Goal: Transaction & Acquisition: Book appointment/travel/reservation

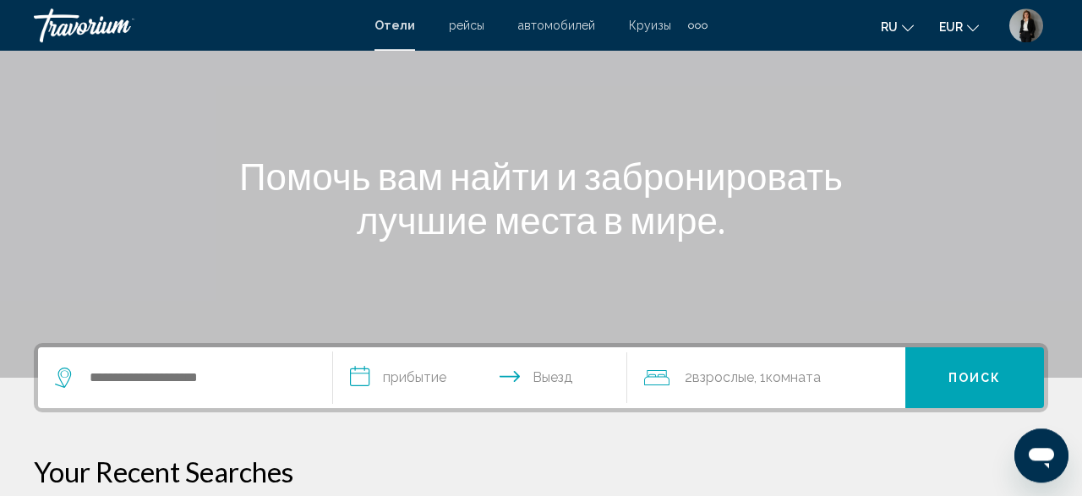
scroll to position [176, 0]
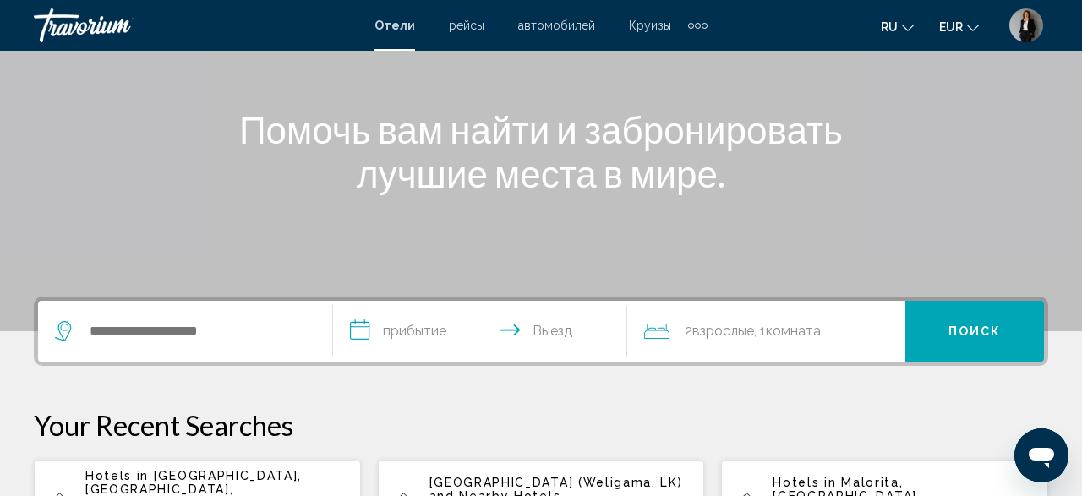
click at [208, 345] on div "Search widget" at bounding box center [185, 331] width 260 height 61
click at [208, 345] on div "**********" at bounding box center [541, 331] width 1015 height 69
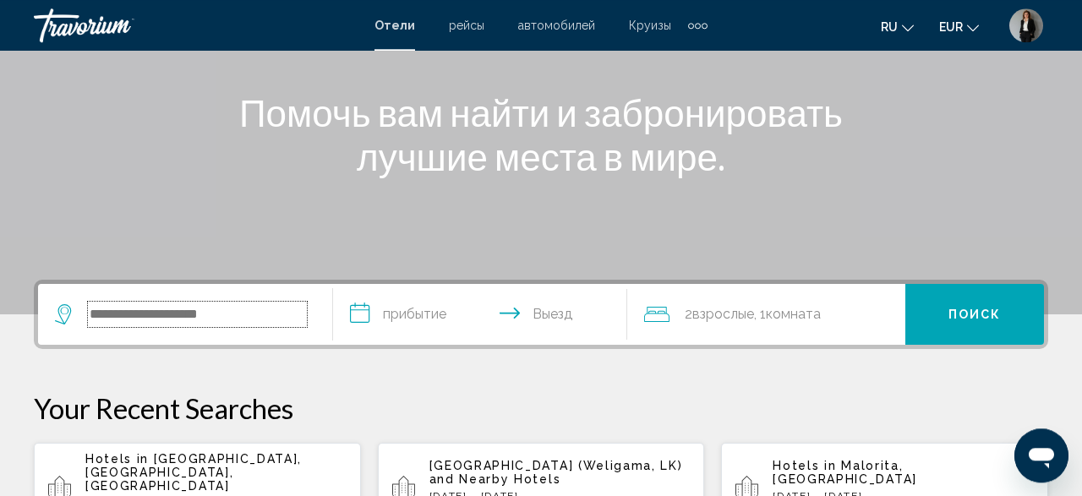
click at [205, 309] on input "Search widget" at bounding box center [197, 314] width 219 height 25
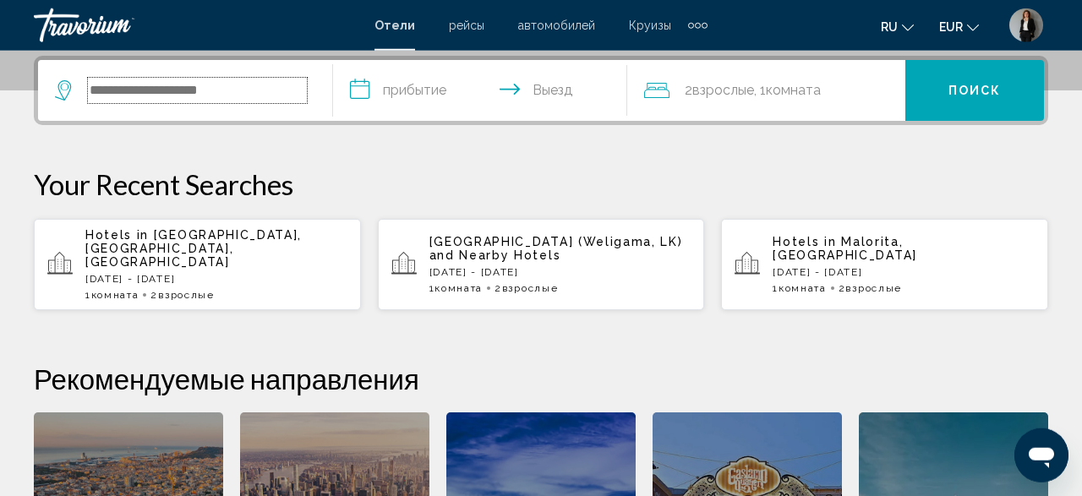
scroll to position [418, 0]
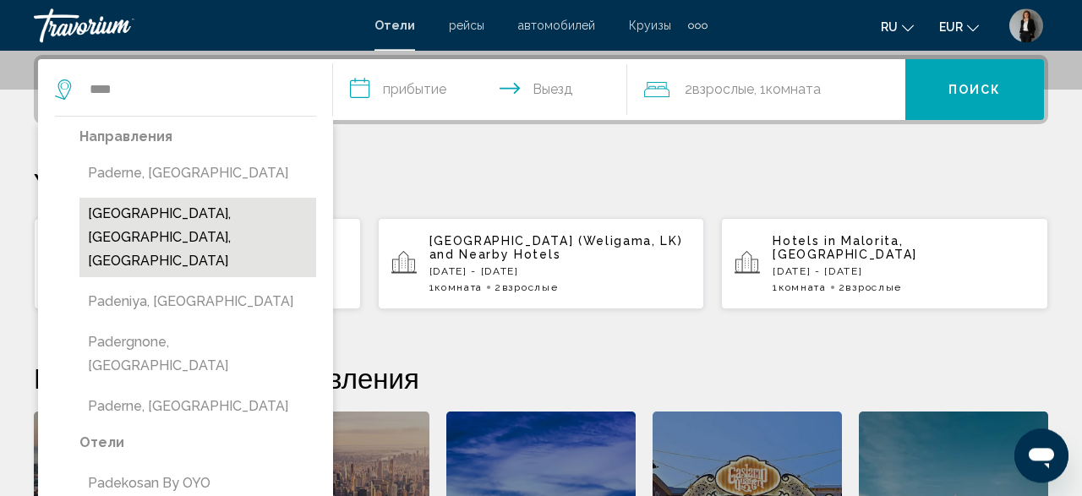
click at [129, 222] on button "[GEOGRAPHIC_DATA], [GEOGRAPHIC_DATA], [GEOGRAPHIC_DATA]" at bounding box center [197, 237] width 237 height 79
type input "**********"
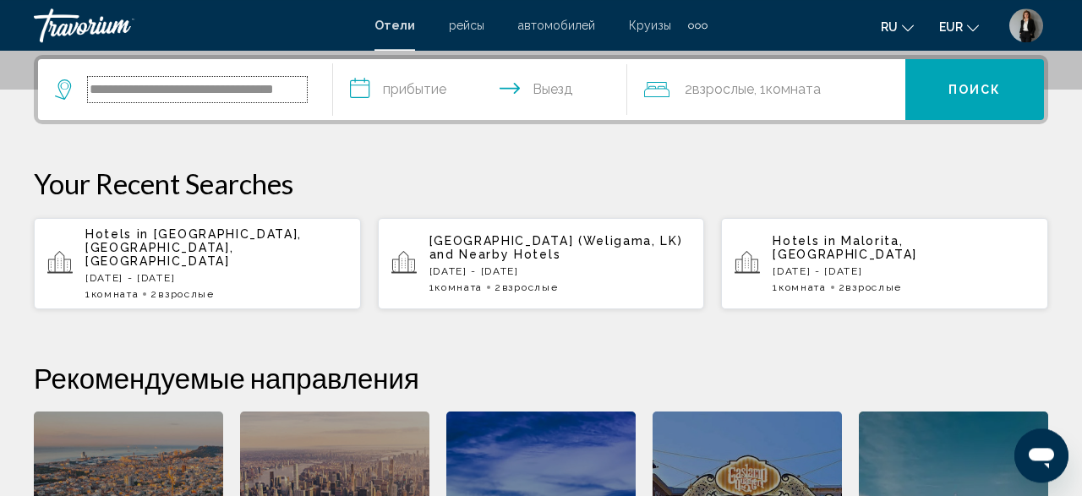
scroll to position [0, 27]
click at [381, 85] on input "**********" at bounding box center [483, 92] width 301 height 66
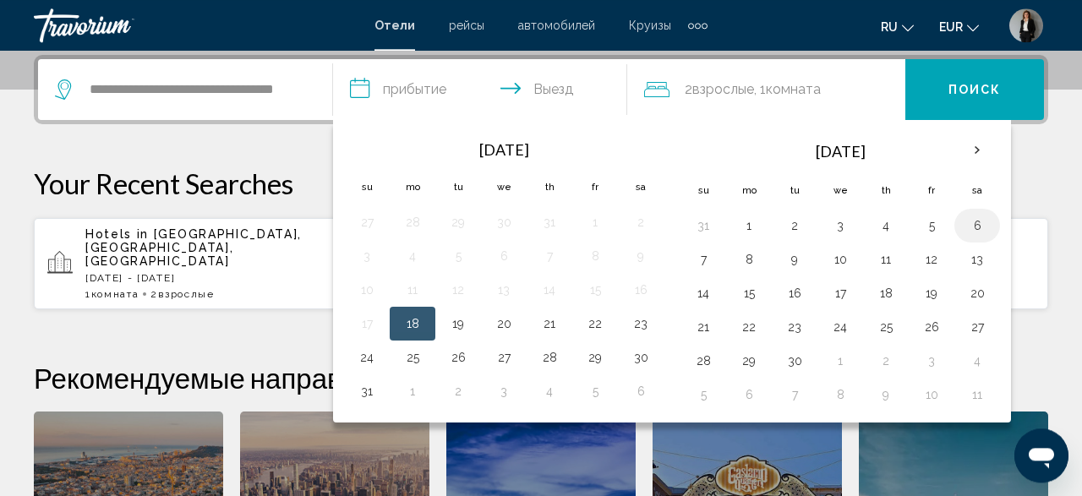
click at [964, 224] on button "6" at bounding box center [977, 226] width 27 height 24
click at [698, 264] on button "7" at bounding box center [703, 260] width 27 height 24
type input "**********"
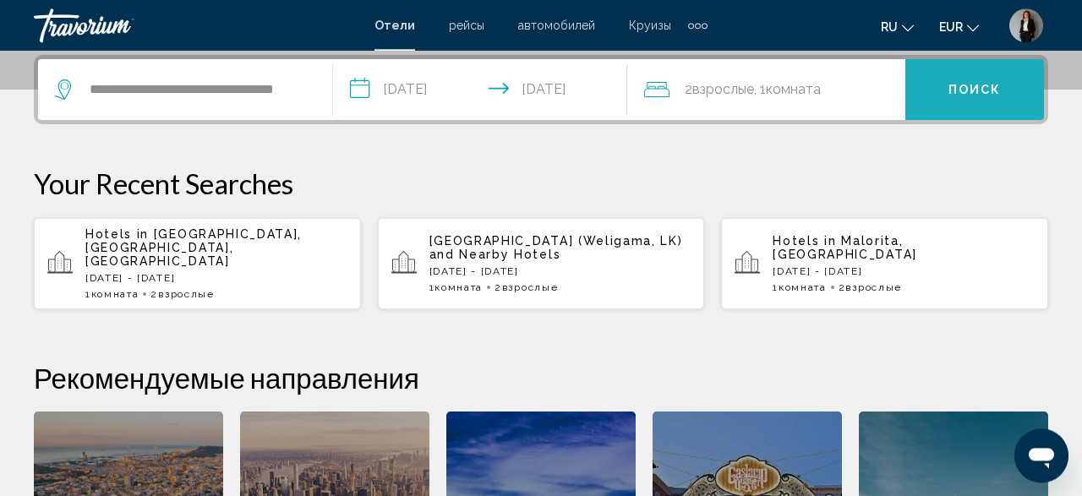
click at [990, 83] on span "Поиск" at bounding box center [975, 89] width 53 height 14
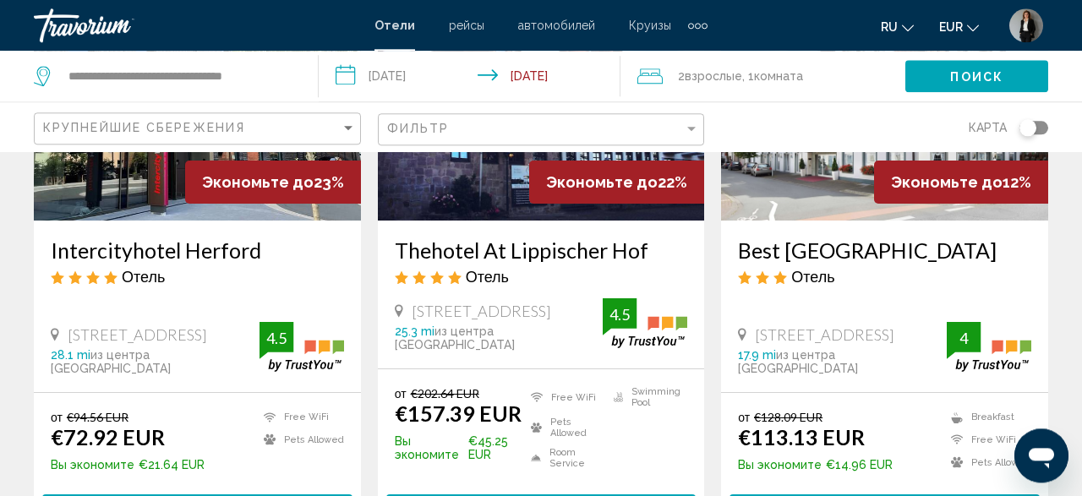
scroll to position [352, 0]
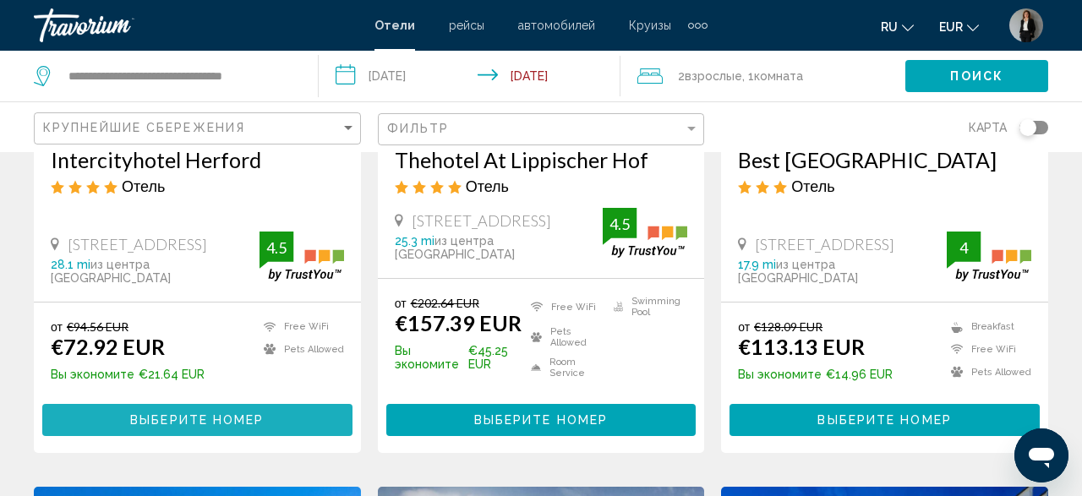
click at [266, 423] on button "Выберите номер" at bounding box center [197, 419] width 310 height 31
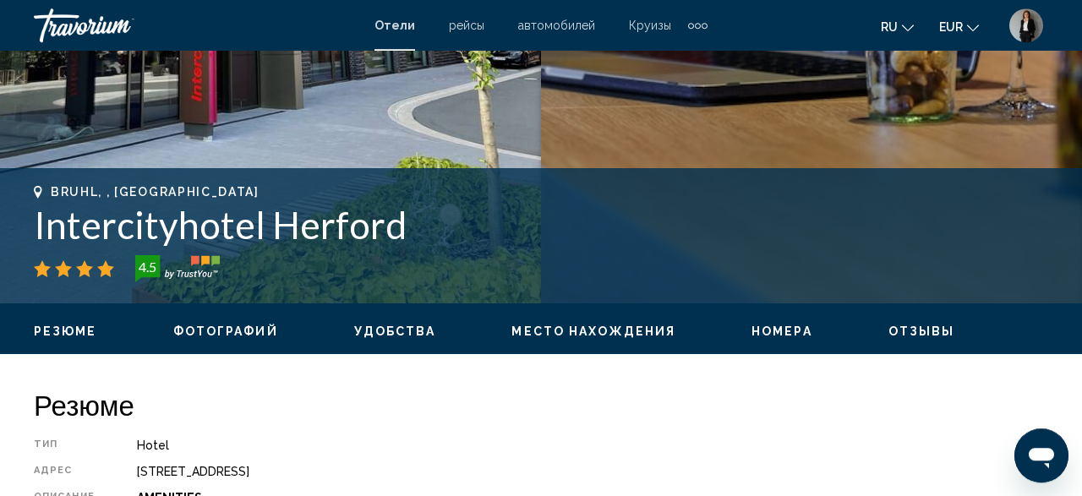
scroll to position [536, 0]
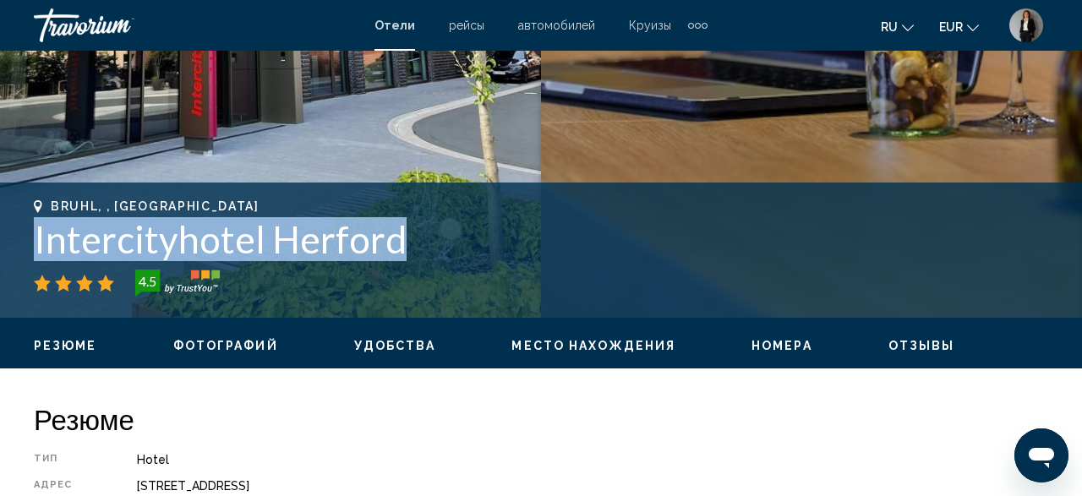
drag, startPoint x: 417, startPoint y: 232, endPoint x: 30, endPoint y: 236, distance: 387.2
click at [30, 236] on div "Bruhl, , Germany Intercityhotel Herford 4.5 адрес Luisenstrasse 2, Bruhl 32052,…" at bounding box center [541, 250] width 1082 height 101
click at [325, 235] on h1 "Intercityhotel [PERSON_NAME]" at bounding box center [541, 239] width 1015 height 44
drag, startPoint x: 408, startPoint y: 243, endPoint x: 25, endPoint y: 242, distance: 382.1
click at [25, 242] on div "Bruhl, , Germany Intercityhotel Herford 4.5 адрес Luisenstrasse 2, Bruhl 32052,…" at bounding box center [541, 250] width 1082 height 101
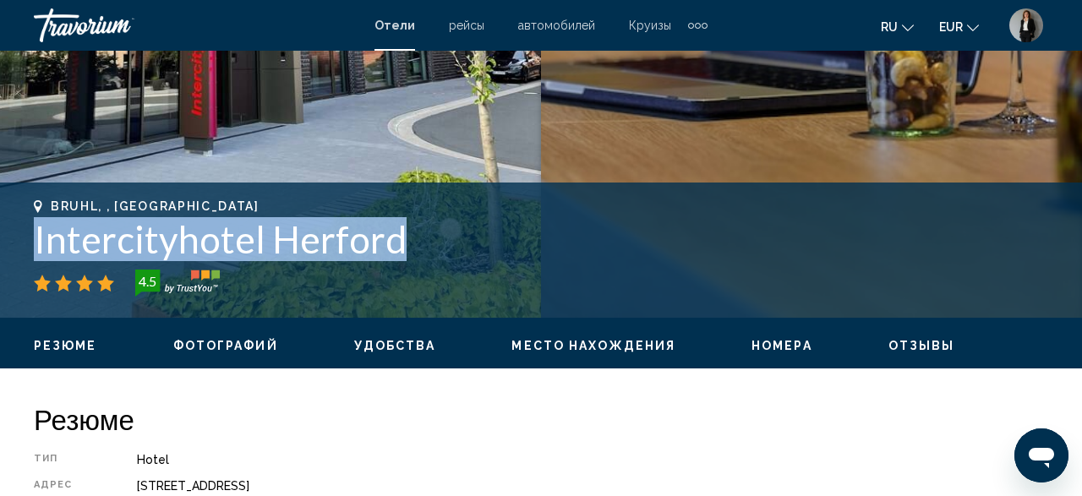
copy h1 "Intercityhotel [PERSON_NAME]"
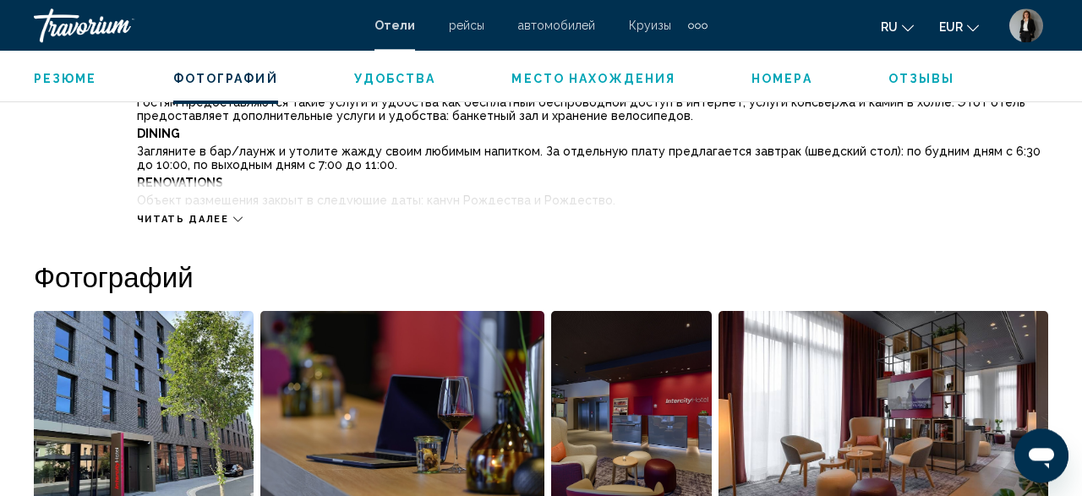
scroll to position [801, 0]
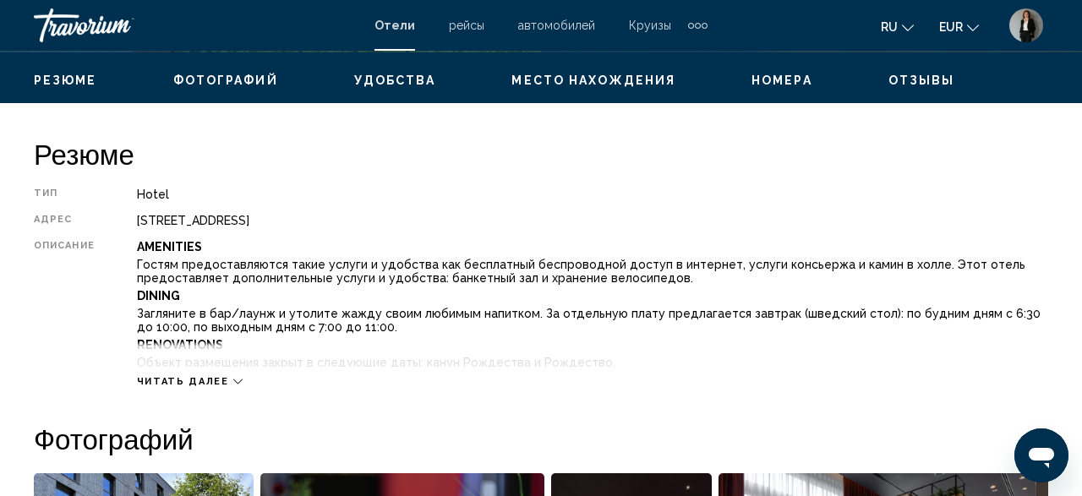
click at [233, 383] on icon "Main content" at bounding box center [237, 381] width 9 height 9
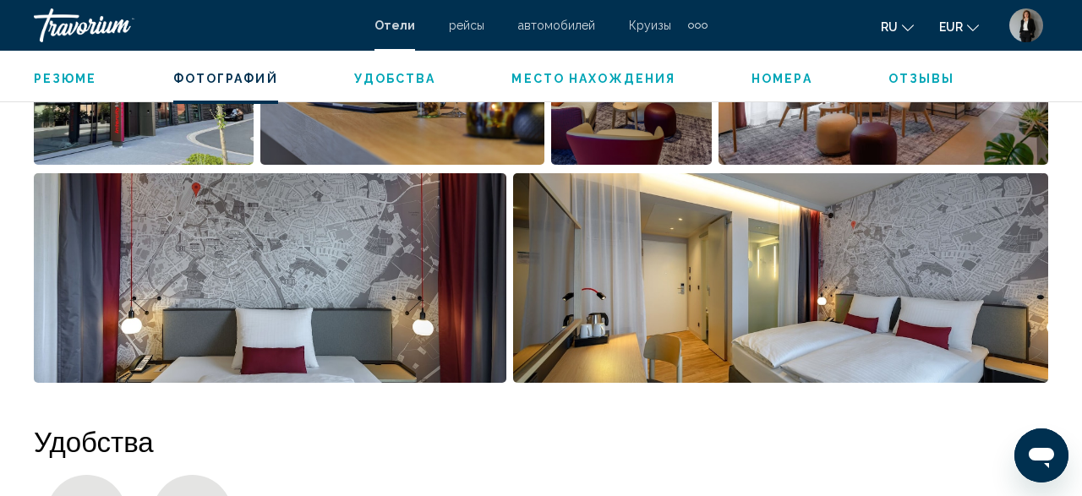
scroll to position [2032, 0]
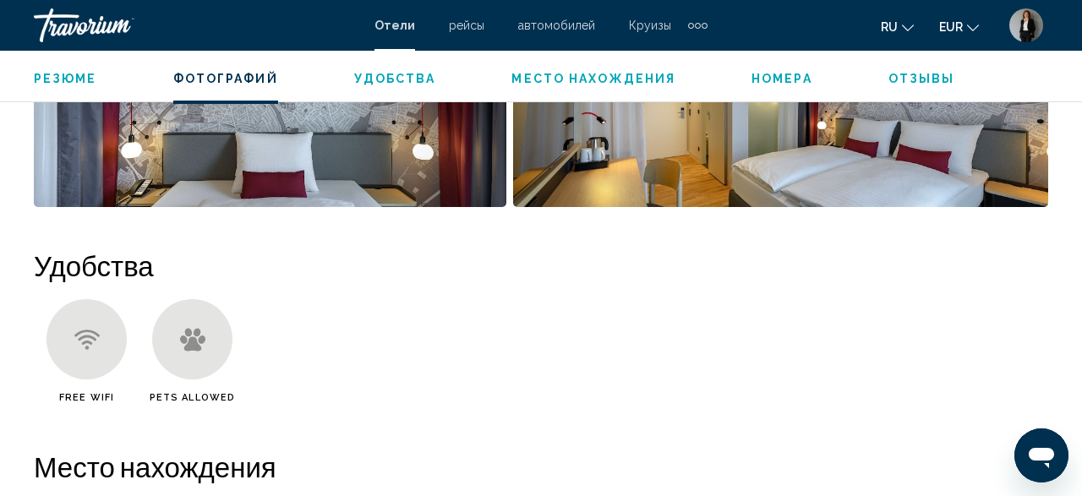
click at [616, 309] on ul "Free WiFi Pets Allowed" at bounding box center [541, 357] width 1015 height 117
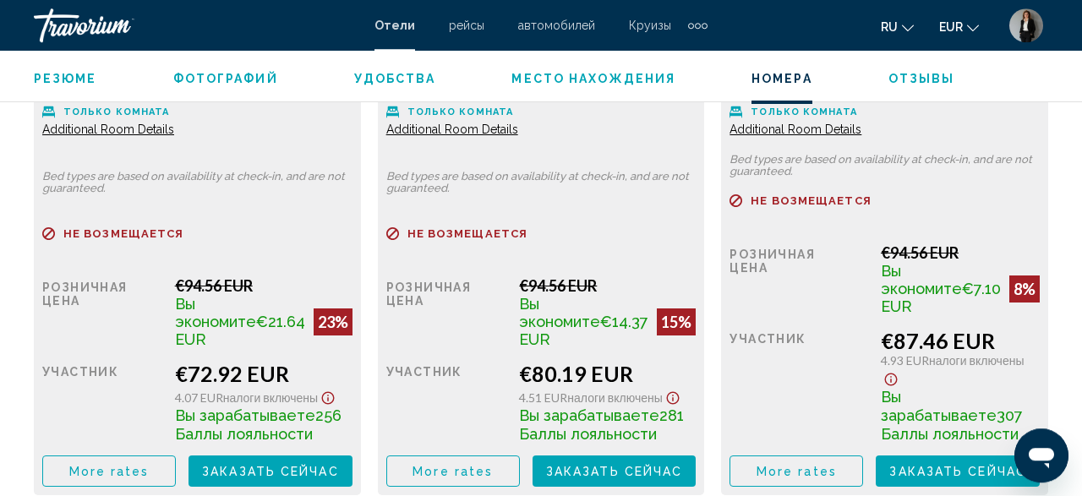
scroll to position [3263, 0]
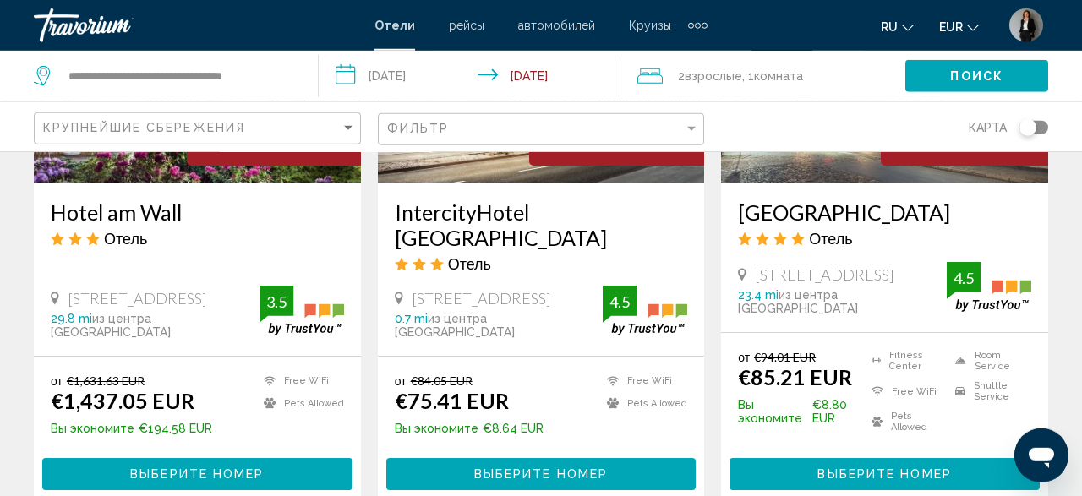
scroll to position [967, 0]
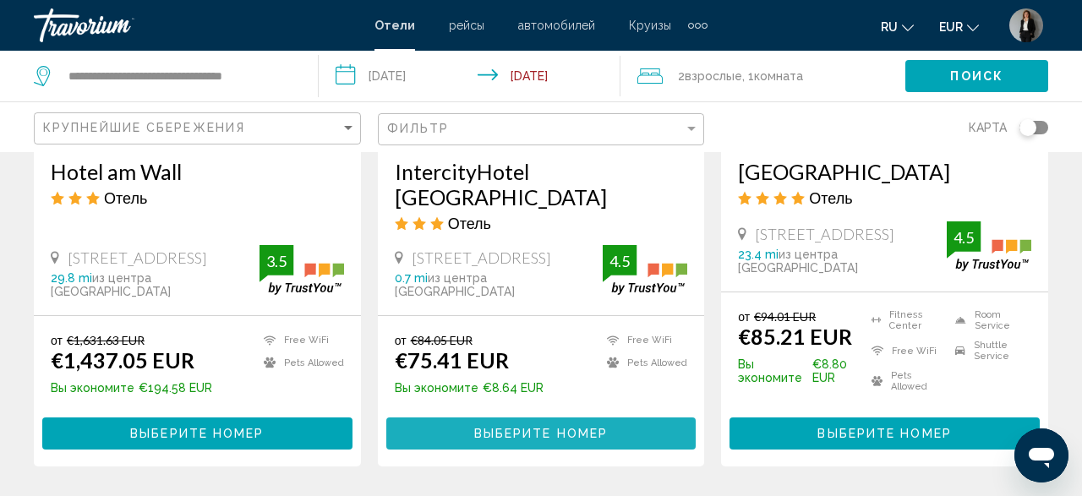
click at [601, 440] on span "Выберите номер" at bounding box center [541, 433] width 134 height 14
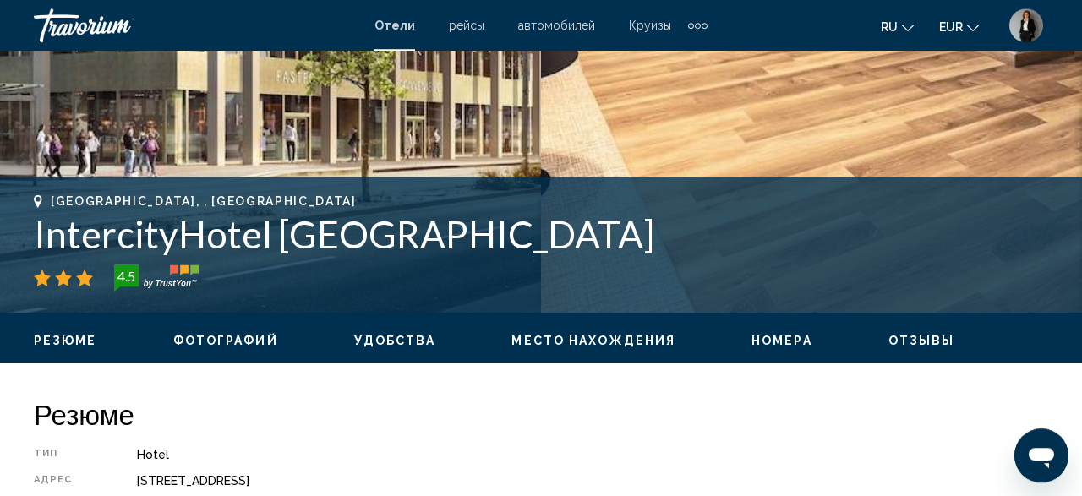
scroll to position [647, 0]
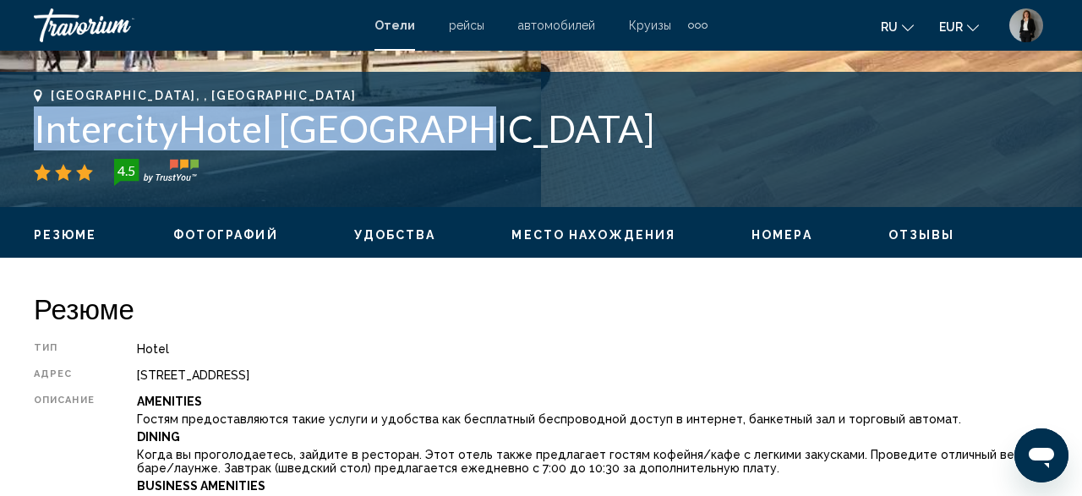
drag, startPoint x: 459, startPoint y: 133, endPoint x: 5, endPoint y: 129, distance: 454.0
click at [5, 129] on div "[GEOGRAPHIC_DATA], , Germany IntercityHotel [GEOGRAPHIC_DATA] [GEOGRAPHIC_DATA]…" at bounding box center [541, 139] width 1082 height 101
copy h1 "IntercityHotel [GEOGRAPHIC_DATA]"
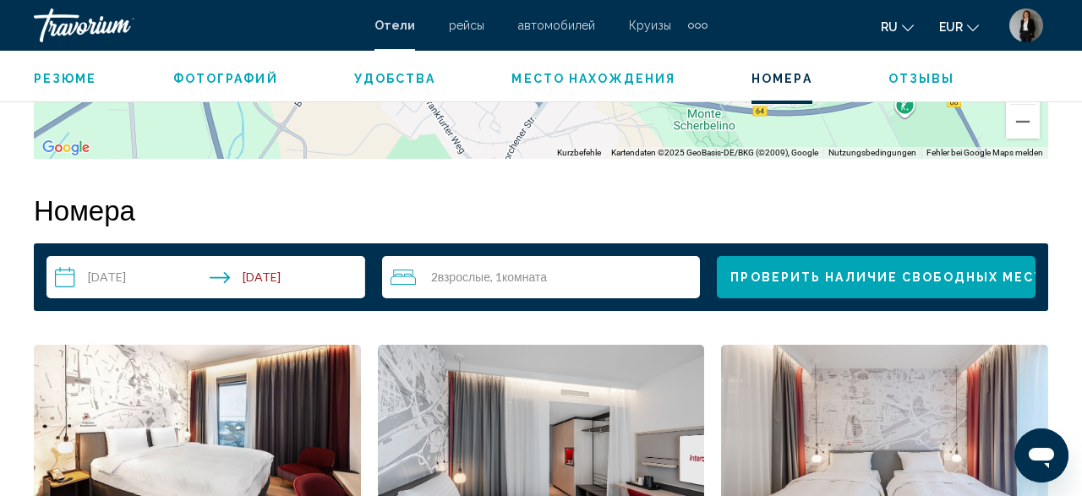
scroll to position [2318, 0]
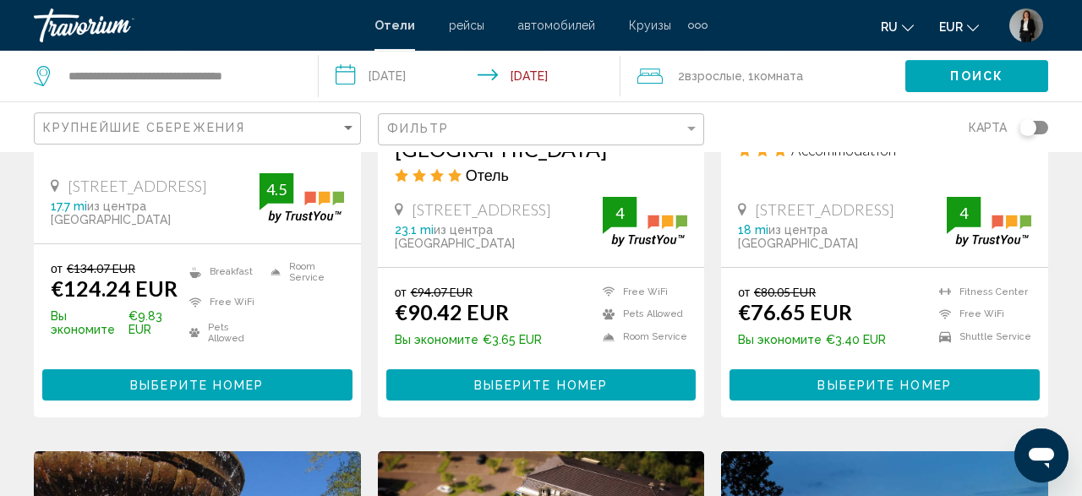
scroll to position [1671, 0]
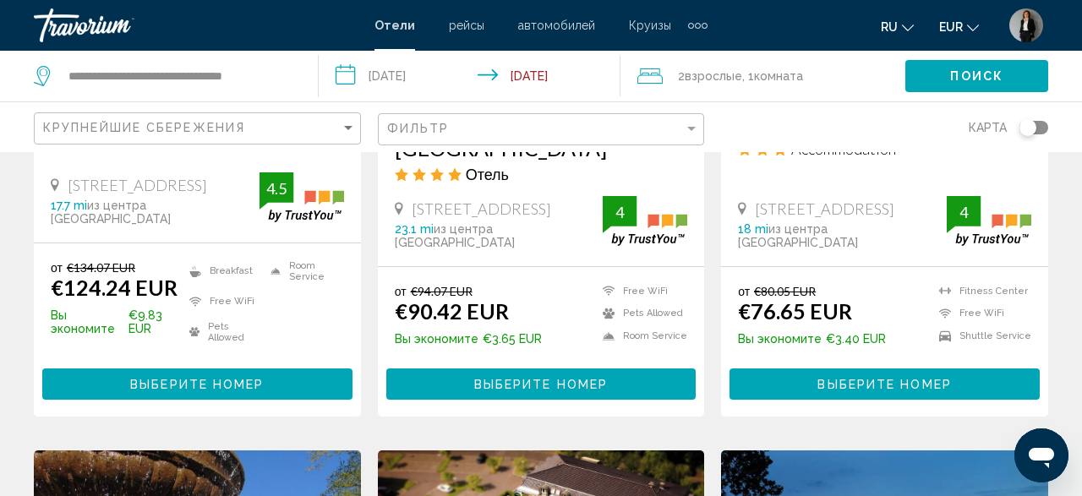
click at [922, 380] on span "Выберите номер" at bounding box center [885, 385] width 134 height 14
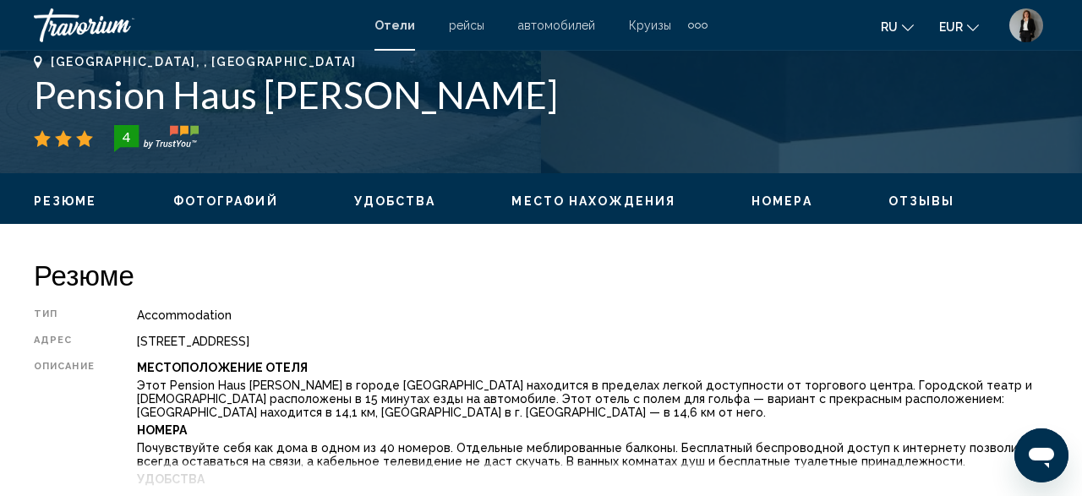
scroll to position [621, 0]
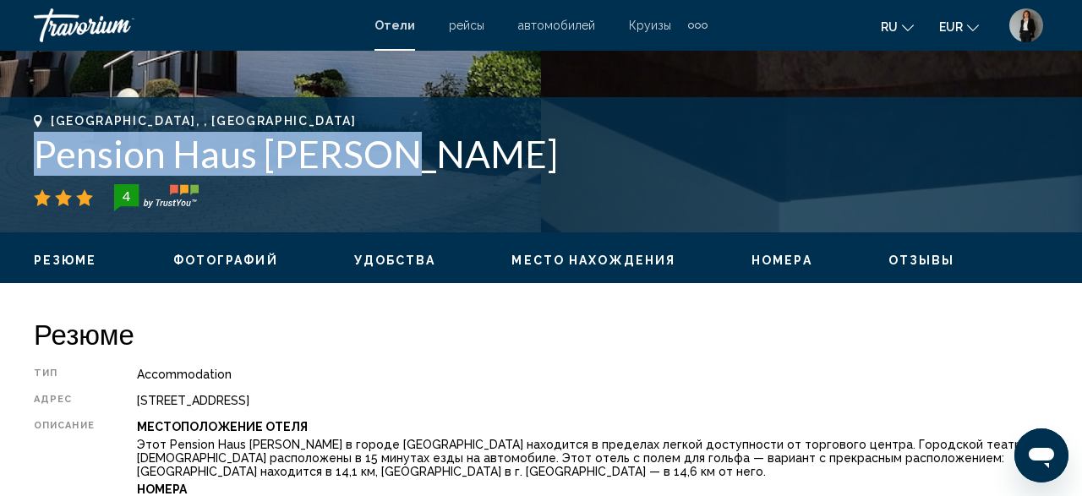
drag, startPoint x: 417, startPoint y: 167, endPoint x: 33, endPoint y: 155, distance: 384.0
click at [33, 155] on div "Lippstadt, , Germany Pension Haus Heitzig 4 адрес Nelkenweg 4, Lippstadt 59556,…" at bounding box center [541, 164] width 1082 height 101
copy h1 "Pension Haus Heitzig"
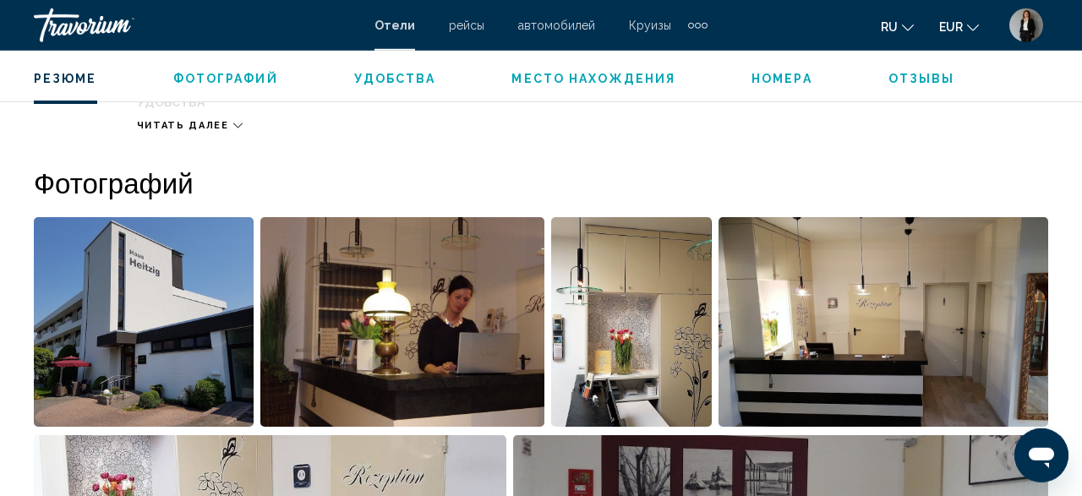
scroll to position [1061, 0]
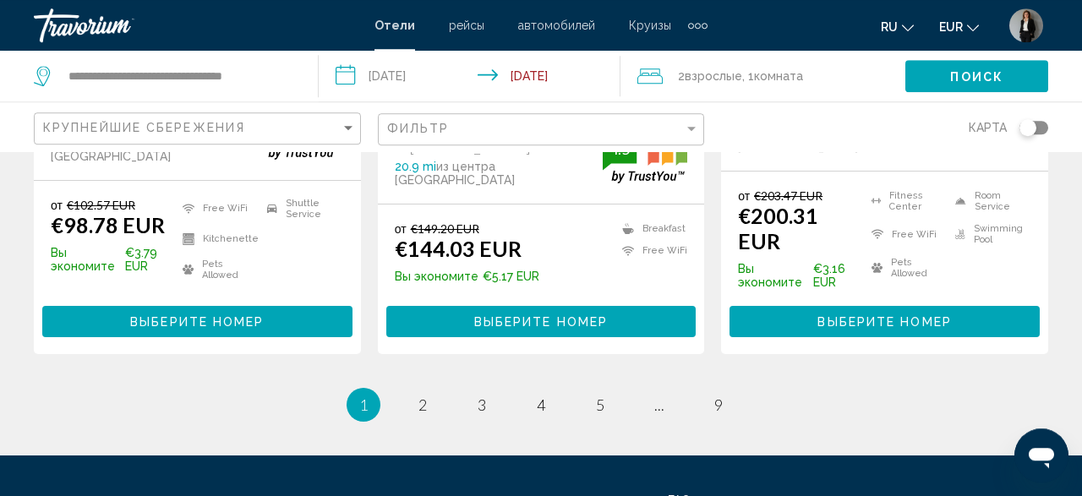
scroll to position [2550, 0]
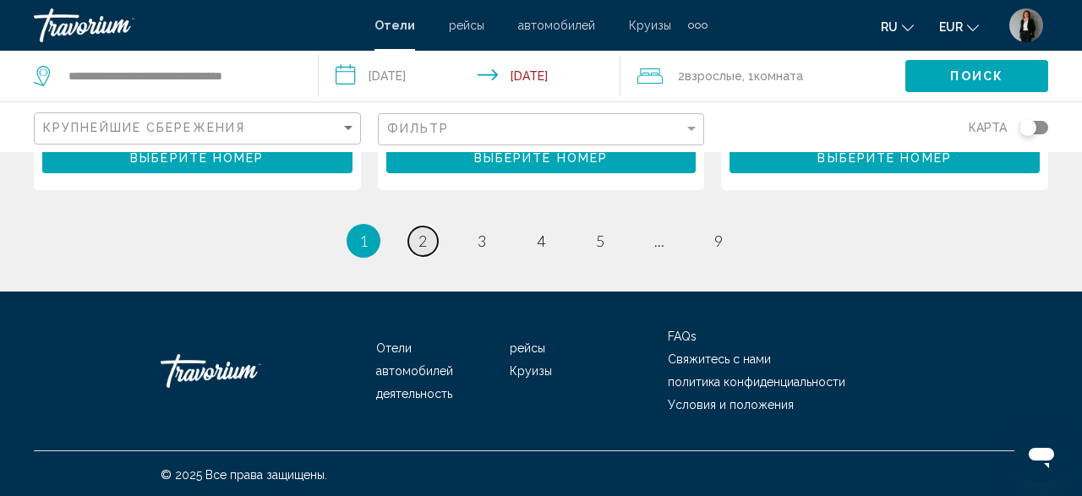
click at [435, 239] on link "page 2" at bounding box center [423, 242] width 30 height 30
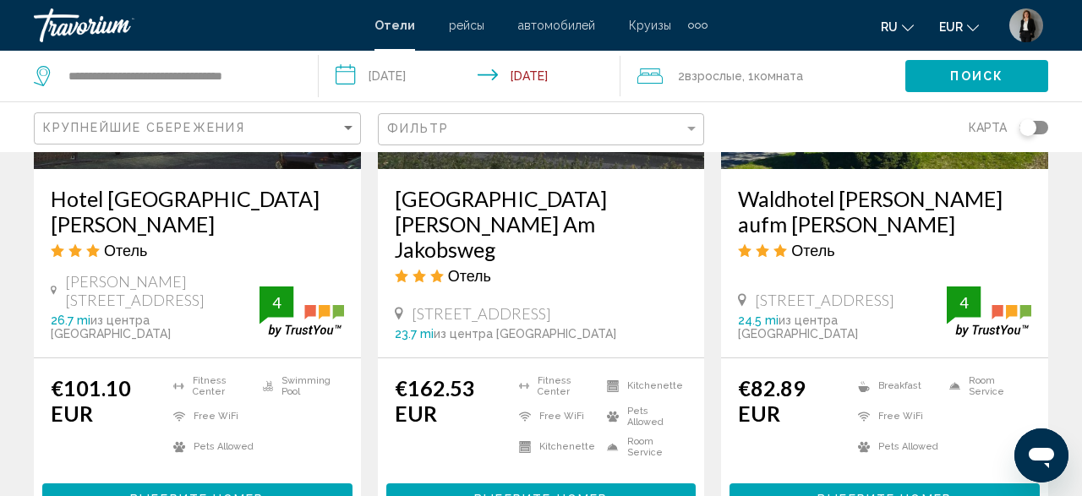
scroll to position [2462, 0]
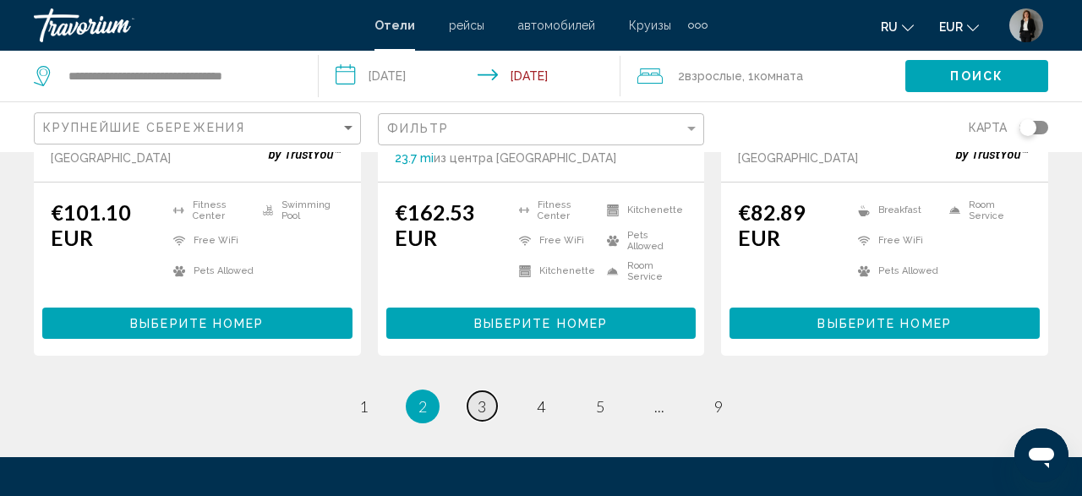
click at [490, 391] on link "page 3" at bounding box center [483, 406] width 30 height 30
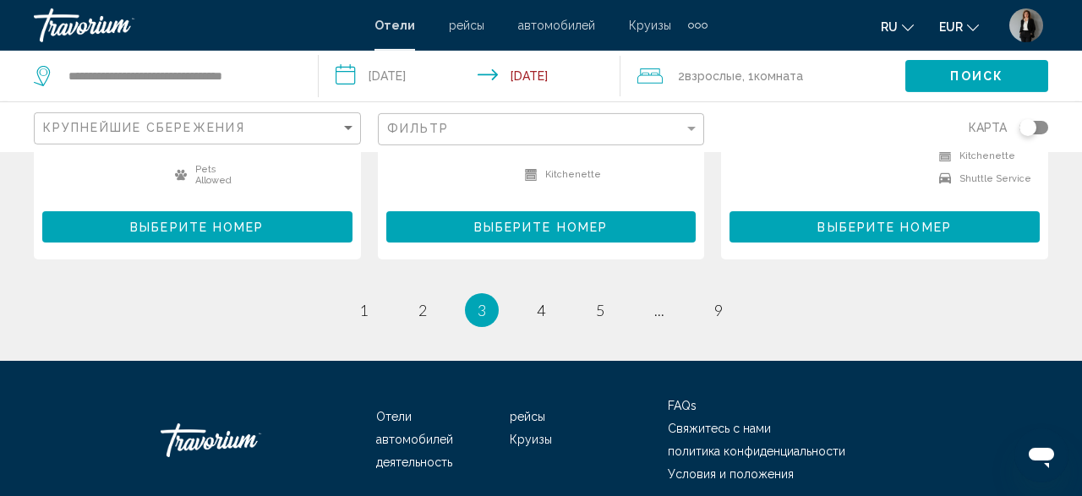
scroll to position [2504, 0]
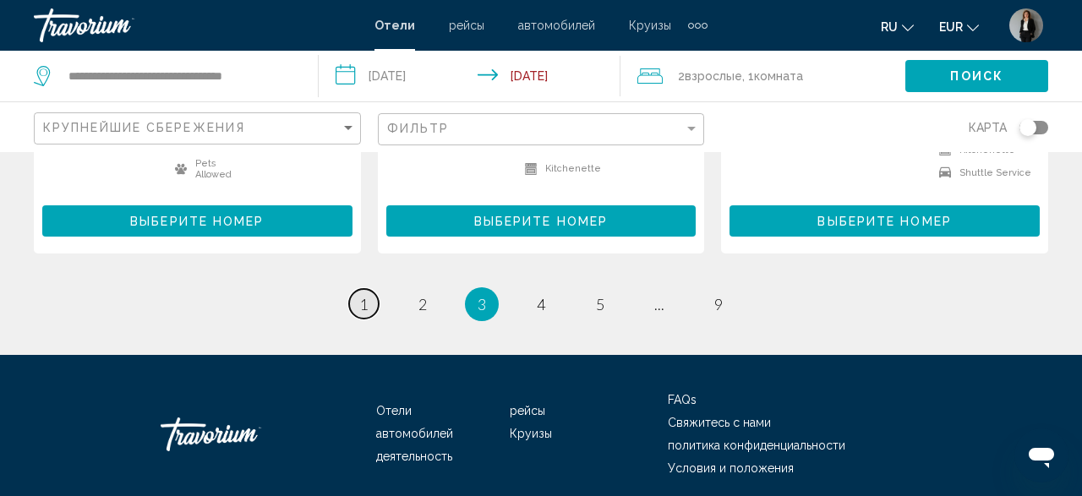
click at [375, 289] on link "page 1" at bounding box center [364, 304] width 30 height 30
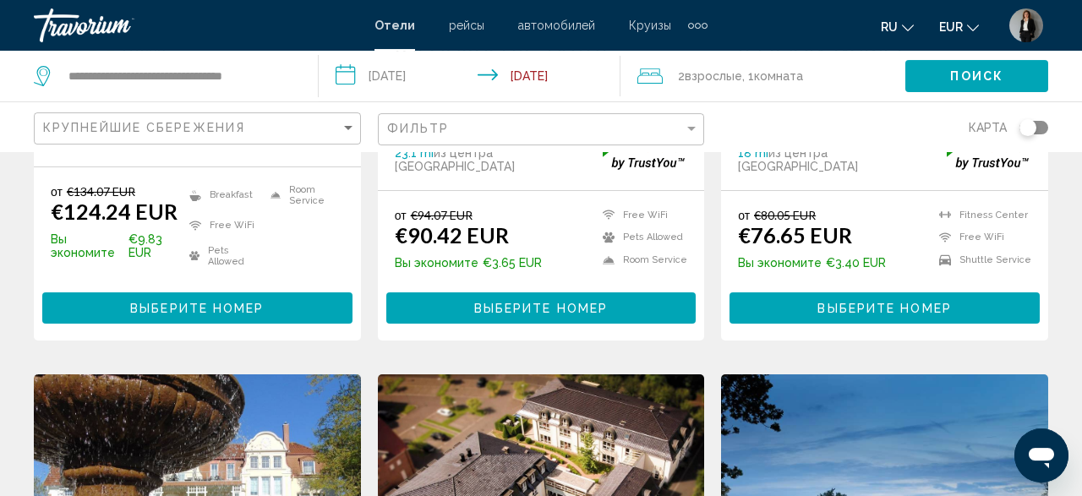
scroll to position [1759, 0]
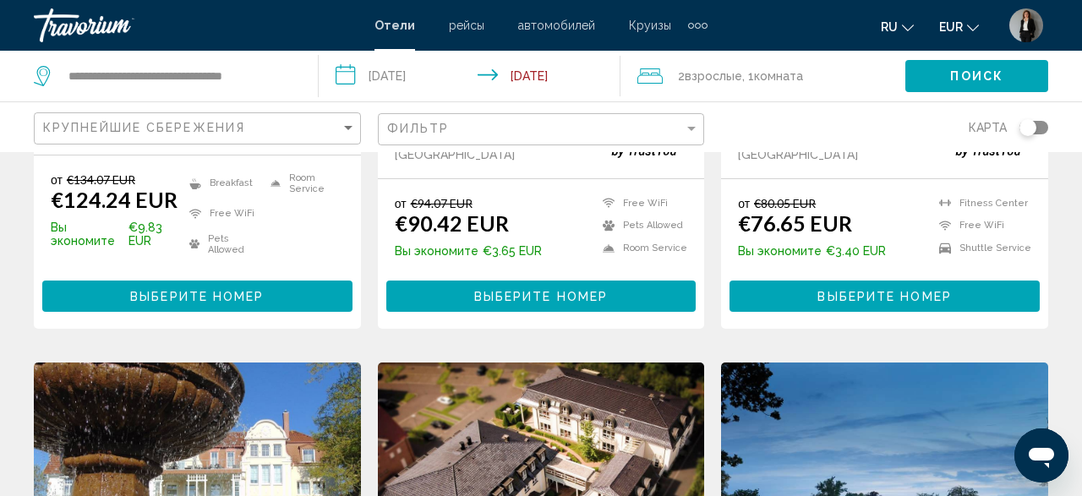
click at [537, 295] on span "Выберите номер" at bounding box center [541, 297] width 134 height 14
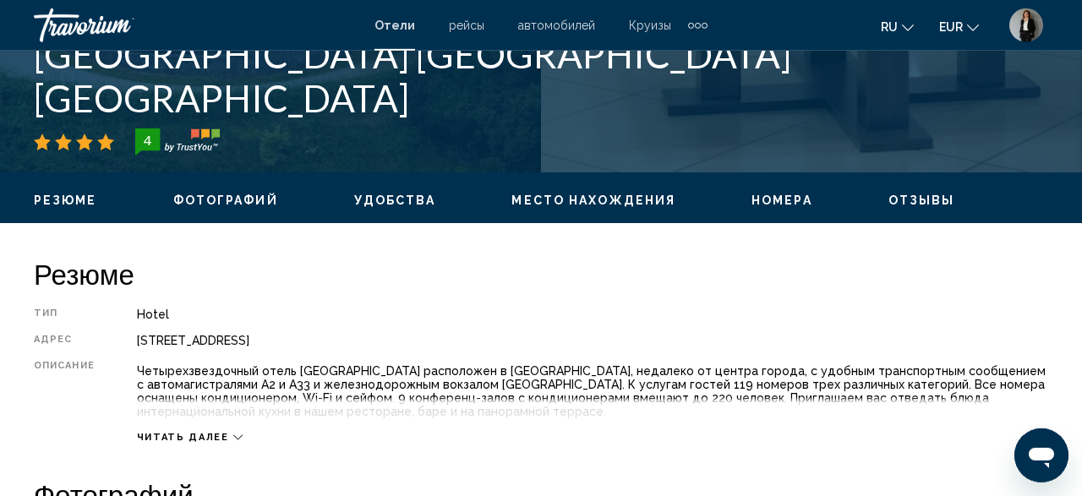
scroll to position [557, 0]
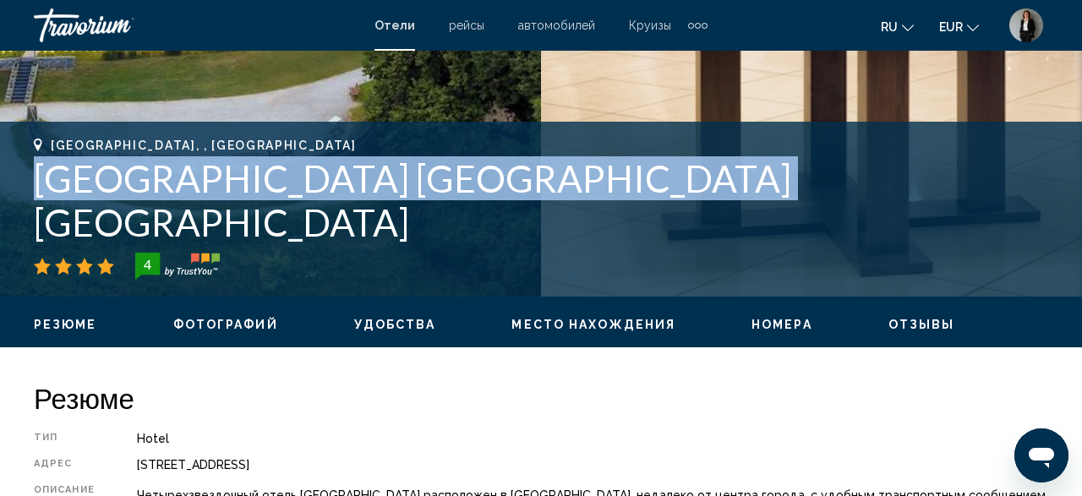
drag, startPoint x: 667, startPoint y: 214, endPoint x: 27, endPoint y: 231, distance: 640.2
click at [27, 231] on div "Bielefeld, , Germany Mercure Hotel Bielefeld Johannisberg 4 адрес Am Johannisbe…" at bounding box center [541, 209] width 1082 height 141
copy h1 "[GEOGRAPHIC_DATA] [GEOGRAPHIC_DATA] [GEOGRAPHIC_DATA]"
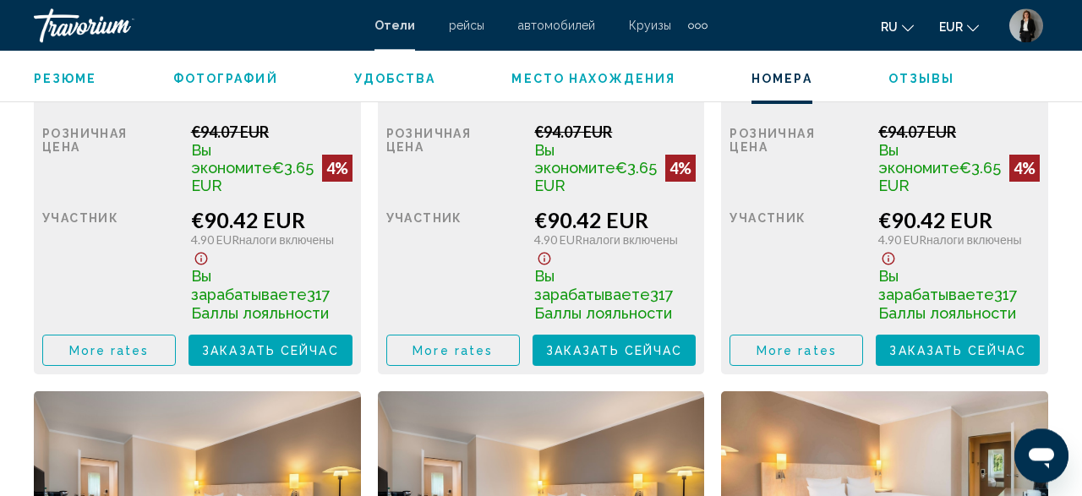
scroll to position [2756, 0]
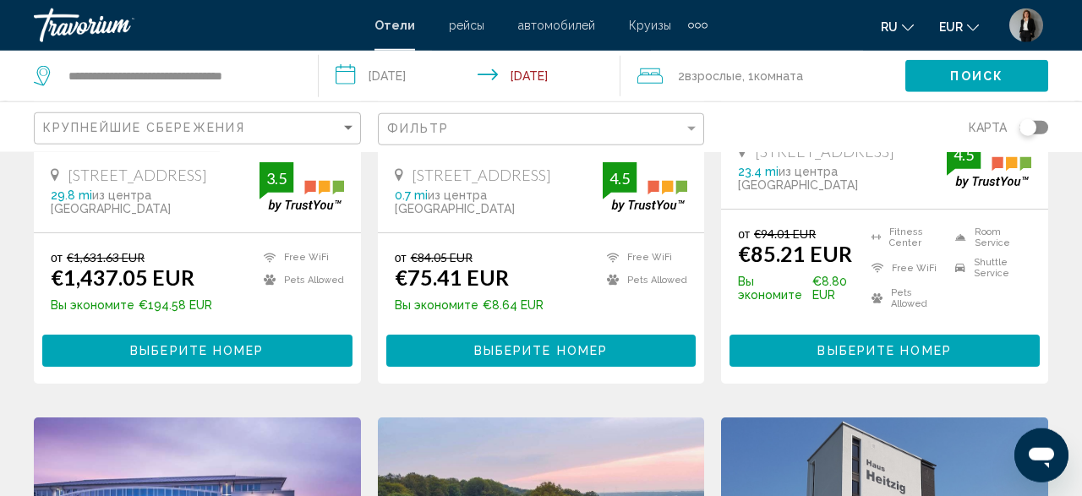
scroll to position [1055, 0]
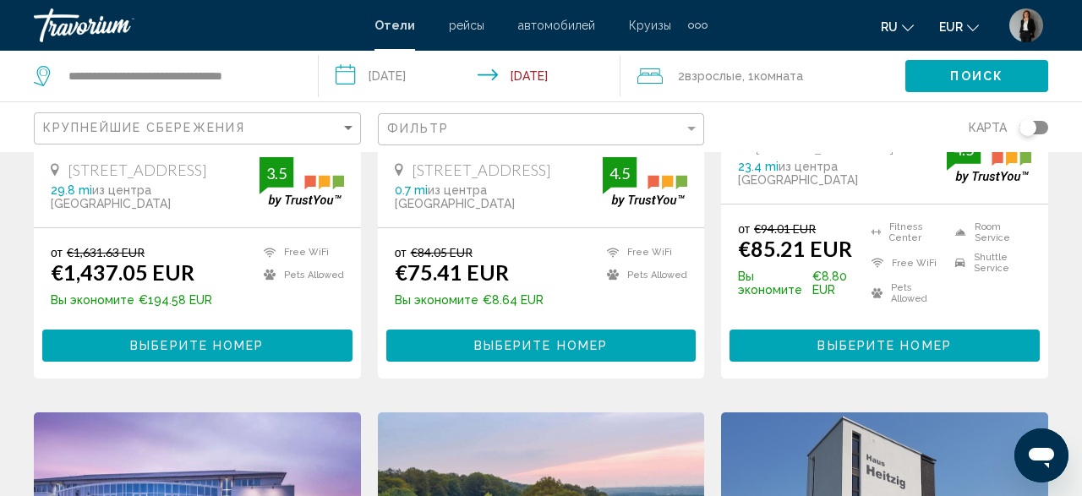
click at [548, 359] on button "Выберите номер" at bounding box center [541, 345] width 310 height 31
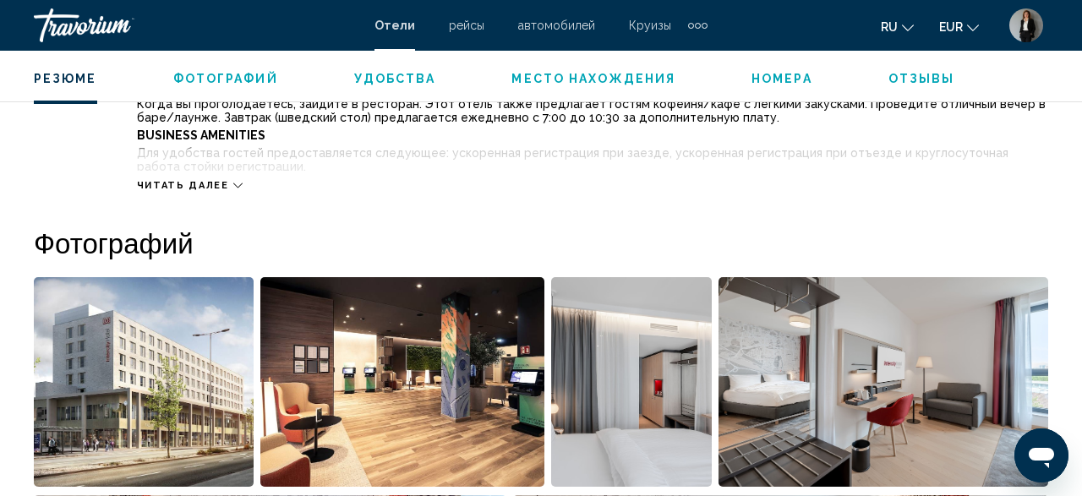
scroll to position [647, 0]
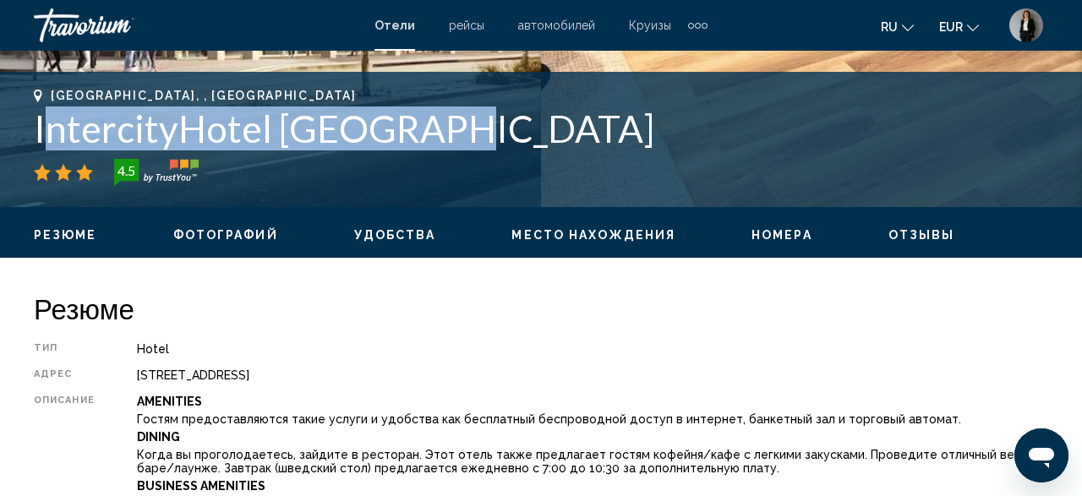
drag, startPoint x: 461, startPoint y: 129, endPoint x: 54, endPoint y: 126, distance: 406.7
click at [54, 126] on h1 "IntercityHotel [GEOGRAPHIC_DATA]" at bounding box center [541, 129] width 1015 height 44
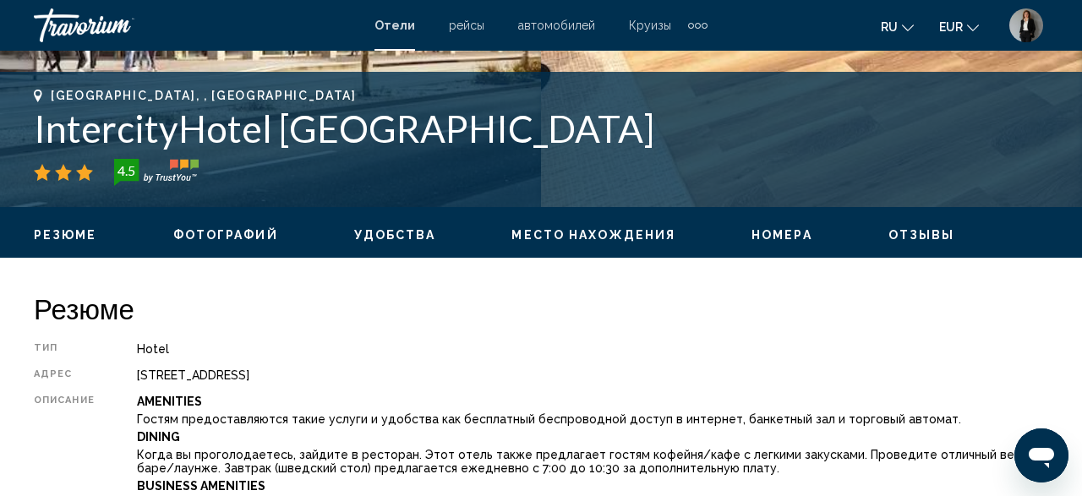
click at [54, 126] on h1 "IntercityHotel [GEOGRAPHIC_DATA]" at bounding box center [541, 129] width 1015 height 44
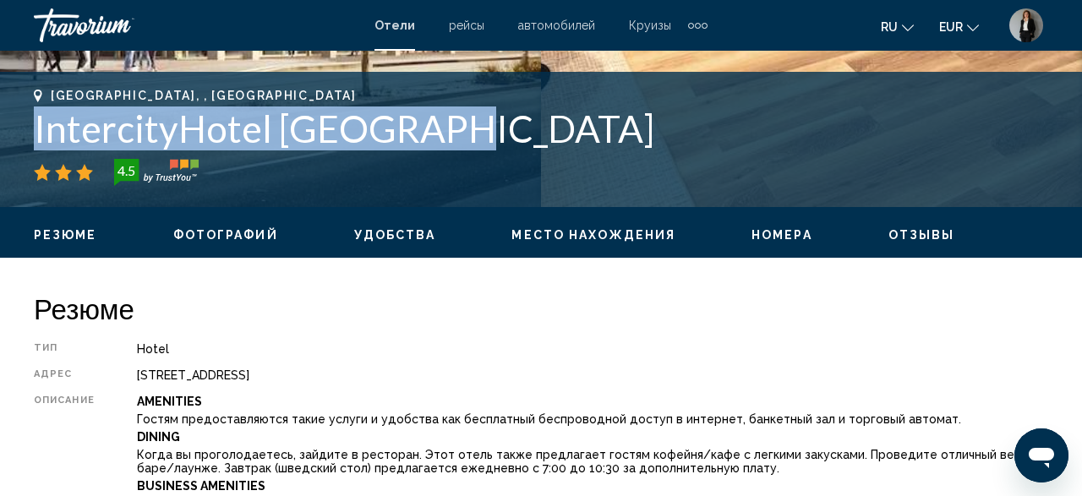
drag, startPoint x: 439, startPoint y: 126, endPoint x: 0, endPoint y: 131, distance: 438.8
click at [0, 131] on div "[GEOGRAPHIC_DATA], , Germany IntercityHotel [GEOGRAPHIC_DATA] [GEOGRAPHIC_DATA]…" at bounding box center [541, 139] width 1082 height 101
copy h1 "IntercityHotel [GEOGRAPHIC_DATA]"
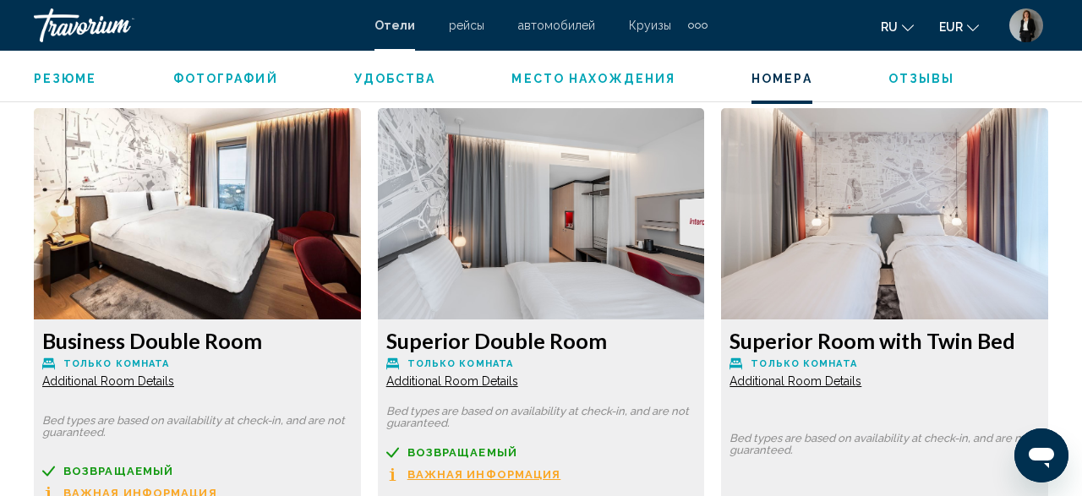
scroll to position [3022, 0]
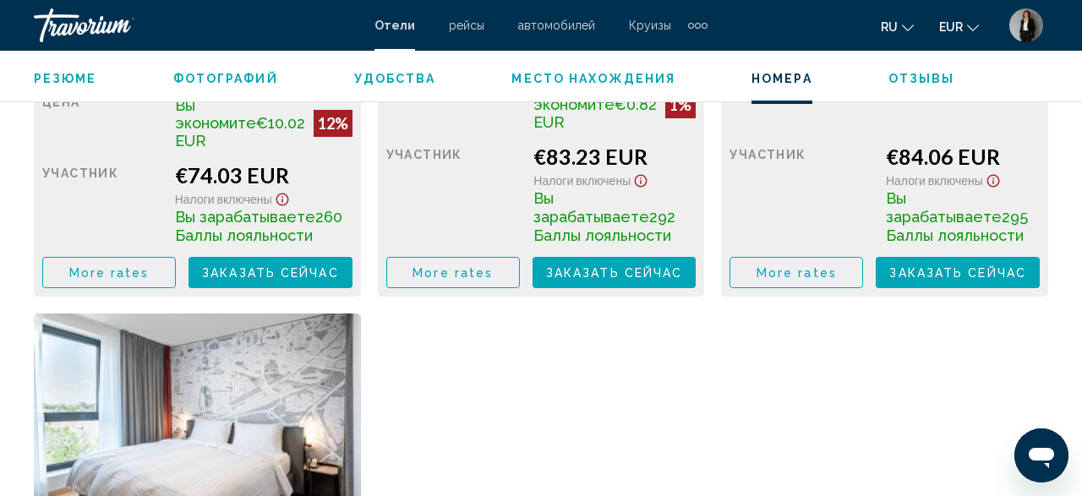
click at [310, 257] on button "Заказать сейчас Больше недоступно" at bounding box center [271, 272] width 164 height 31
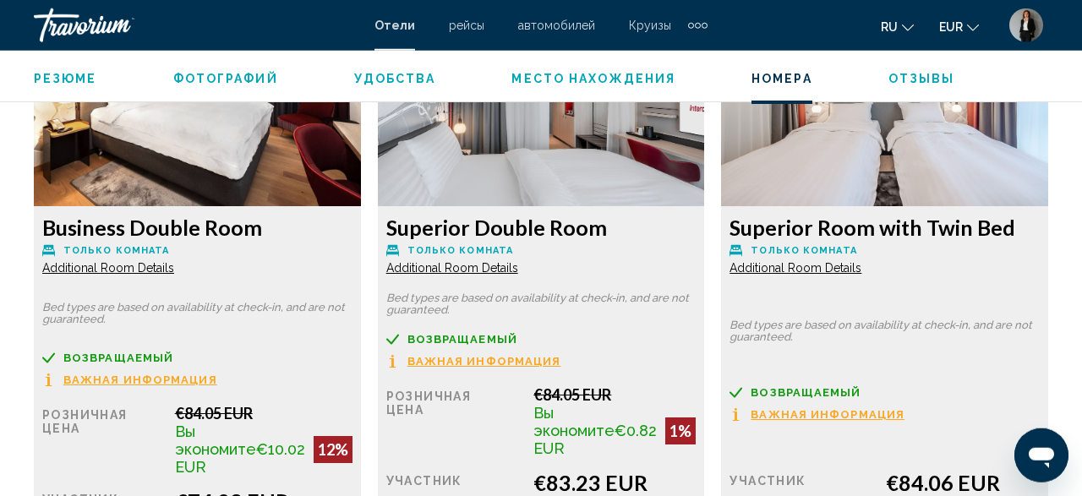
scroll to position [2732, 0]
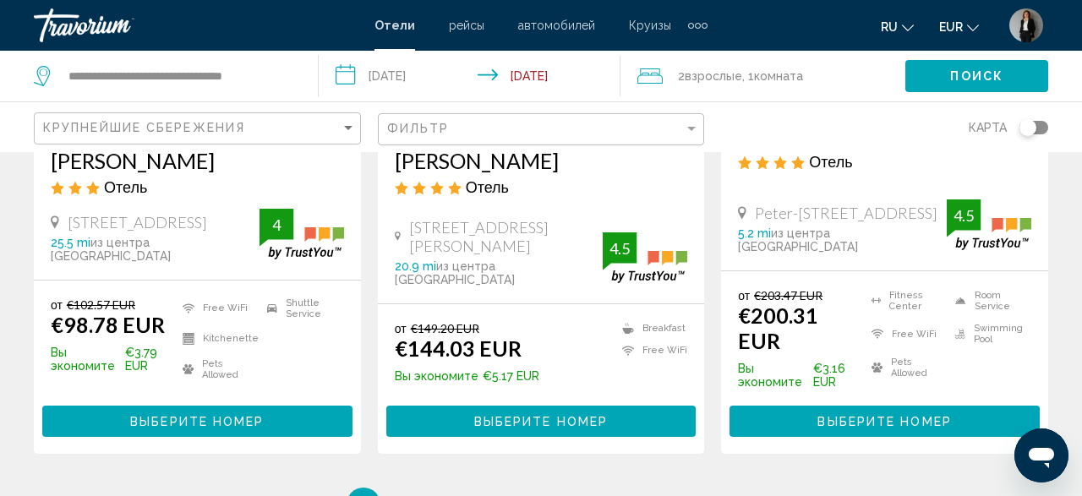
scroll to position [2462, 0]
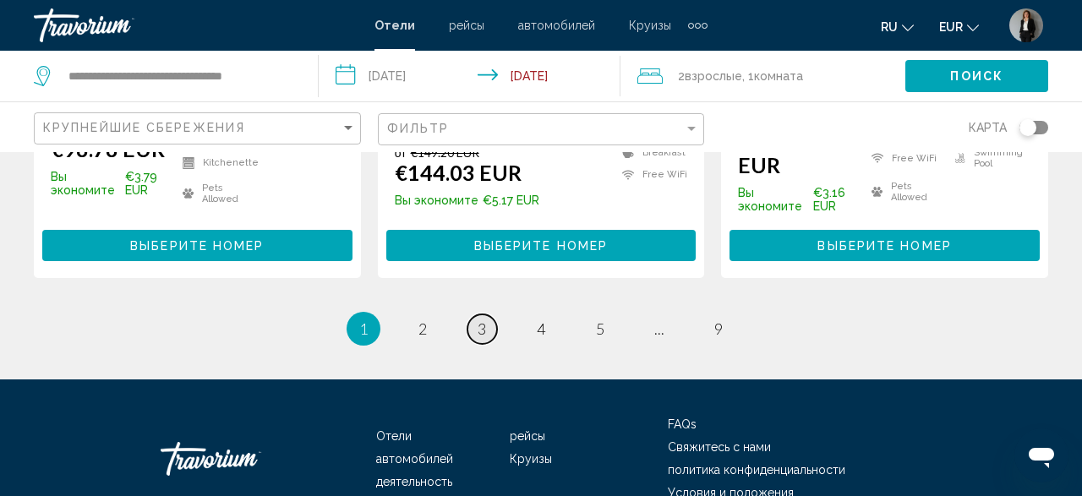
click at [490, 327] on link "page 3" at bounding box center [483, 330] width 30 height 30
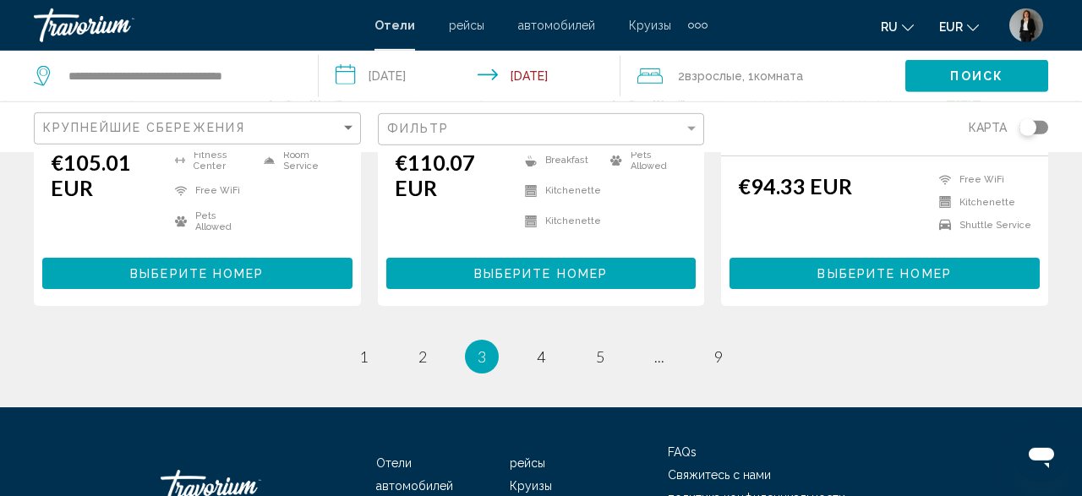
scroll to position [2462, 0]
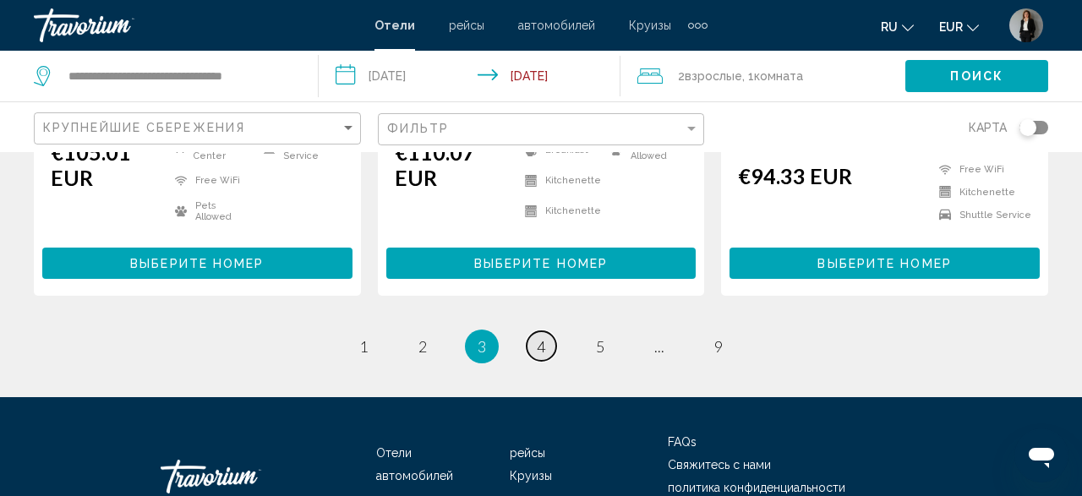
click at [547, 331] on link "page 4" at bounding box center [542, 346] width 30 height 30
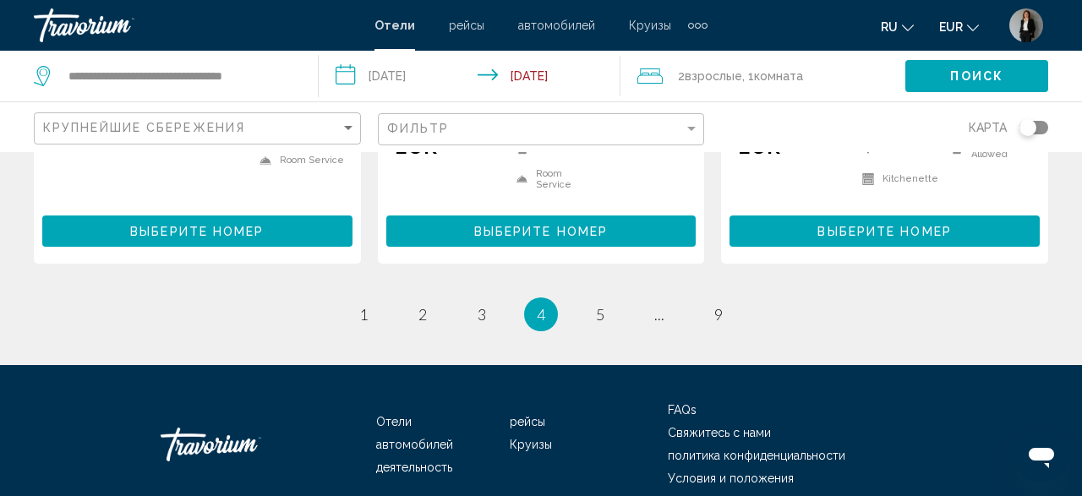
scroll to position [2063, 0]
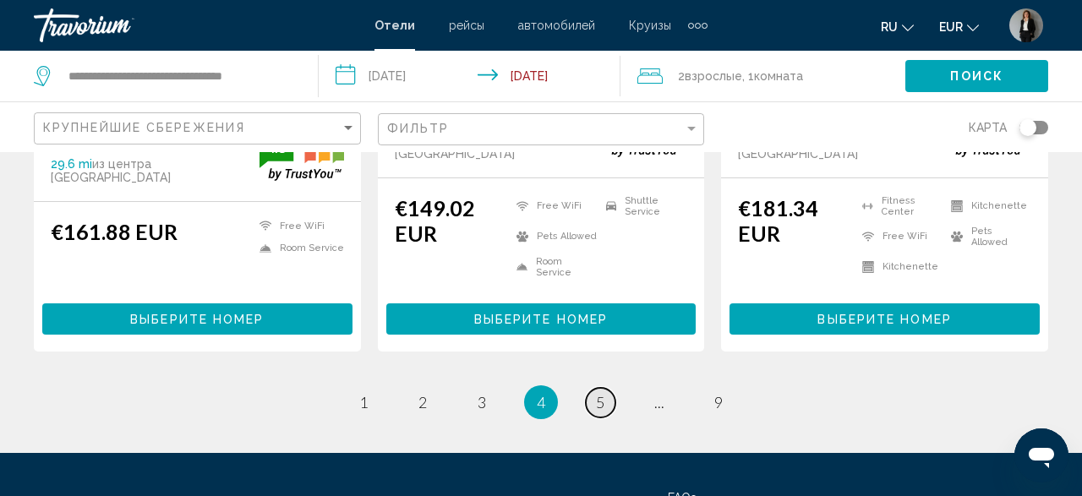
click at [599, 393] on span "5" at bounding box center [600, 402] width 8 height 19
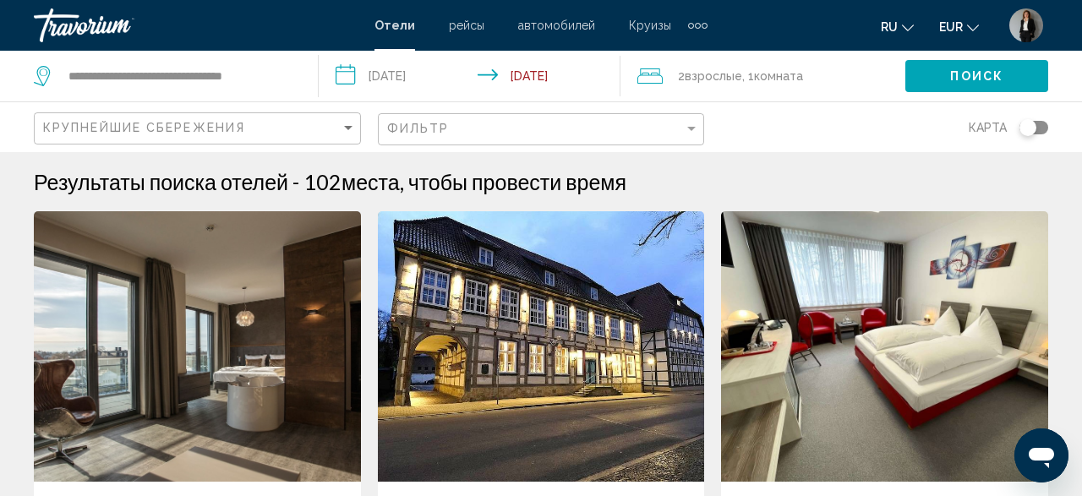
click at [343, 119] on div "Крупнейшие сбережения" at bounding box center [199, 128] width 313 height 31
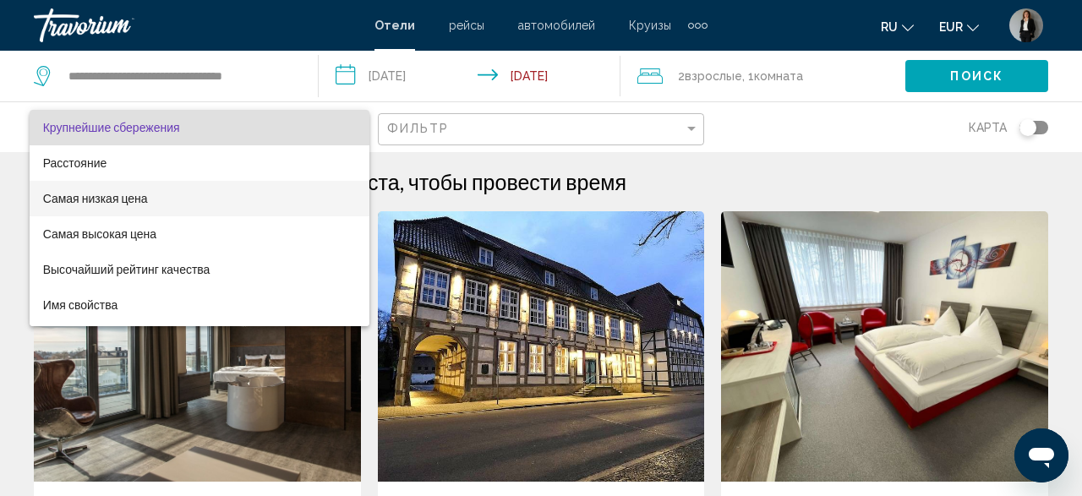
click at [233, 189] on span "Самая низкая цена" at bounding box center [199, 199] width 313 height 36
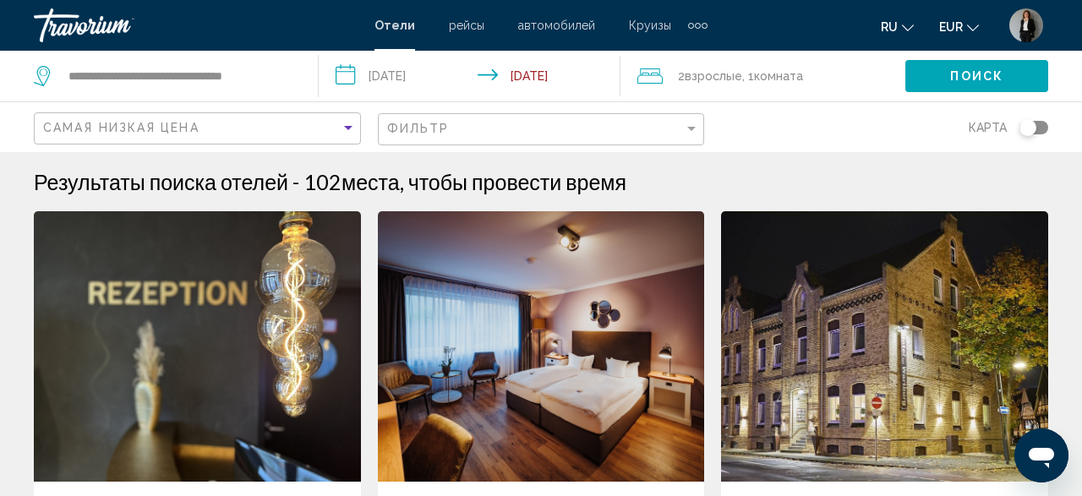
click at [934, 67] on button "Поиск" at bounding box center [976, 75] width 143 height 31
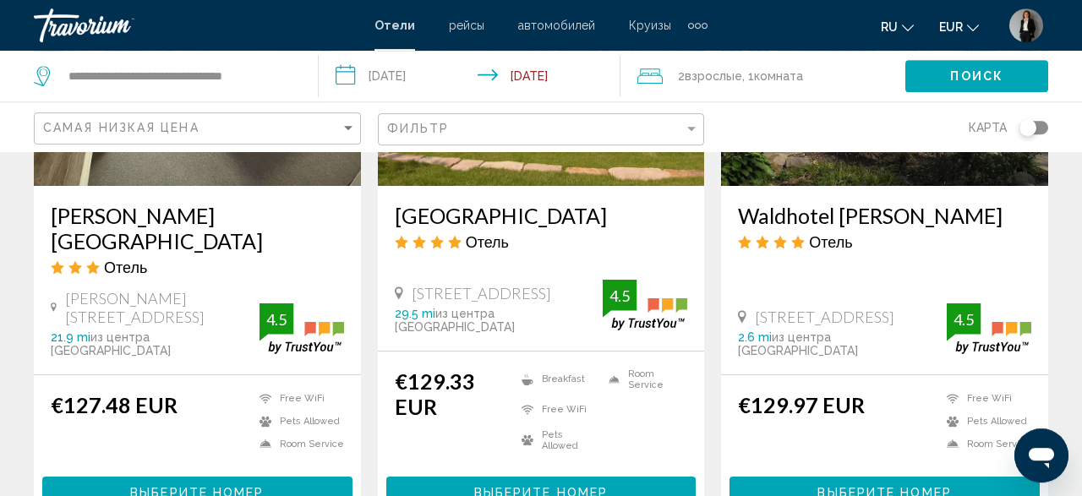
scroll to position [1495, 0]
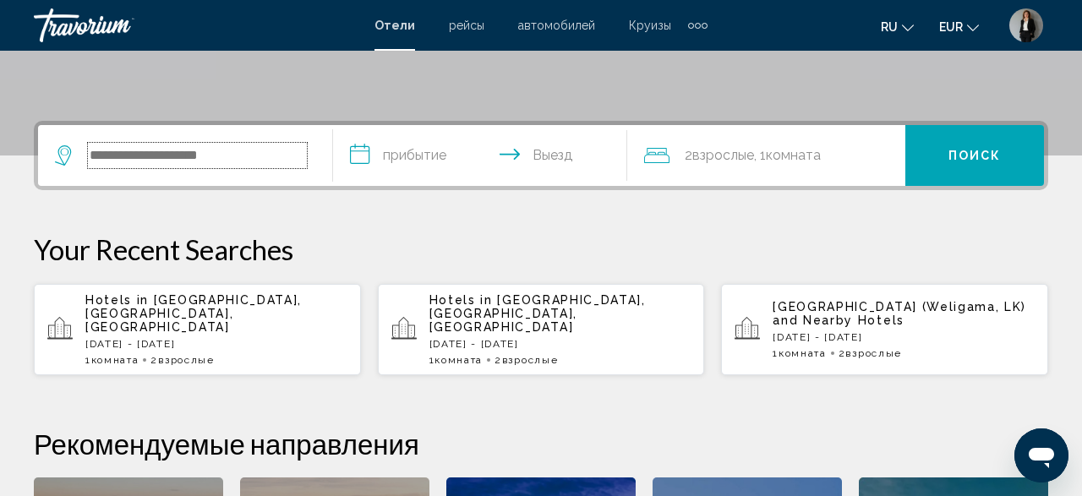
click at [238, 167] on input "Search widget" at bounding box center [197, 155] width 219 height 25
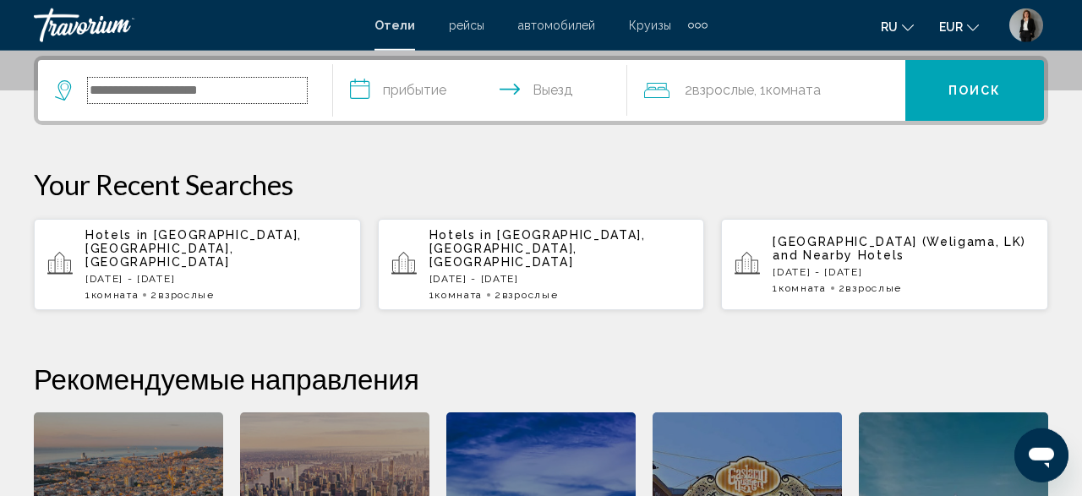
scroll to position [418, 0]
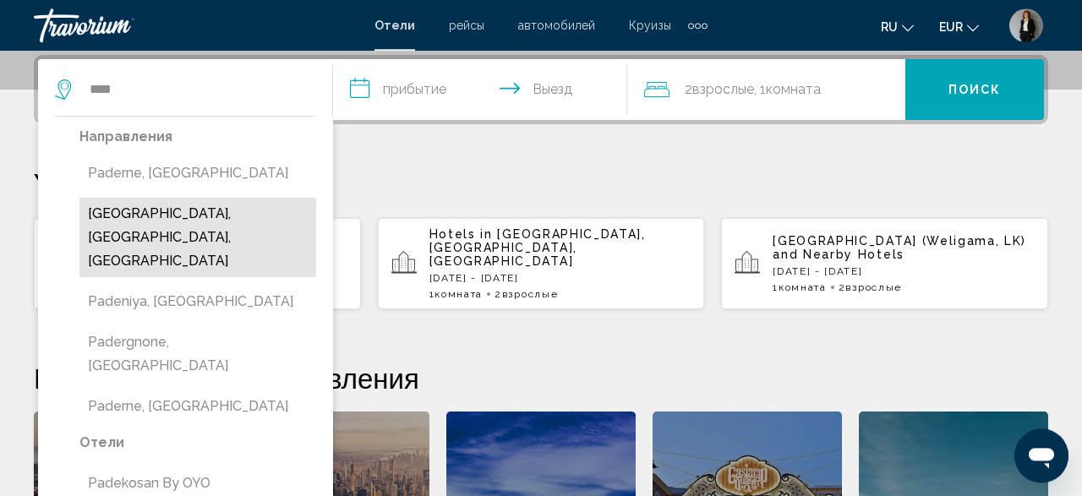
click at [164, 210] on button "[GEOGRAPHIC_DATA], [GEOGRAPHIC_DATA], [GEOGRAPHIC_DATA]" at bounding box center [197, 237] width 237 height 79
type input "**********"
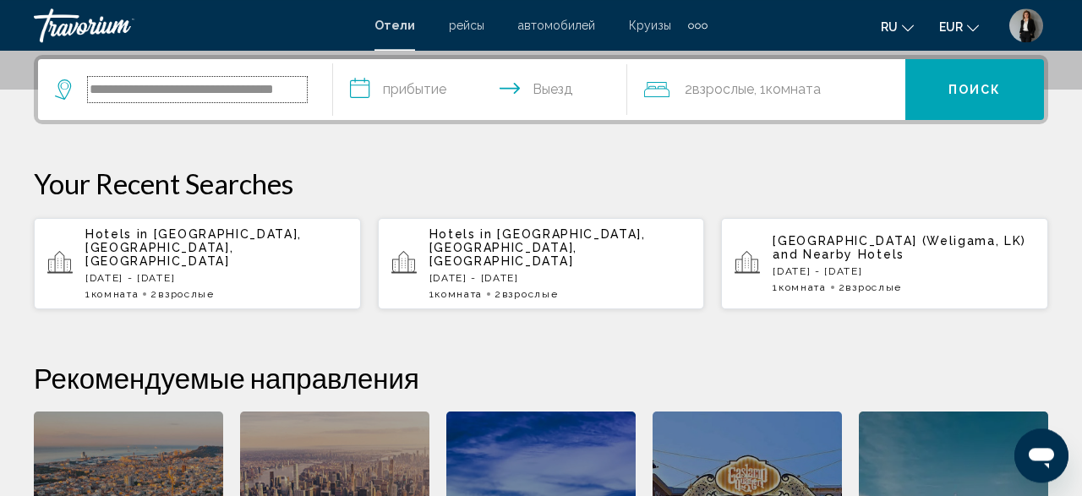
scroll to position [0, 27]
click at [415, 91] on input "**********" at bounding box center [483, 92] width 301 height 66
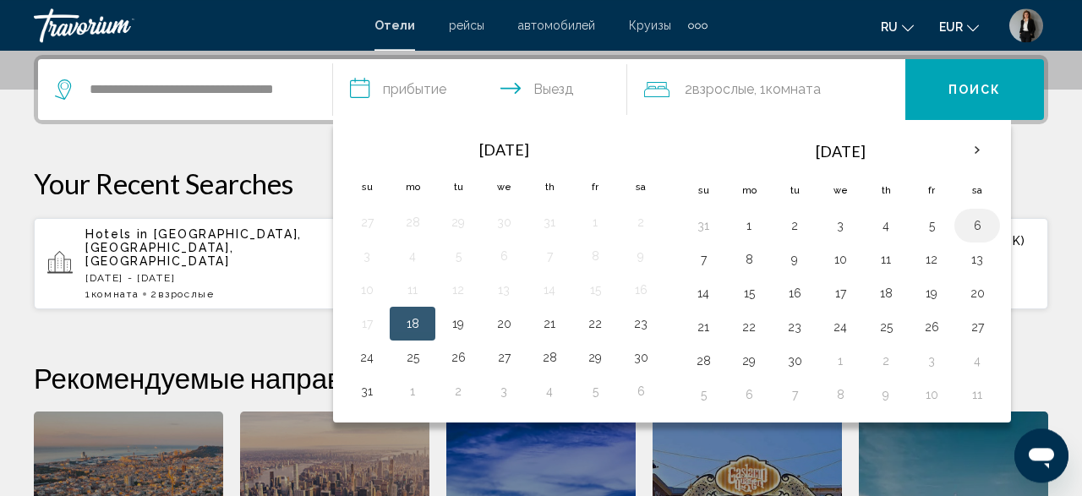
click at [964, 223] on button "6" at bounding box center [977, 226] width 27 height 24
click at [694, 260] on button "7" at bounding box center [703, 260] width 27 height 24
type input "**********"
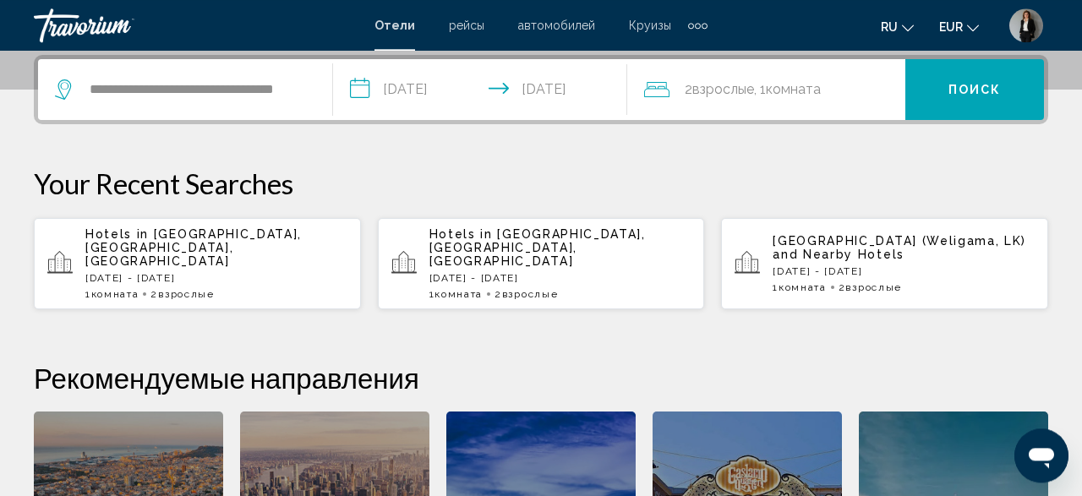
click at [929, 95] on button "Поиск" at bounding box center [974, 89] width 139 height 61
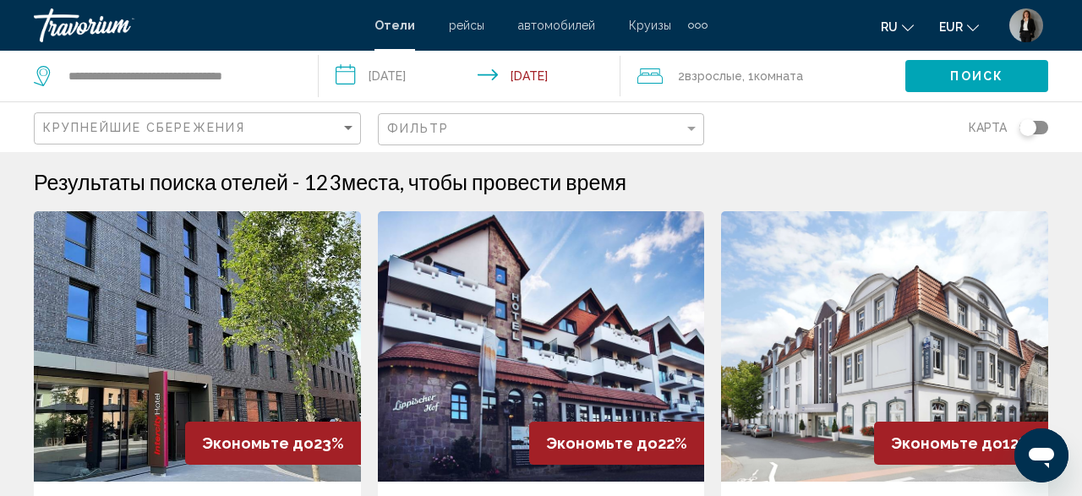
click at [1042, 129] on div "Toggle map" at bounding box center [1034, 128] width 29 height 14
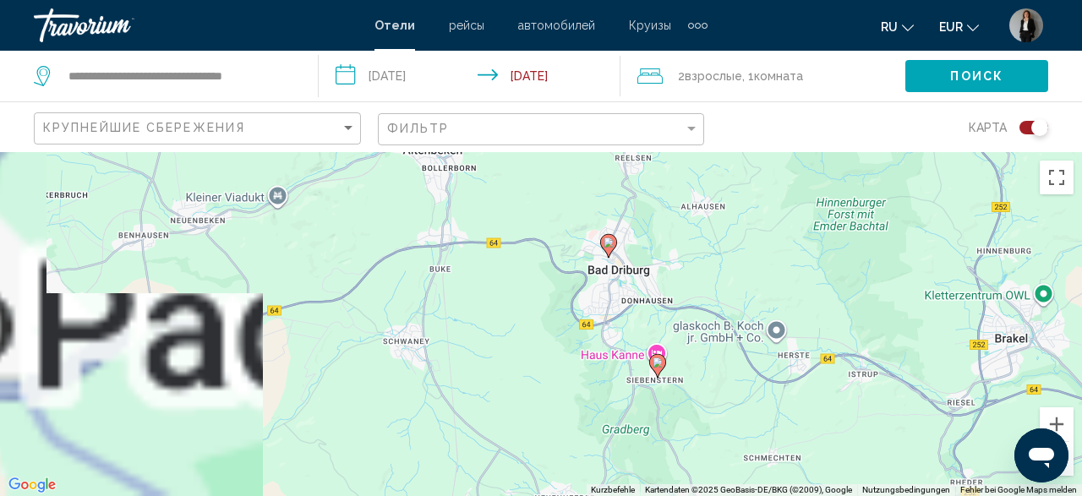
drag, startPoint x: 233, startPoint y: 278, endPoint x: 769, endPoint y: 336, distance: 538.2
click at [769, 336] on div "Um den Modus zum Ziehen mit der Tastatur zu aktivieren, drückst du Alt + Eingab…" at bounding box center [541, 324] width 1082 height 344
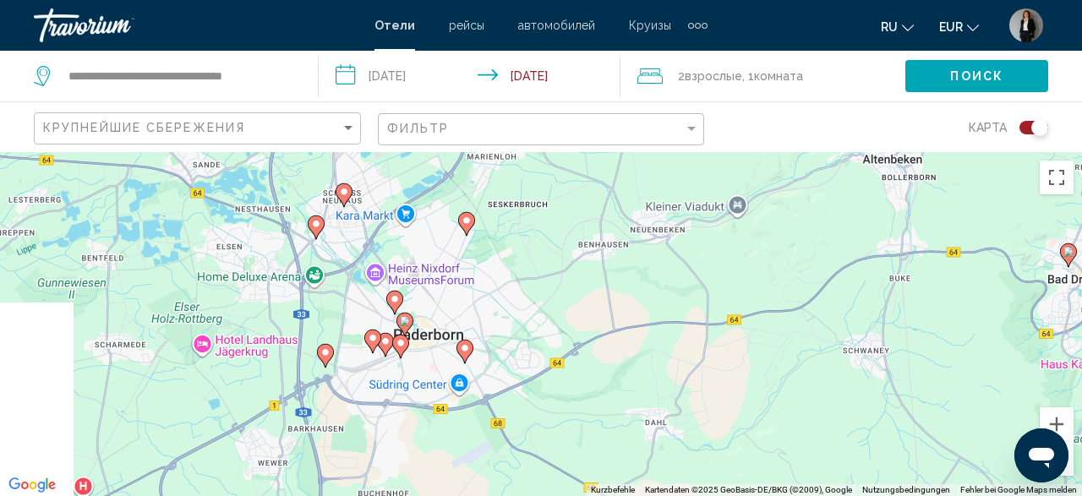
drag, startPoint x: 291, startPoint y: 325, endPoint x: 752, endPoint y: 333, distance: 460.8
click at [752, 333] on div "Um den Modus zum Ziehen mit der Tastatur zu aktivieren, drückst du Alt + Eingab…" at bounding box center [541, 324] width 1082 height 344
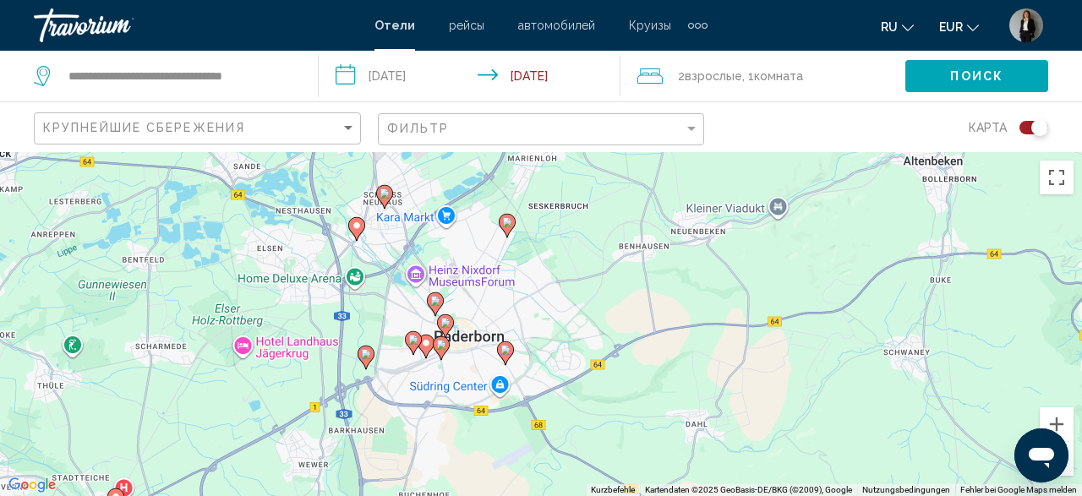
drag, startPoint x: 774, startPoint y: 324, endPoint x: 867, endPoint y: 322, distance: 93.9
click at [867, 322] on div "Um den Modus zum Ziehen mit der Tastatur zu aktivieren, drückst du Alt + Eingab…" at bounding box center [541, 324] width 1082 height 344
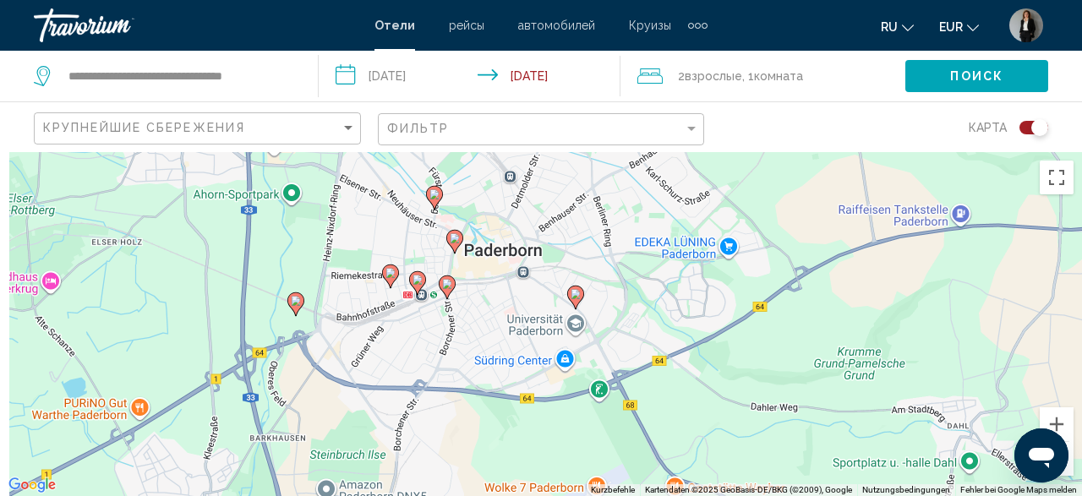
drag, startPoint x: 471, startPoint y: 337, endPoint x: 708, endPoint y: 240, distance: 255.9
click at [708, 240] on div "Um den Modus zum Ziehen mit der Tastatur zu aktivieren, drückst du Alt + Eingab…" at bounding box center [541, 324] width 1082 height 344
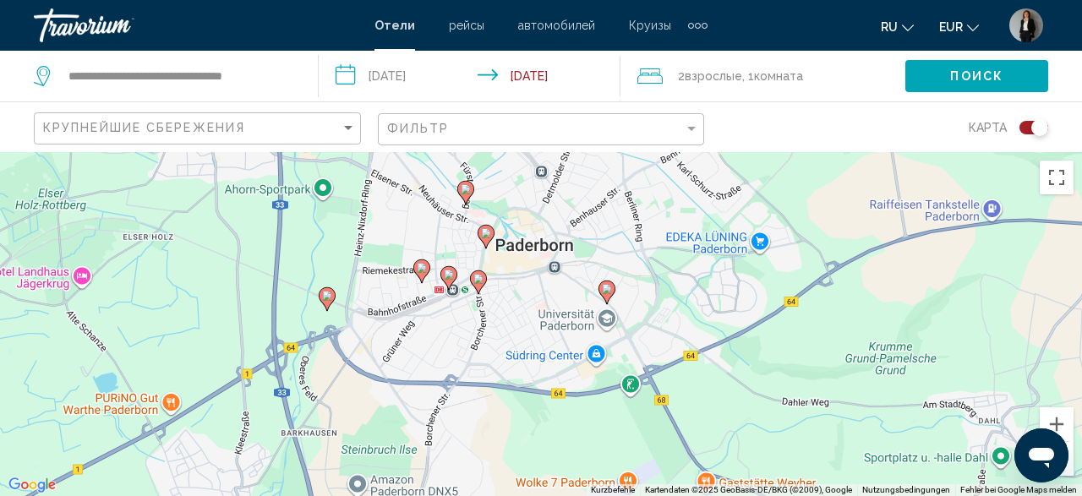
click at [326, 302] on icon "Main content" at bounding box center [327, 298] width 15 height 22
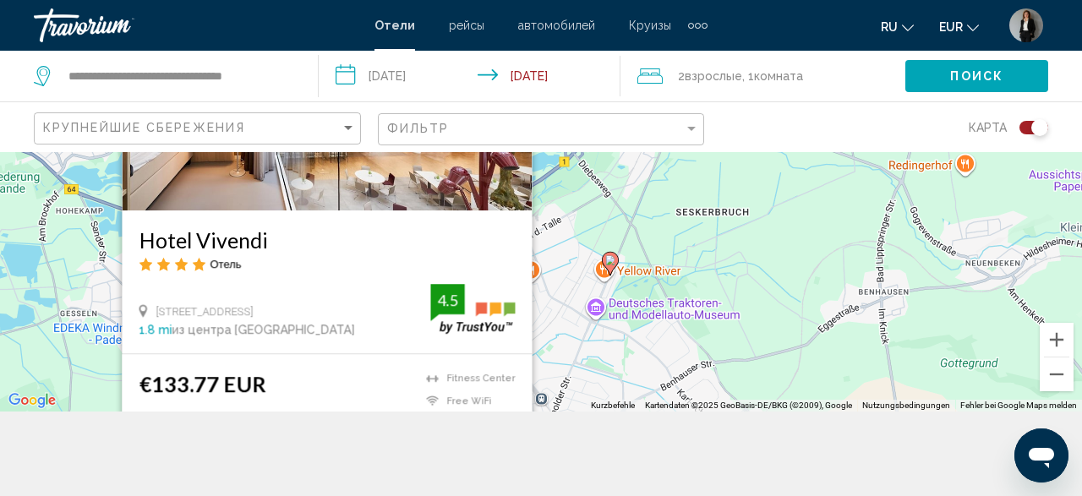
scroll to position [88, 0]
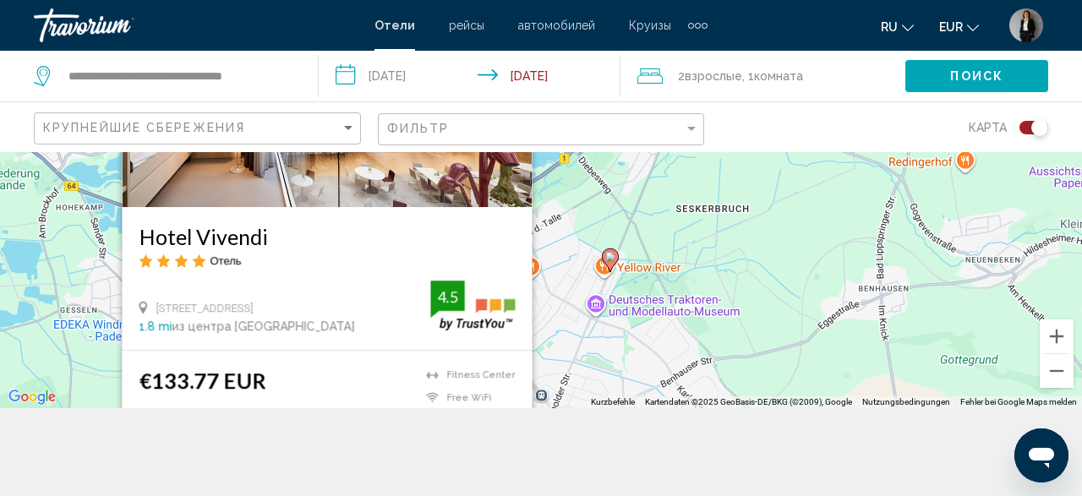
click at [642, 271] on div "Um den Modus zum Ziehen mit der Tastatur zu aktivieren, drückst du Alt + Eingab…" at bounding box center [541, 236] width 1082 height 344
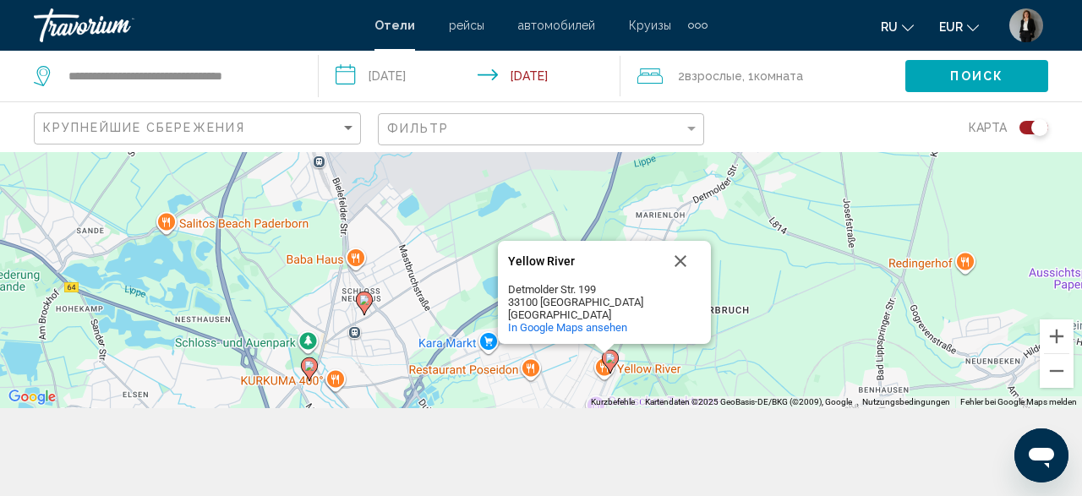
drag, startPoint x: 752, startPoint y: 298, endPoint x: 752, endPoint y: 329, distance: 30.4
click at [752, 329] on div "Um den Modus zum Ziehen mit der Tastatur zu aktivieren, drückst du Alt + Eingab…" at bounding box center [541, 236] width 1082 height 344
click at [610, 356] on image "Main content" at bounding box center [610, 358] width 10 height 10
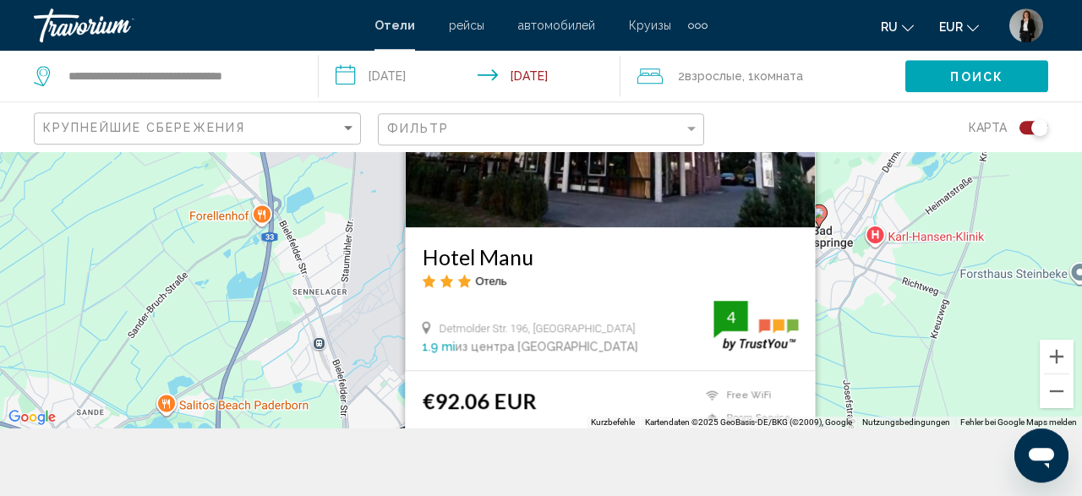
scroll to position [152, 0]
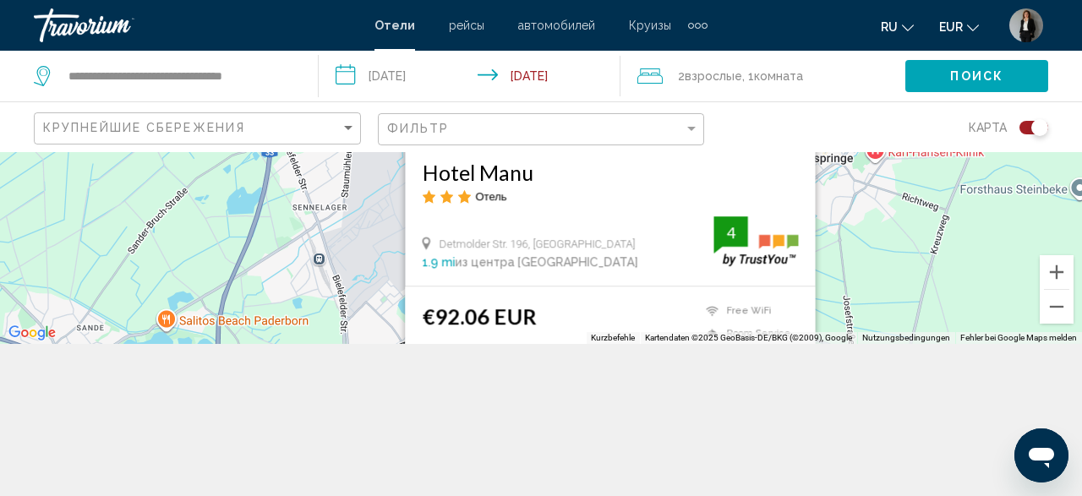
click at [859, 226] on div "Um den Modus zum Ziehen mit der Tastatur zu aktivieren, drückst du Alt + Eingab…" at bounding box center [541, 172] width 1082 height 344
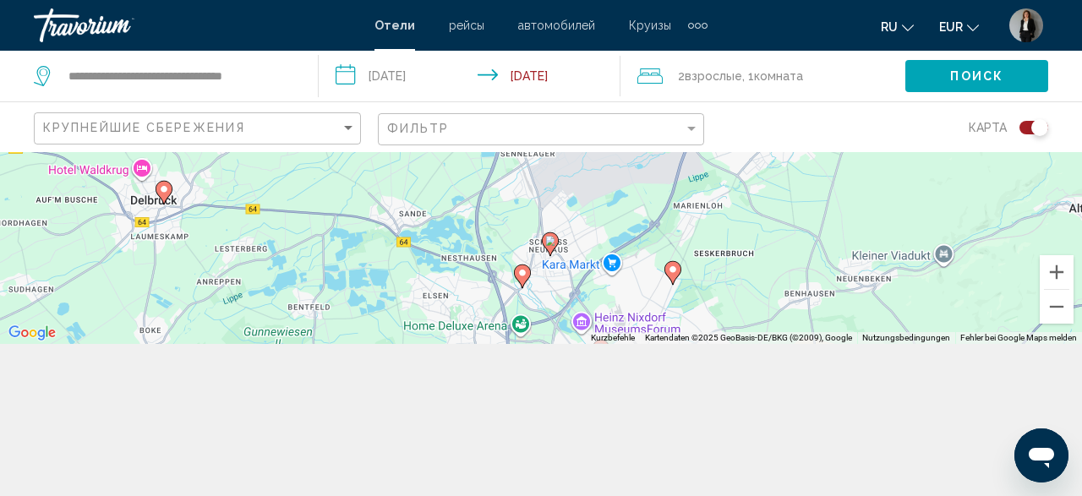
drag, startPoint x: 782, startPoint y: 302, endPoint x: 719, endPoint y: 223, distance: 100.5
click at [719, 223] on div "Um den Modus zum Ziehen mit der Tastatur zu aktivieren, drückst du Alt + Eingab…" at bounding box center [541, 172] width 1082 height 344
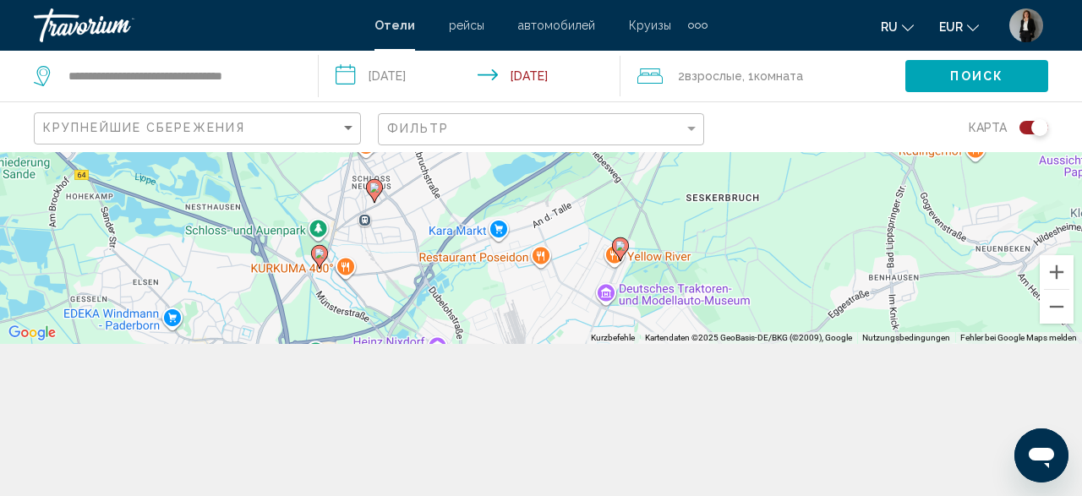
drag, startPoint x: 755, startPoint y: 304, endPoint x: 753, endPoint y: 224, distance: 79.5
click at [753, 224] on div "Um den Modus zum Ziehen mit der Tastatur zu aktivieren, drückst du Alt + Eingab…" at bounding box center [541, 172] width 1082 height 344
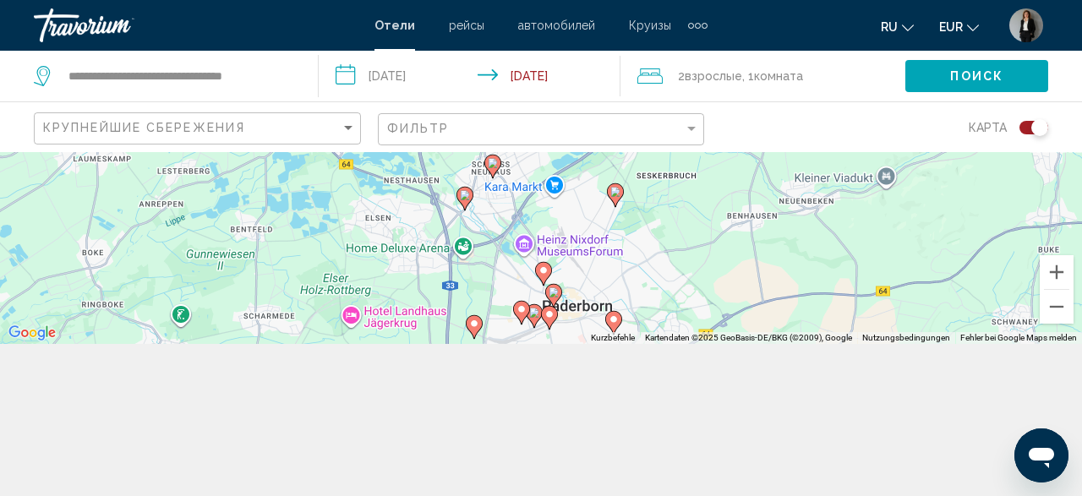
drag, startPoint x: 607, startPoint y: 219, endPoint x: 599, endPoint y: 202, distance: 18.5
click at [599, 202] on div "Um den Modus zum Ziehen mit der Tastatur zu aktivieren, drückst du Alt + Eingab…" at bounding box center [541, 172] width 1082 height 344
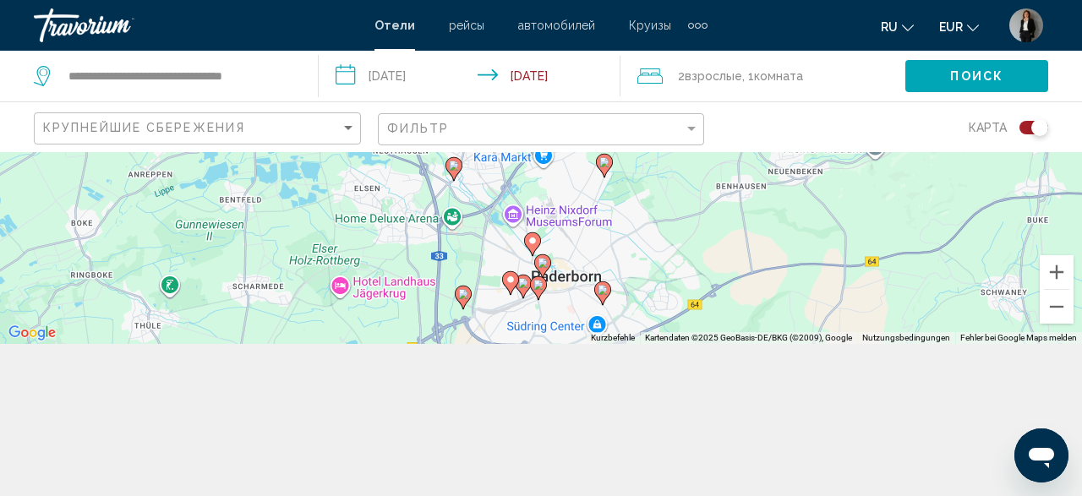
drag, startPoint x: 645, startPoint y: 301, endPoint x: 636, endPoint y: 269, distance: 33.4
click at [636, 269] on div "Um den Modus zum Ziehen mit der Tastatur zu aktivieren, drückst du Alt + Eingab…" at bounding box center [541, 172] width 1082 height 344
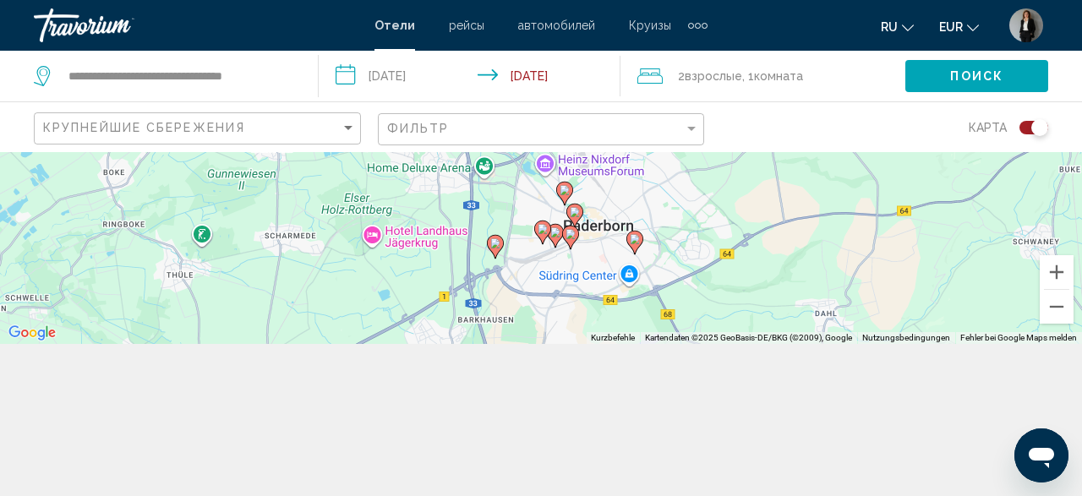
drag, startPoint x: 637, startPoint y: 269, endPoint x: 675, endPoint y: 215, distance: 66.1
click at [675, 215] on div "Um den Modus zum Ziehen mit der Tastatur zu aktivieren, drückst du Alt + Eingab…" at bounding box center [541, 172] width 1082 height 344
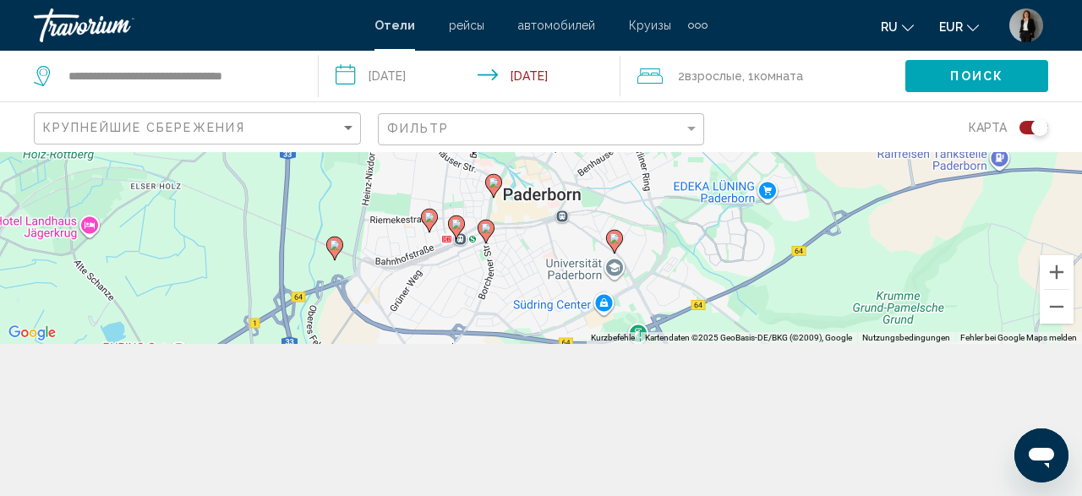
drag, startPoint x: 676, startPoint y: 276, endPoint x: 714, endPoint y: 231, distance: 59.4
click at [714, 231] on div "Um den Modus zum Ziehen mit der Tastatur zu aktivieren, drückst du Alt + Eingab…" at bounding box center [541, 172] width 1082 height 344
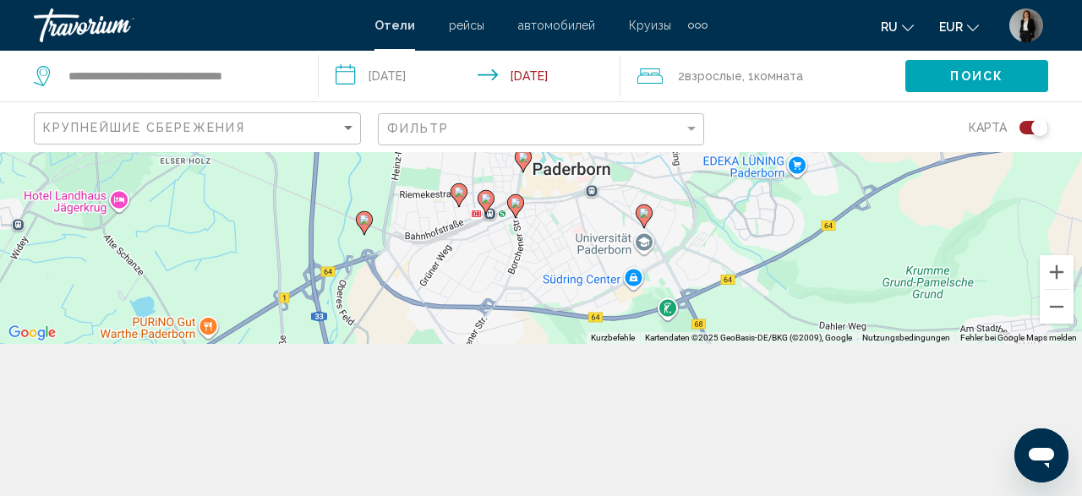
click at [647, 221] on icon "Main content" at bounding box center [644, 216] width 15 height 22
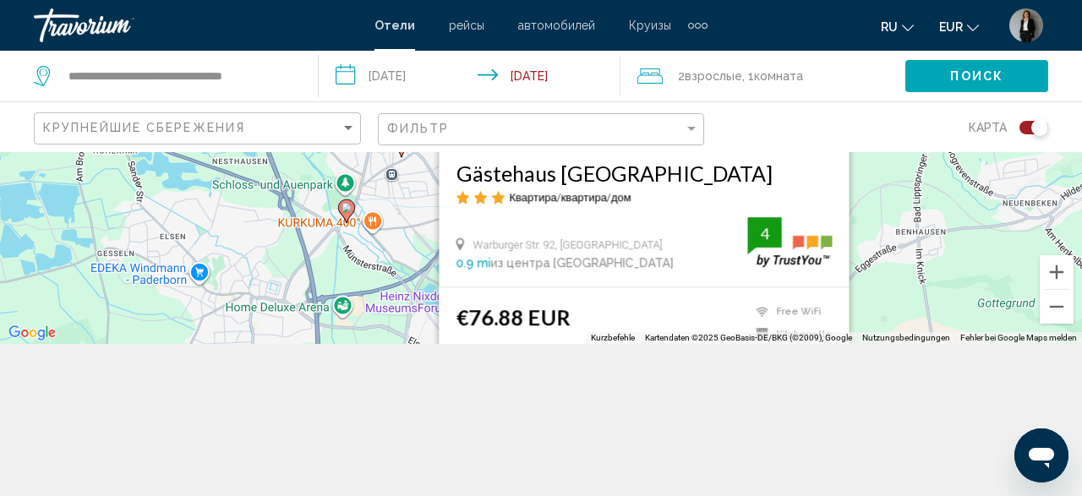
click at [862, 219] on div "Um den Modus zum Ziehen mit der Tastatur zu aktivieren, drückst du Alt + Eingab…" at bounding box center [541, 172] width 1082 height 344
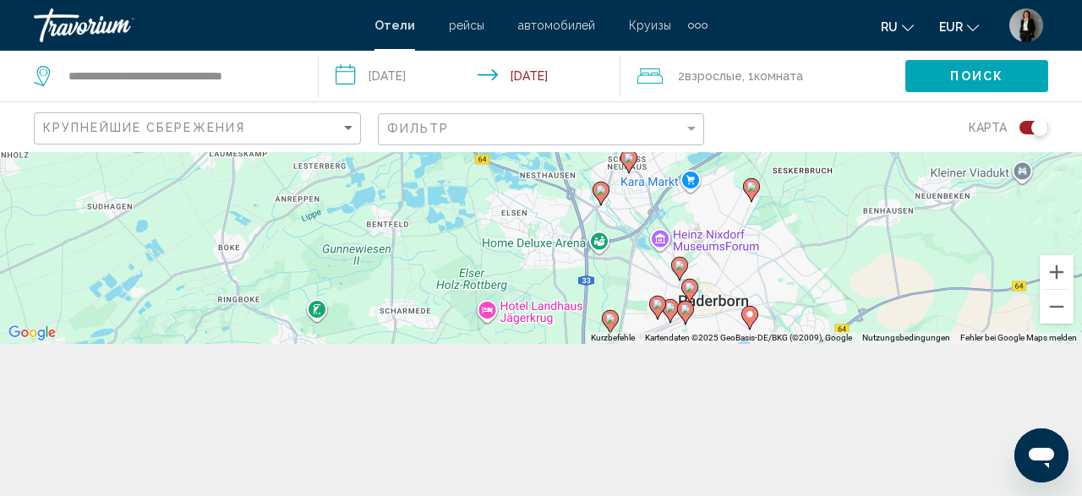
drag, startPoint x: 766, startPoint y: 241, endPoint x: 747, endPoint y: 205, distance: 41.2
click at [757, 221] on div "Um den Modus zum Ziehen mit der Tastatur zu aktivieren, drückst du Alt + Eingab…" at bounding box center [541, 172] width 1082 height 344
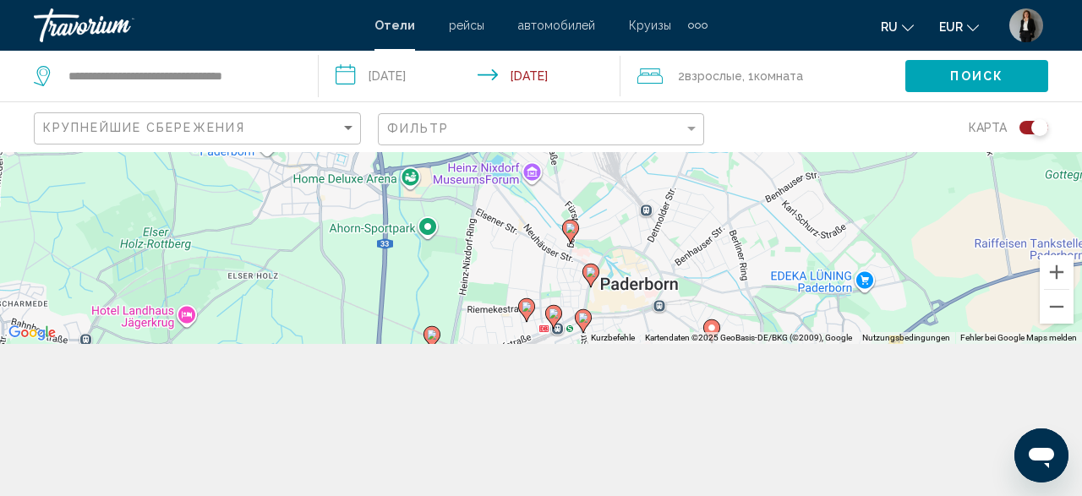
drag, startPoint x: 750, startPoint y: 294, endPoint x: 720, endPoint y: 155, distance: 142.6
click at [721, 156] on div "Um den Modus zum Ziehen mit der Tastatur zu aktivieren, drückst du Alt + Eingab…" at bounding box center [541, 172] width 1082 height 344
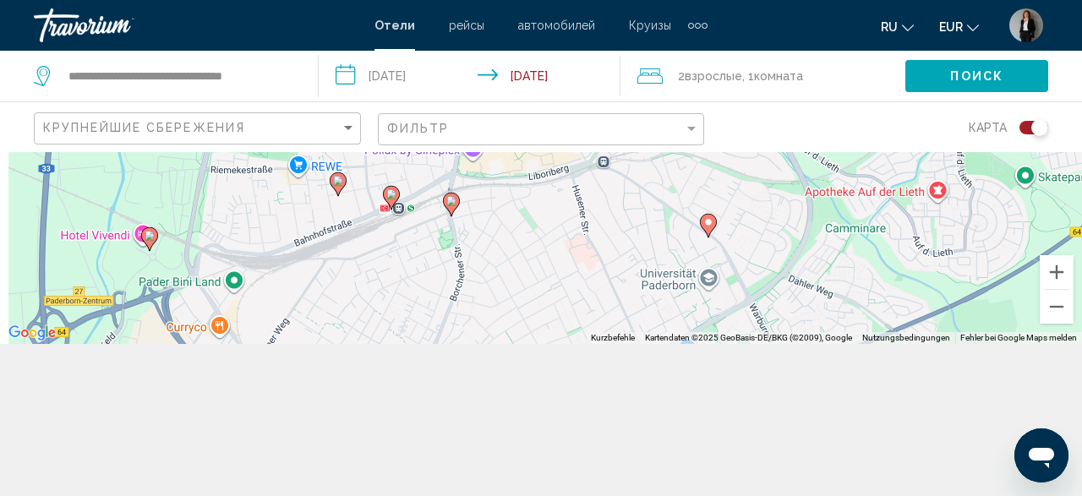
drag, startPoint x: 511, startPoint y: 274, endPoint x: 537, endPoint y: 316, distance: 49.3
click at [537, 316] on div "Um den Modus zum Ziehen mit der Tastatur zu aktivieren, drückst du Alt + Eingab…" at bounding box center [541, 172] width 1082 height 344
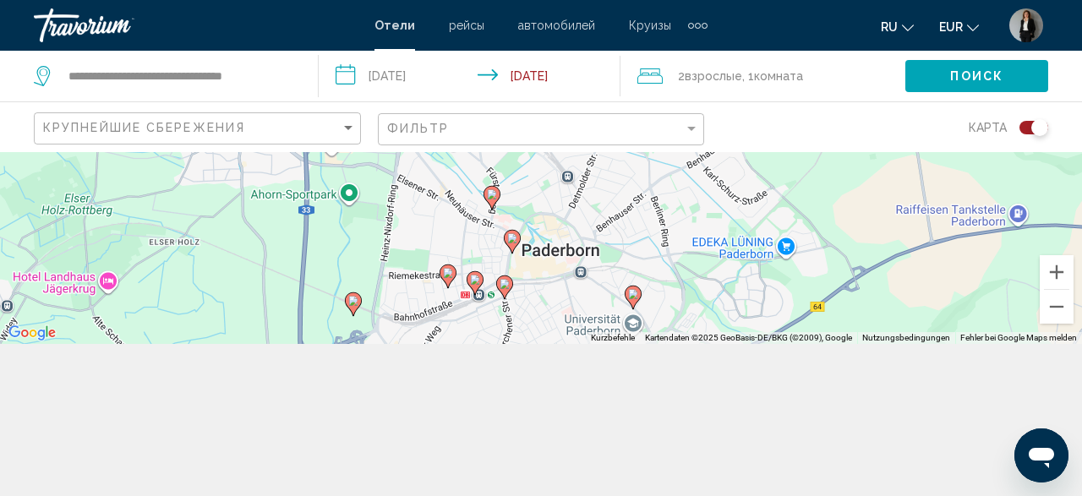
drag, startPoint x: 513, startPoint y: 227, endPoint x: 545, endPoint y: 299, distance: 78.7
click at [545, 299] on div "Um den Modus zum Ziehen mit der Tastatur zu aktivieren, drückst du Alt + Eingab…" at bounding box center [541, 172] width 1082 height 344
click at [513, 248] on icon "Main content" at bounding box center [512, 241] width 15 height 22
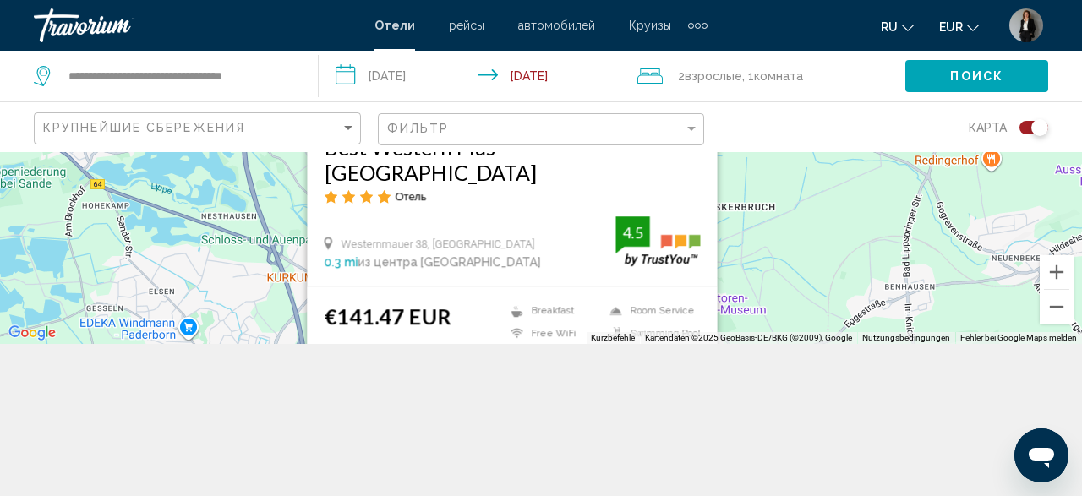
click at [897, 262] on div "Um den Modus zum Ziehen mit der Tastatur zu aktivieren, drückst du Alt + Eingab…" at bounding box center [541, 172] width 1082 height 344
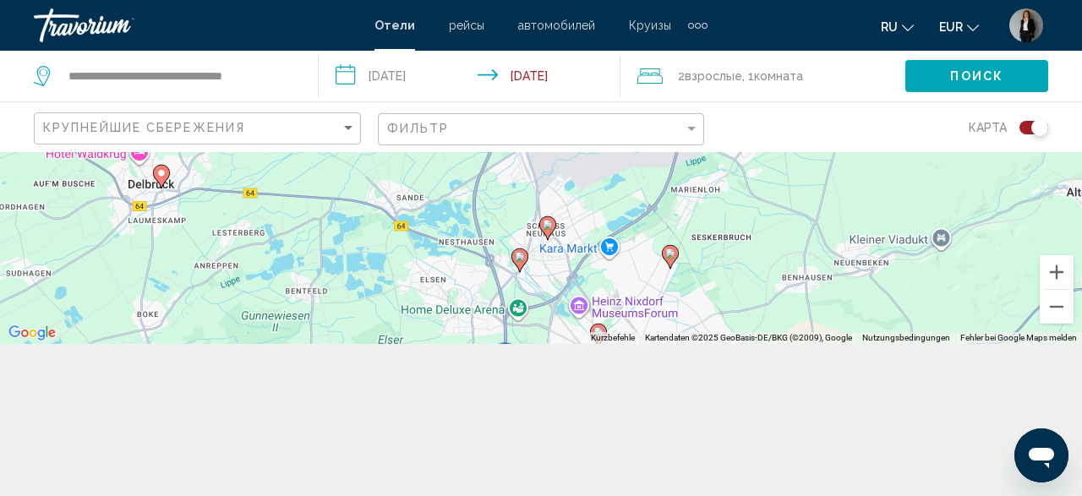
click at [518, 260] on image "Main content" at bounding box center [520, 257] width 10 height 10
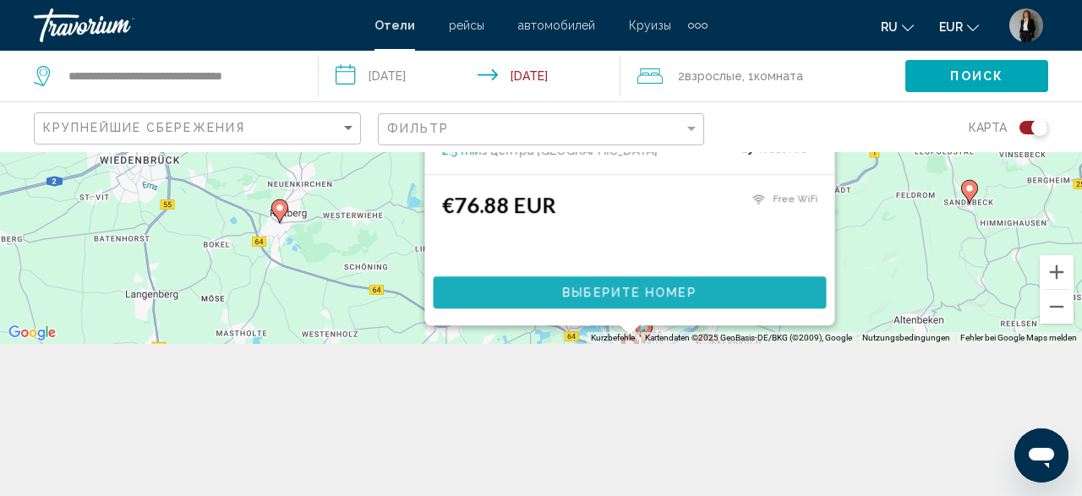
click at [628, 287] on span "Выберите номер" at bounding box center [630, 292] width 134 height 14
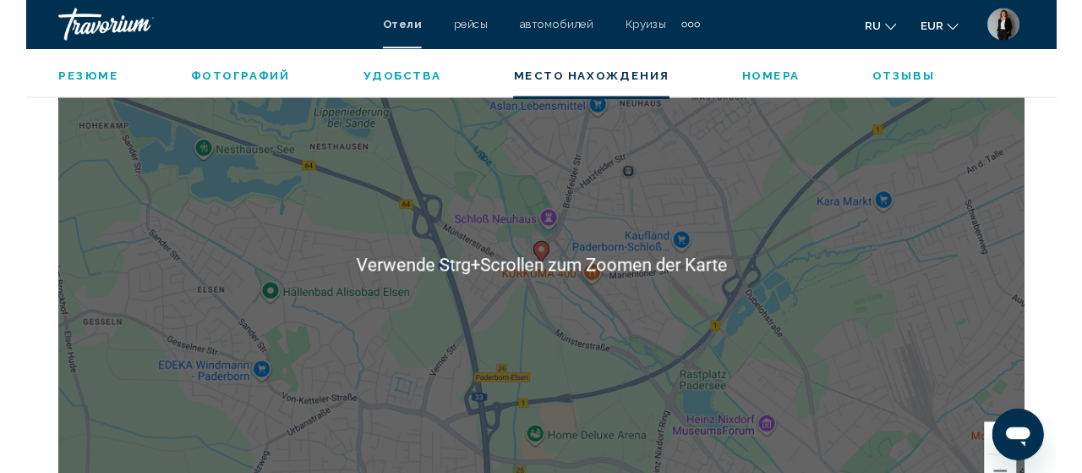
scroll to position [2009, 0]
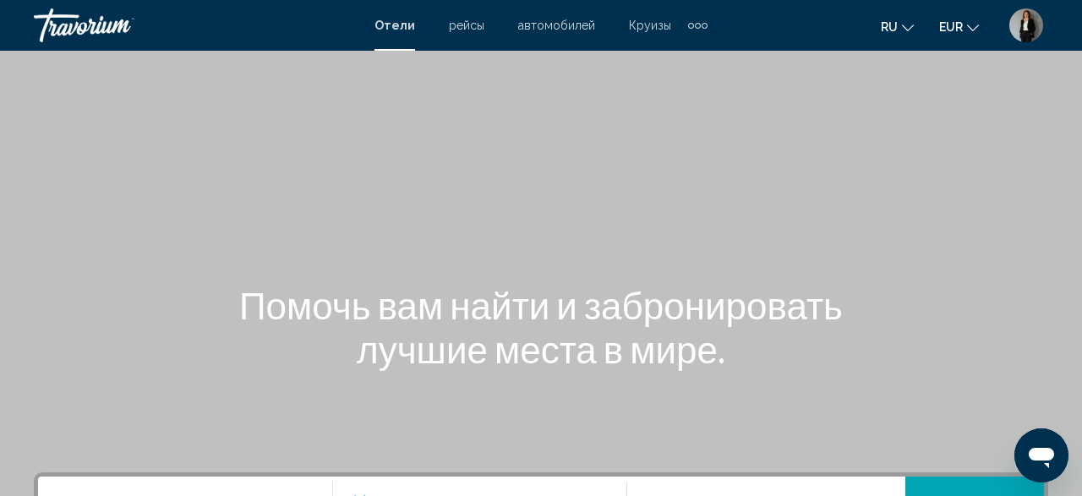
scroll to position [176, 0]
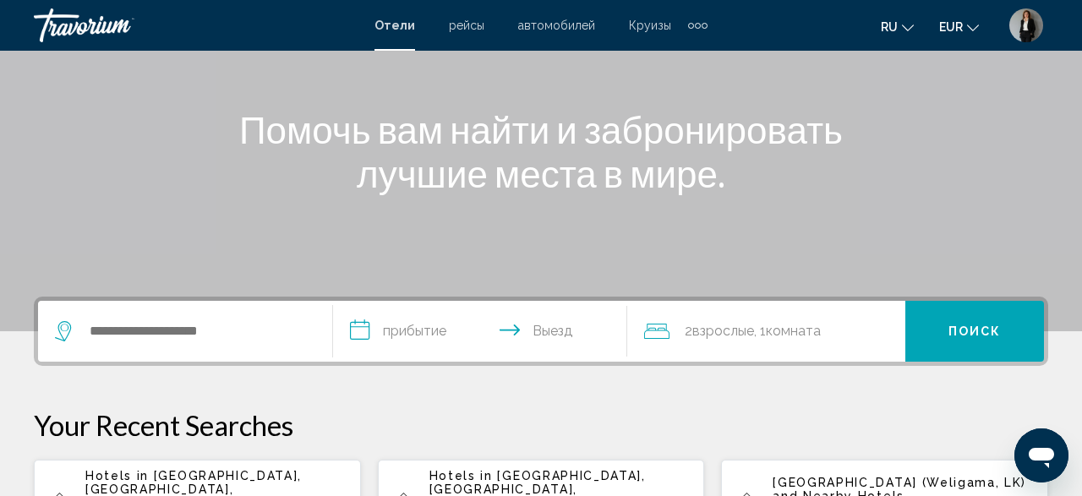
click at [728, 336] on span "Взрослые" at bounding box center [723, 331] width 62 height 16
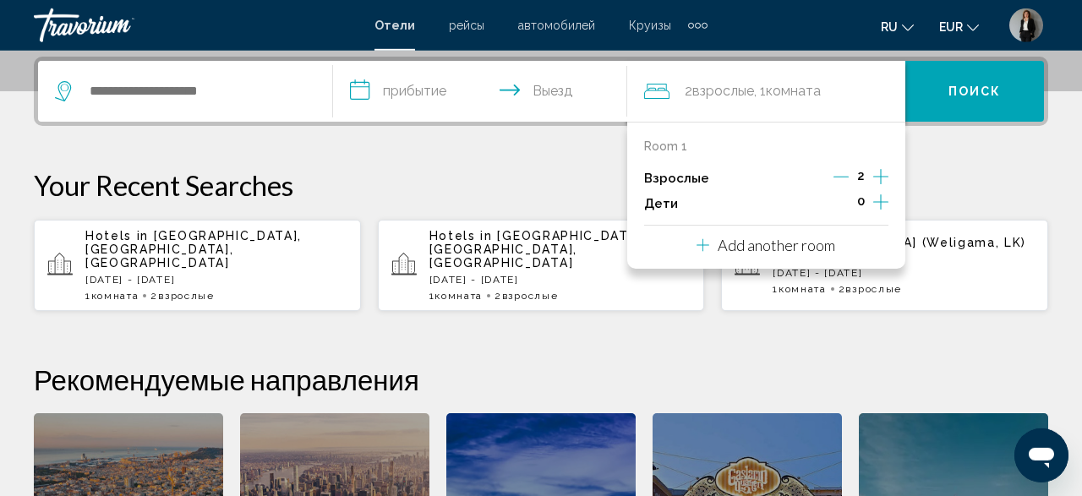
scroll to position [418, 0]
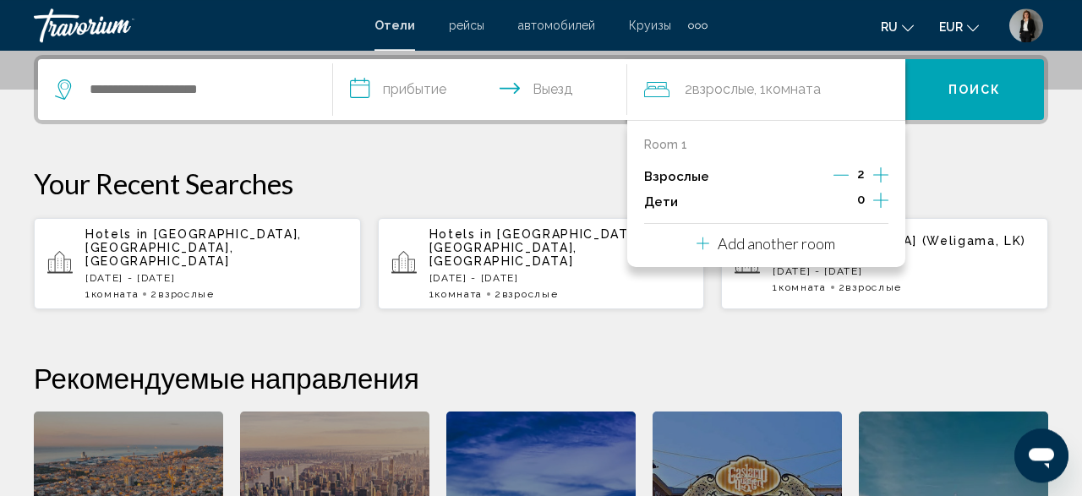
click at [845, 170] on icon "Decrement adults" at bounding box center [841, 174] width 15 height 15
click at [207, 77] on input "Search widget" at bounding box center [197, 89] width 219 height 25
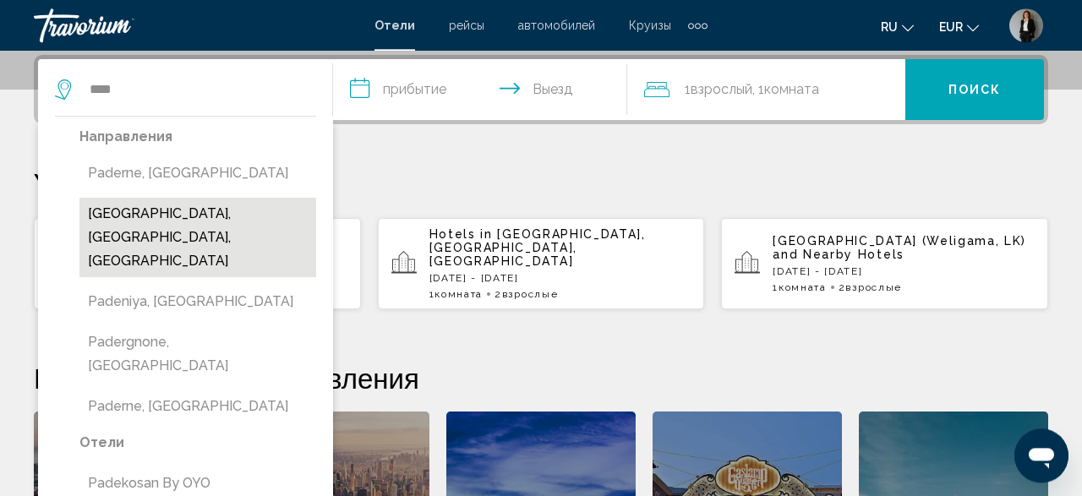
click at [220, 213] on button "[GEOGRAPHIC_DATA], [GEOGRAPHIC_DATA], [GEOGRAPHIC_DATA]" at bounding box center [197, 237] width 237 height 79
type input "**********"
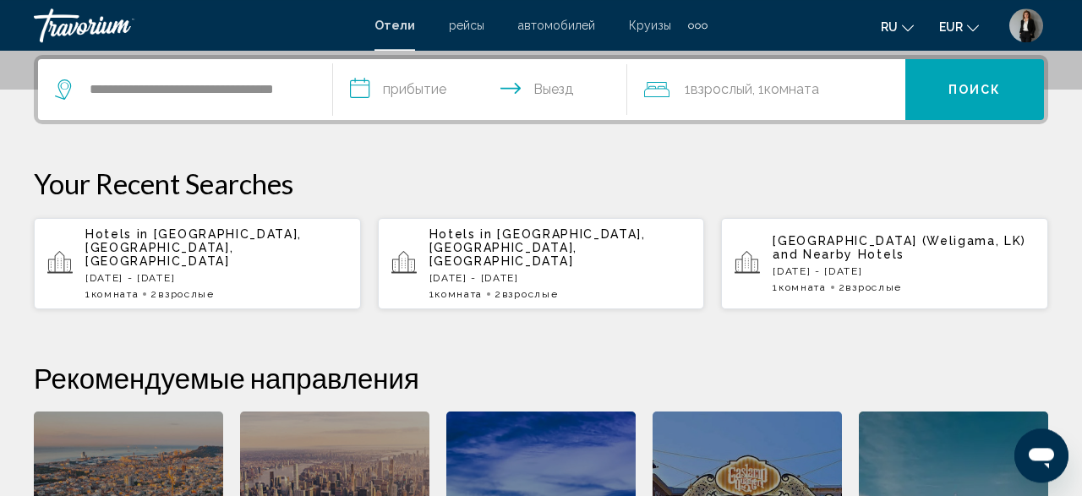
click at [388, 86] on input "**********" at bounding box center [483, 92] width 301 height 66
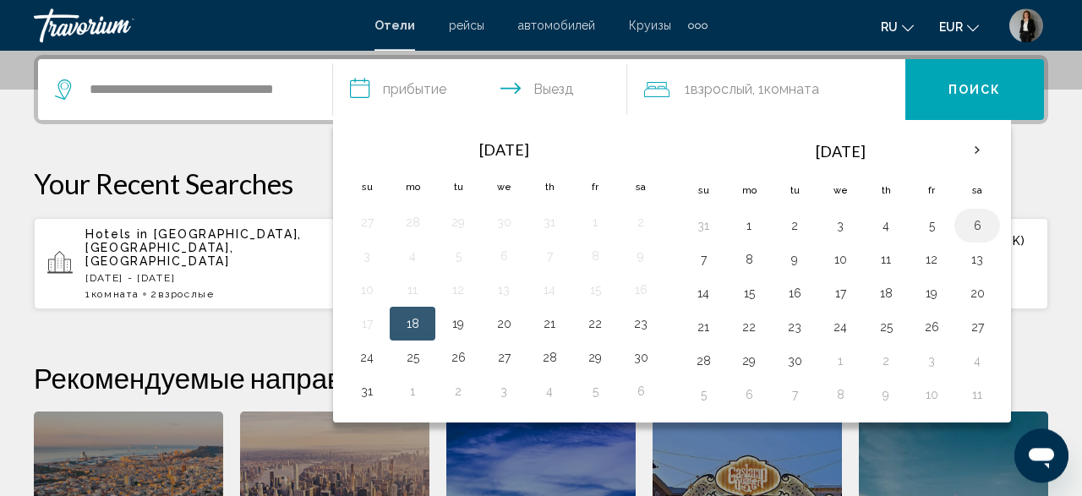
click at [982, 231] on td "6" at bounding box center [978, 226] width 46 height 34
click at [701, 257] on button "7" at bounding box center [703, 260] width 27 height 24
click at [966, 96] on span "Поиск" at bounding box center [975, 91] width 53 height 14
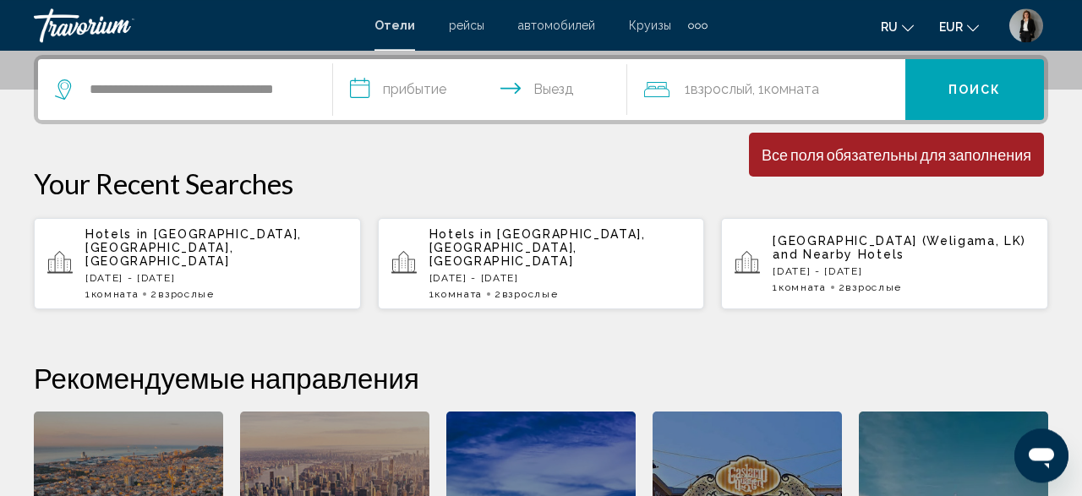
click at [391, 73] on input "**********" at bounding box center [483, 92] width 301 height 66
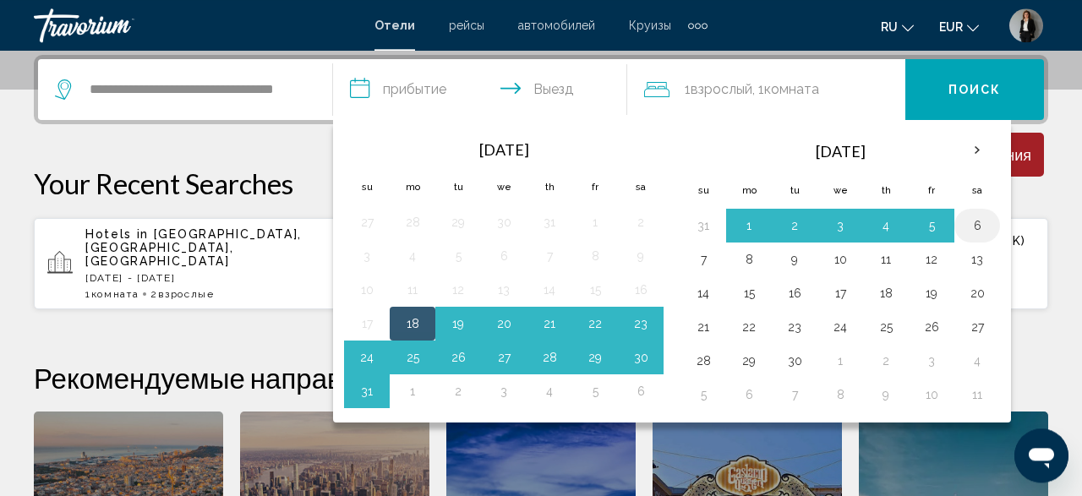
click at [971, 223] on button "6" at bounding box center [977, 226] width 27 height 24
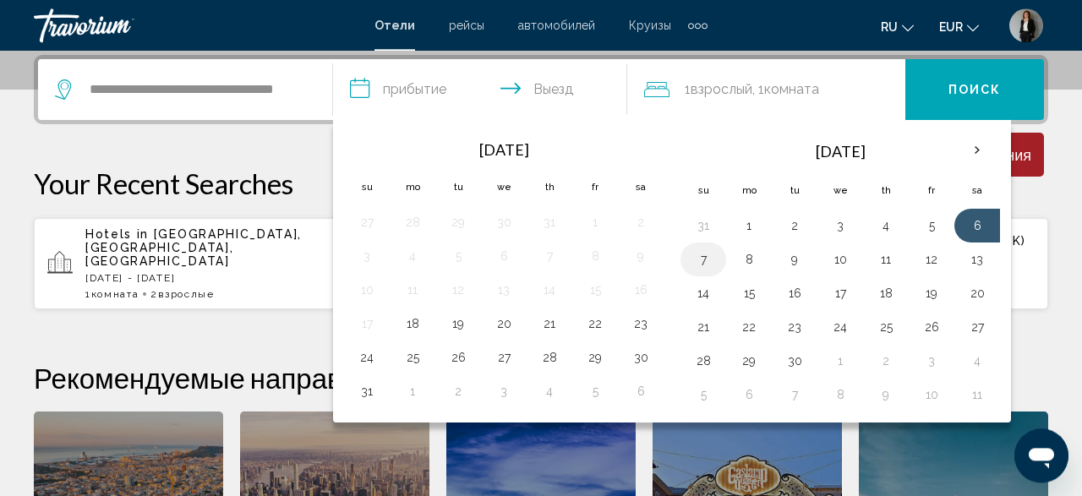
click at [694, 255] on button "7" at bounding box center [703, 260] width 27 height 24
type input "**********"
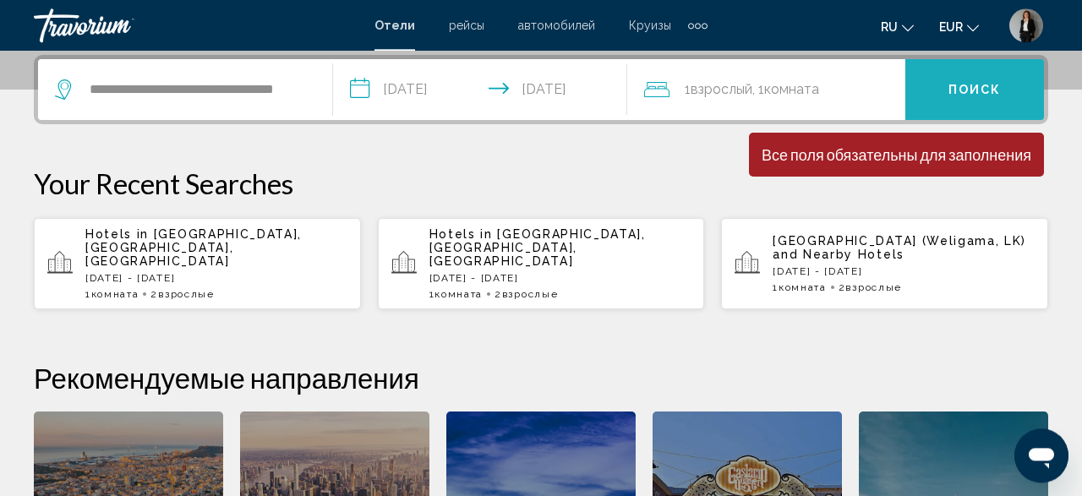
click at [938, 90] on button "Поиск" at bounding box center [974, 89] width 139 height 61
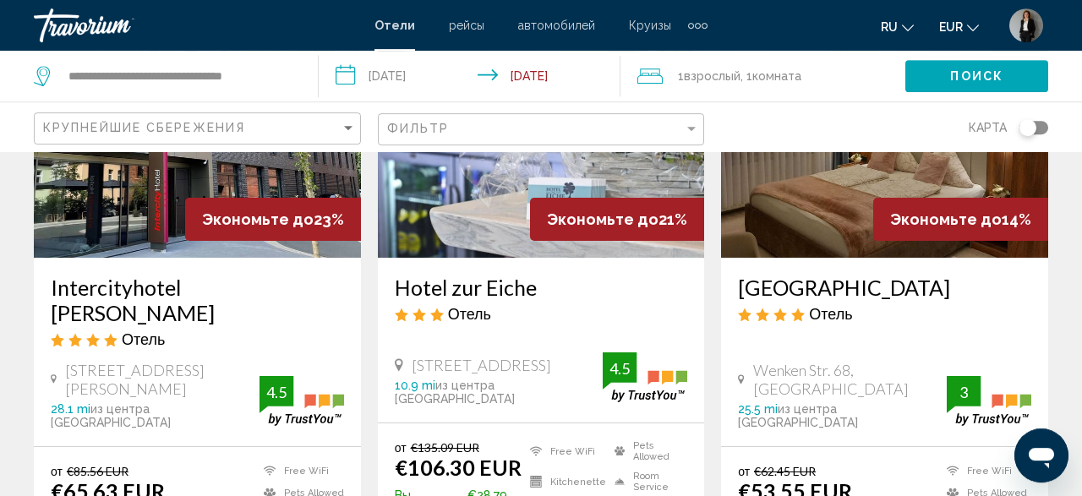
scroll to position [264, 0]
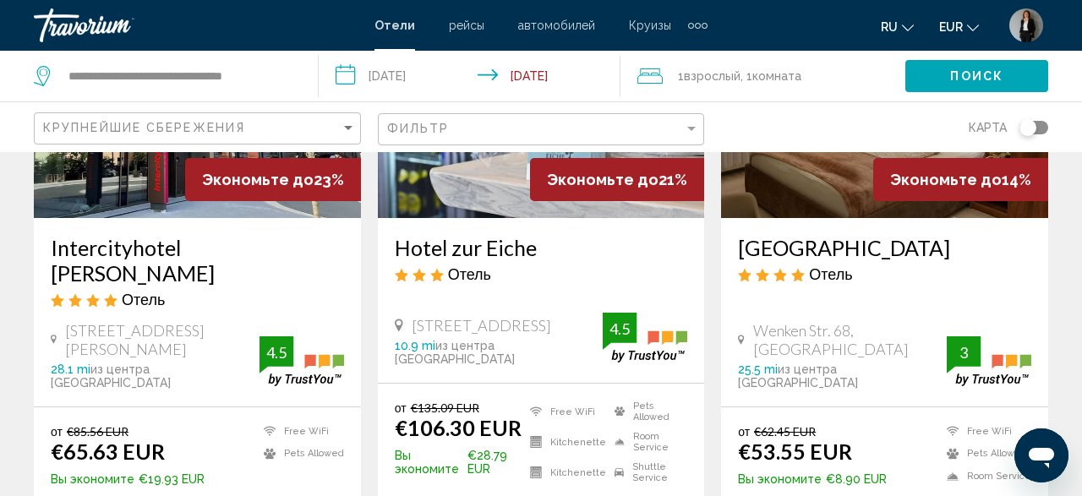
click at [1044, 125] on div "Toggle map" at bounding box center [1034, 128] width 29 height 14
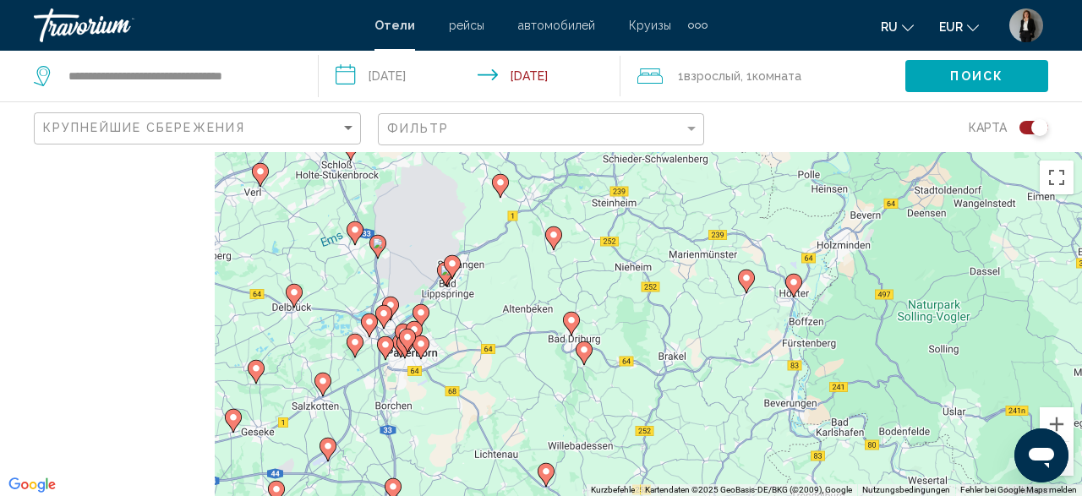
drag, startPoint x: 440, startPoint y: 314, endPoint x: 865, endPoint y: 317, distance: 424.4
click at [865, 317] on div "Um den Modus zum Ziehen mit der Tastatur zu aktivieren, drückst du Alt + Eingab…" at bounding box center [541, 324] width 1082 height 344
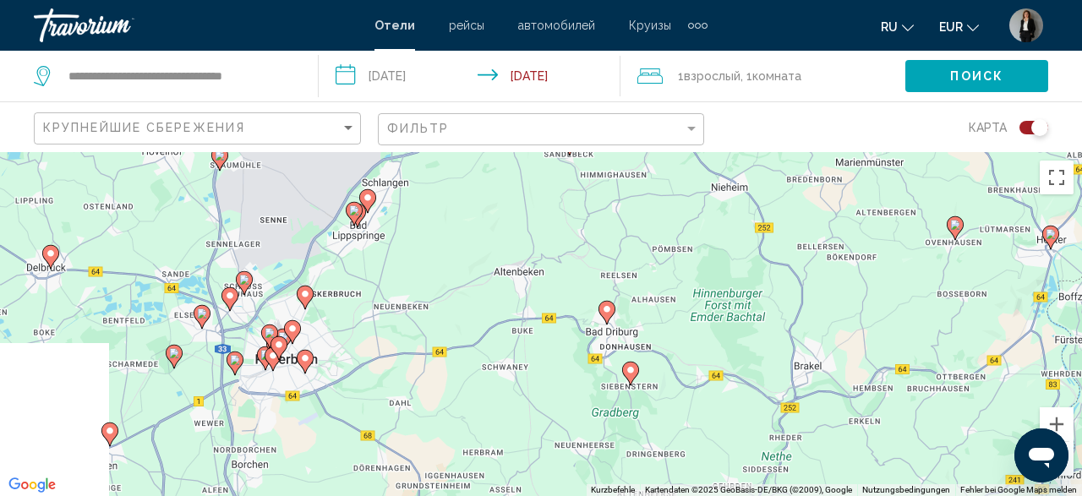
drag, startPoint x: 626, startPoint y: 288, endPoint x: 936, endPoint y: 298, distance: 309.6
click at [936, 298] on div "Um den Modus zum Ziehen mit der Tastatur zu aktivieren, drückst du Alt + Eingab…" at bounding box center [541, 324] width 1082 height 344
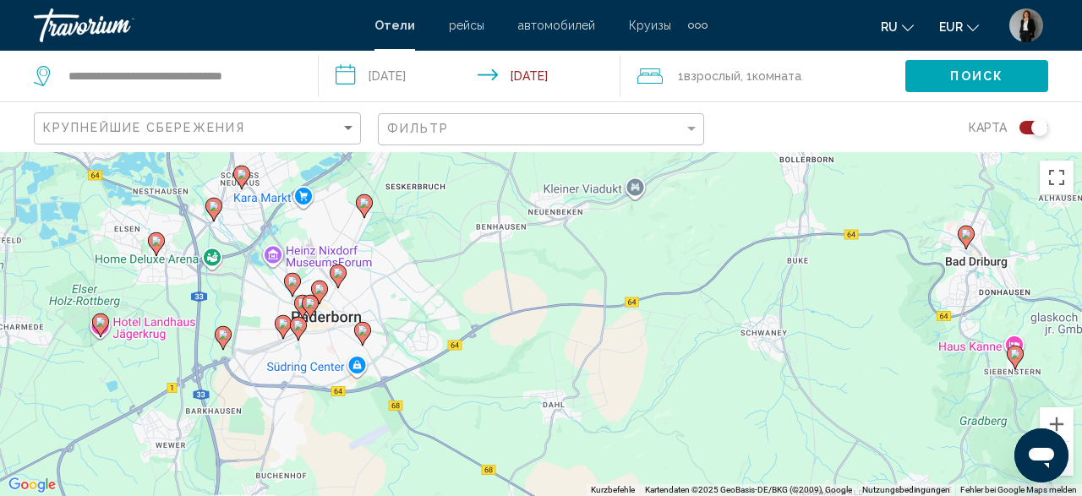
drag, startPoint x: 576, startPoint y: 307, endPoint x: 750, endPoint y: 298, distance: 174.4
click at [750, 298] on div "Um den Modus zum Ziehen mit der Tastatur zu aktivieren, drückst du Alt + Eingab…" at bounding box center [541, 324] width 1082 height 344
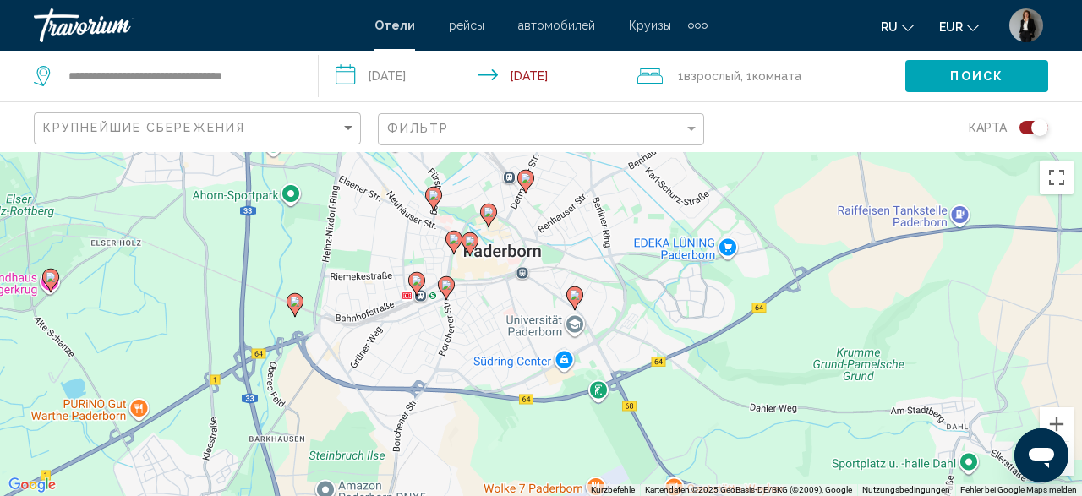
drag, startPoint x: 570, startPoint y: 319, endPoint x: 682, endPoint y: 308, distance: 113.0
click at [682, 308] on div "Um den Modus zum Ziehen mit der Tastatur zu aktivieren, drückst du Alt + Eingab…" at bounding box center [541, 324] width 1082 height 344
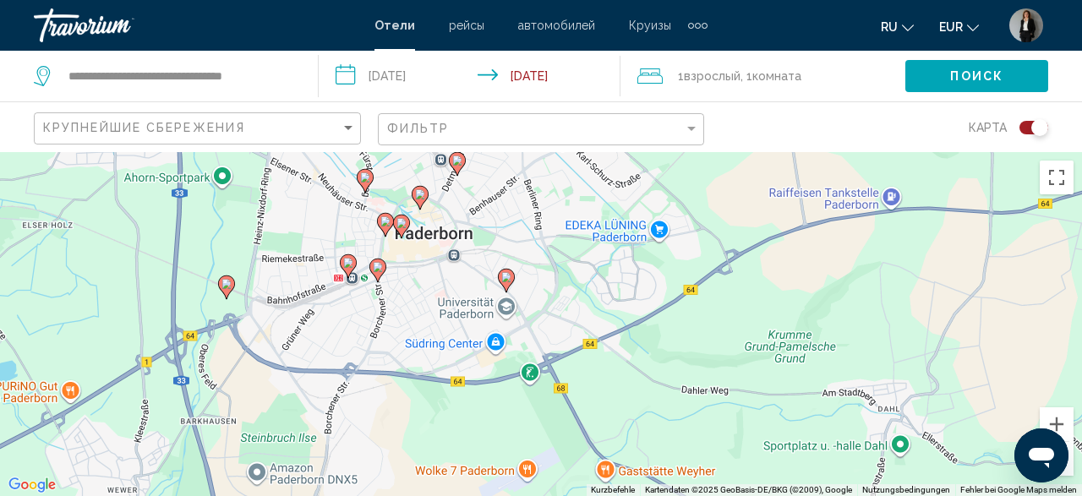
click at [508, 285] on icon "Main content" at bounding box center [506, 280] width 15 height 22
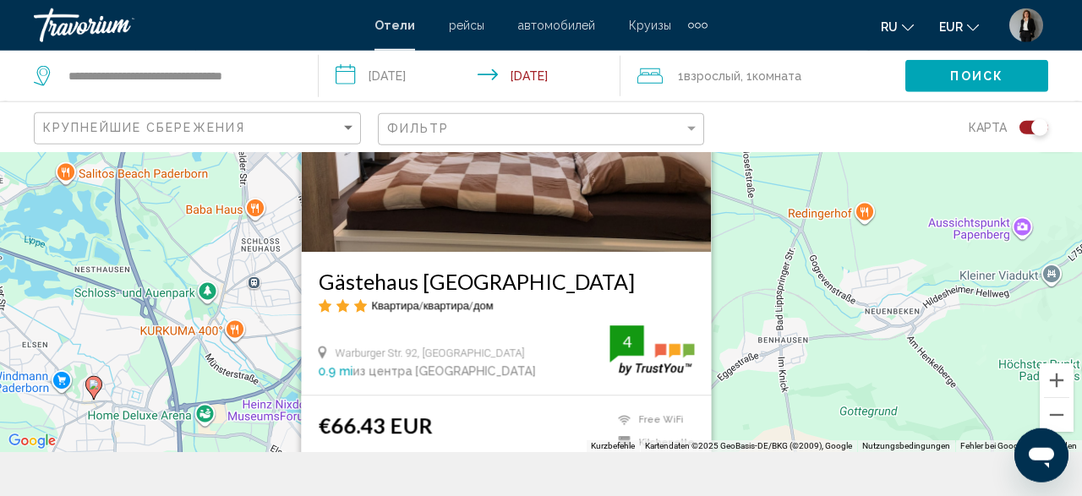
scroll to position [88, 0]
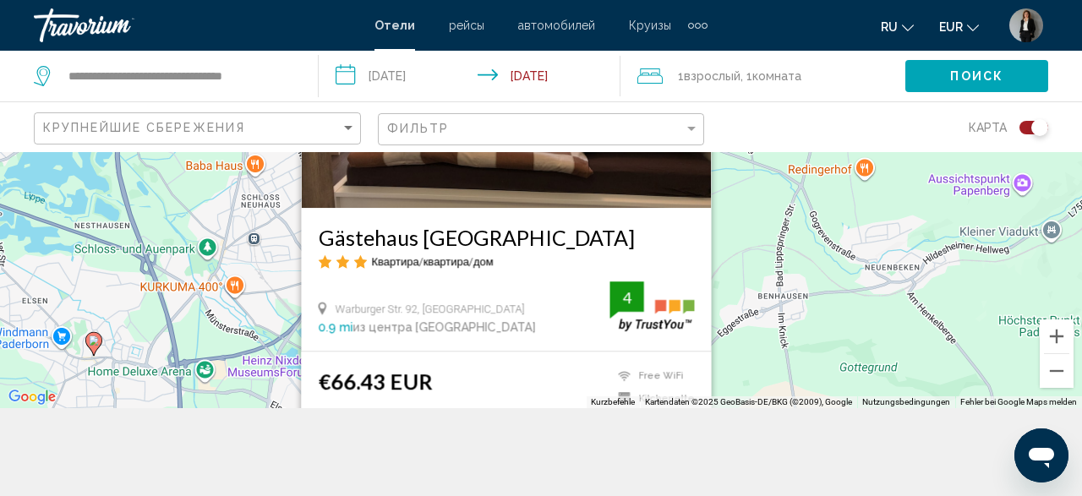
click at [761, 276] on div "Um den Modus zum Ziehen mit der Tastatur zu aktivieren, drückst du Alt + Eingab…" at bounding box center [541, 236] width 1082 height 344
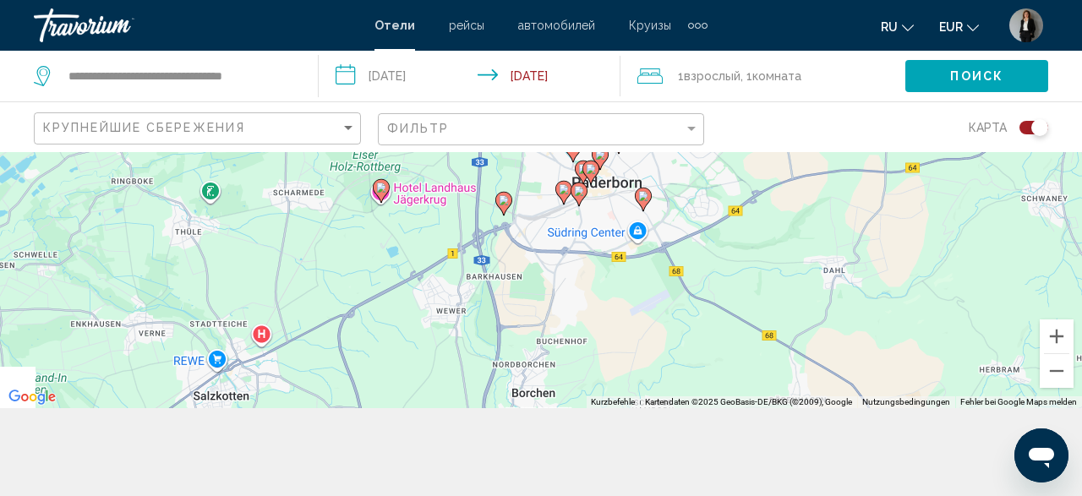
drag, startPoint x: 786, startPoint y: 363, endPoint x: 948, endPoint y: 190, distance: 236.3
click at [949, 158] on div "Um den Modus zum Ziehen mit der Tastatur zu aktivieren, drückst du Alt + Eingab…" at bounding box center [541, 236] width 1082 height 344
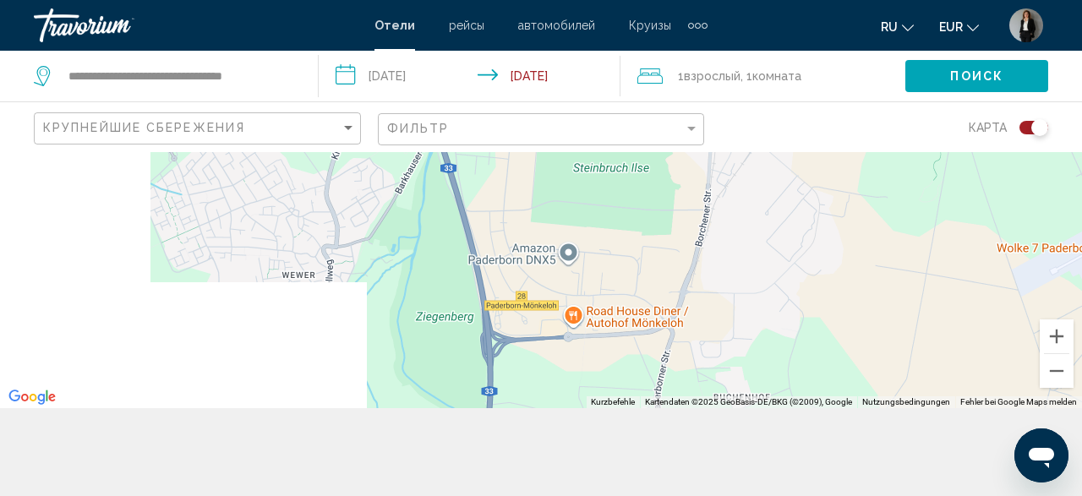
drag, startPoint x: 305, startPoint y: 271, endPoint x: 854, endPoint y: 380, distance: 559.3
click at [854, 380] on div "Main content" at bounding box center [541, 236] width 1082 height 344
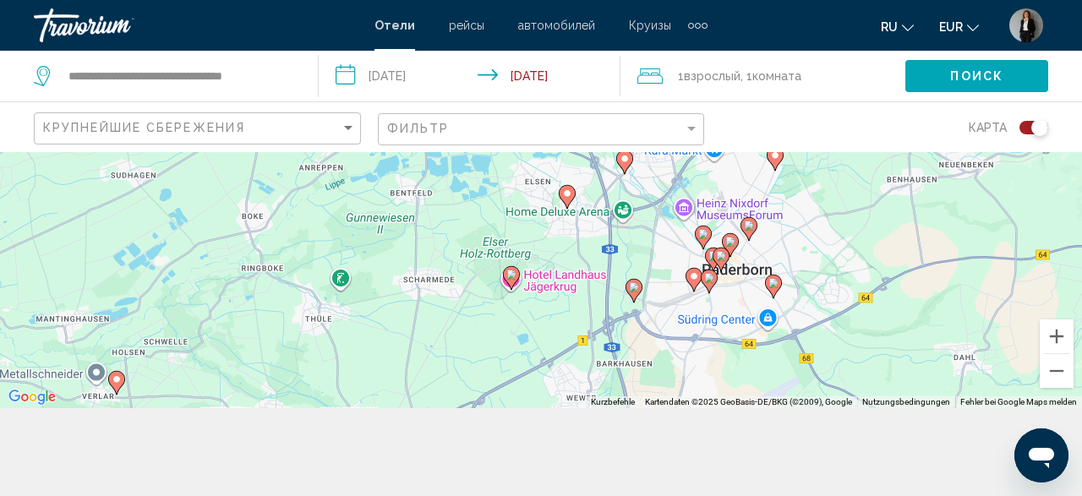
drag, startPoint x: 758, startPoint y: 189, endPoint x: 701, endPoint y: 304, distance: 128.6
click at [701, 304] on div "Um den Modus zum Ziehen mit der Tastatur zu aktivieren, drückst du Alt + Eingab…" at bounding box center [541, 236] width 1082 height 344
click at [710, 278] on image "Main content" at bounding box center [709, 278] width 10 height 10
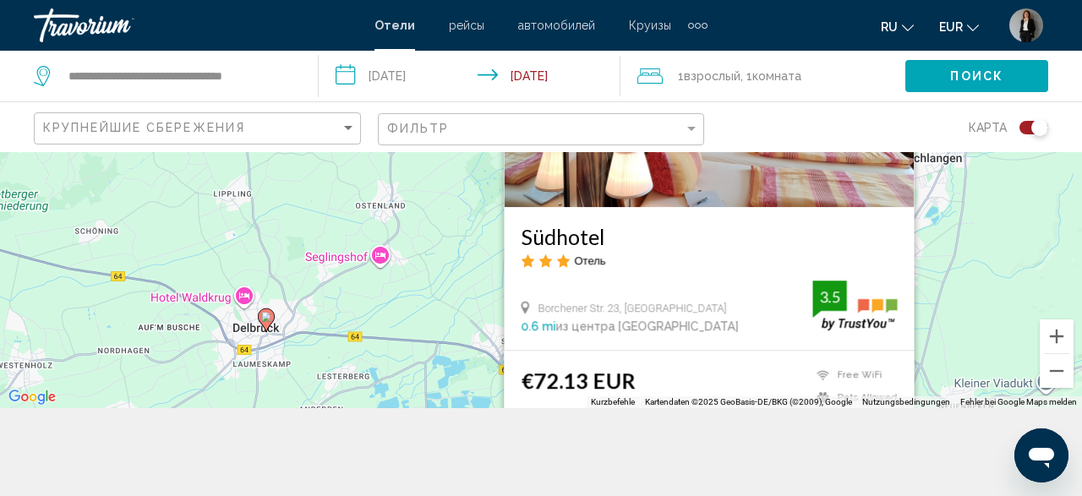
click at [1050, 244] on div "Um den Modus zum Ziehen mit der Tastatur zu aktivieren, drückst du Alt + Eingab…" at bounding box center [541, 236] width 1082 height 344
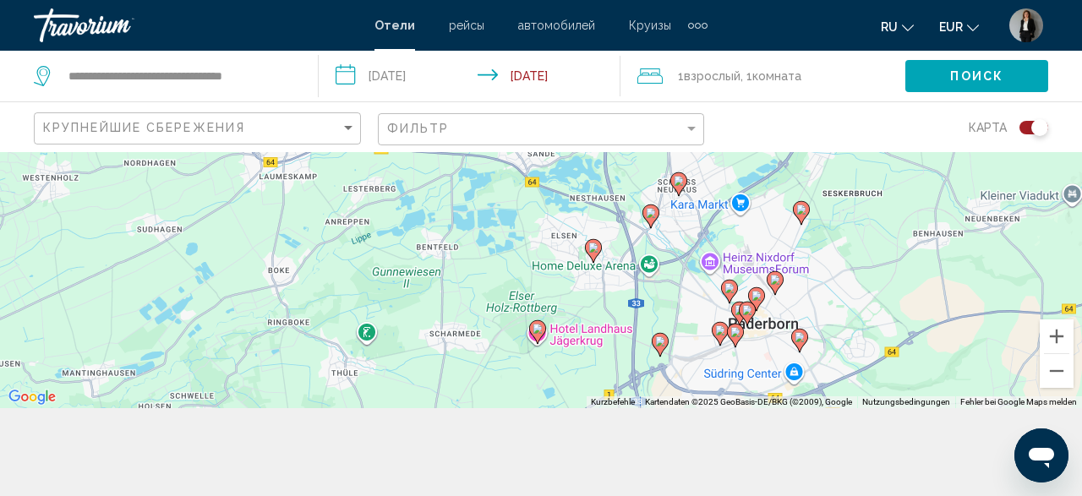
drag, startPoint x: 941, startPoint y: 311, endPoint x: 792, endPoint y: 191, distance: 191.2
click at [792, 191] on div "Um den Modus zum Ziehen mit der Tastatur zu aktivieren, drückst du Alt + Eingab…" at bounding box center [541, 236] width 1082 height 344
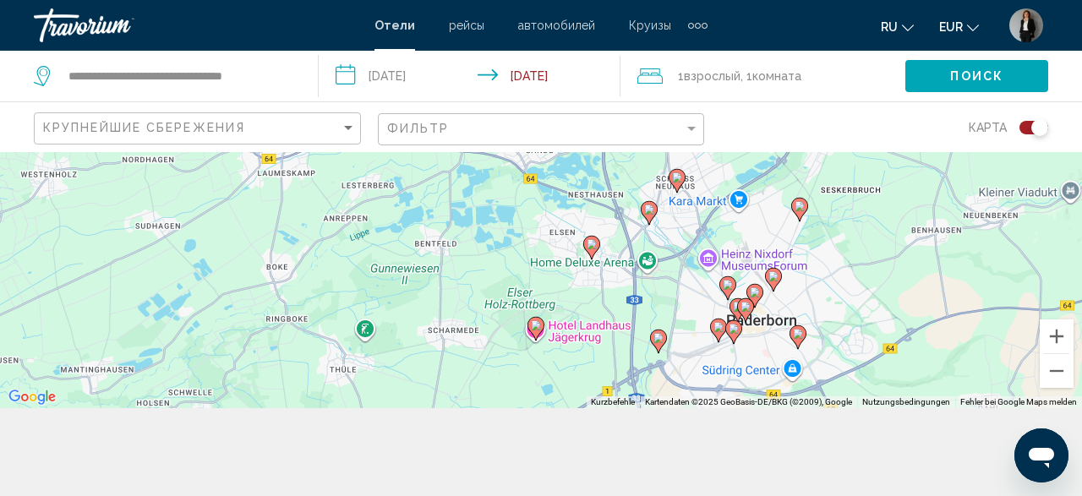
click at [677, 184] on icon "Main content" at bounding box center [677, 180] width 15 height 22
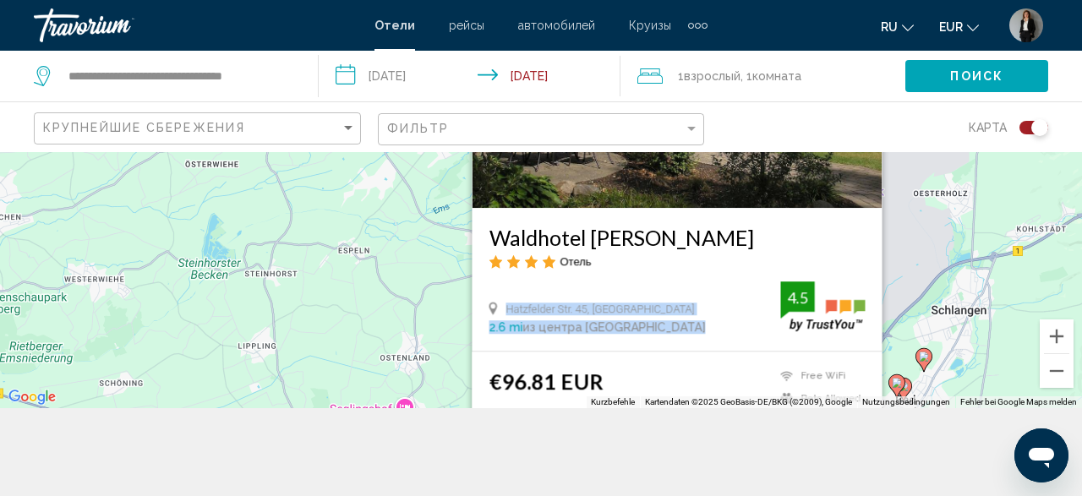
drag, startPoint x: 796, startPoint y: 222, endPoint x: 803, endPoint y: 346, distance: 123.7
click at [803, 346] on div "Waldhotel [PERSON_NAME] Отель Hatzfelder Str. 45, Paderborn 2.6 mi из центра [G…" at bounding box center [678, 279] width 410 height 143
click at [777, 282] on div "Hatzfelder Str. 45, Paderborn 2.6 mi из центра [GEOGRAPHIC_DATA] от отеля 4.5" at bounding box center [678, 308] width 376 height 52
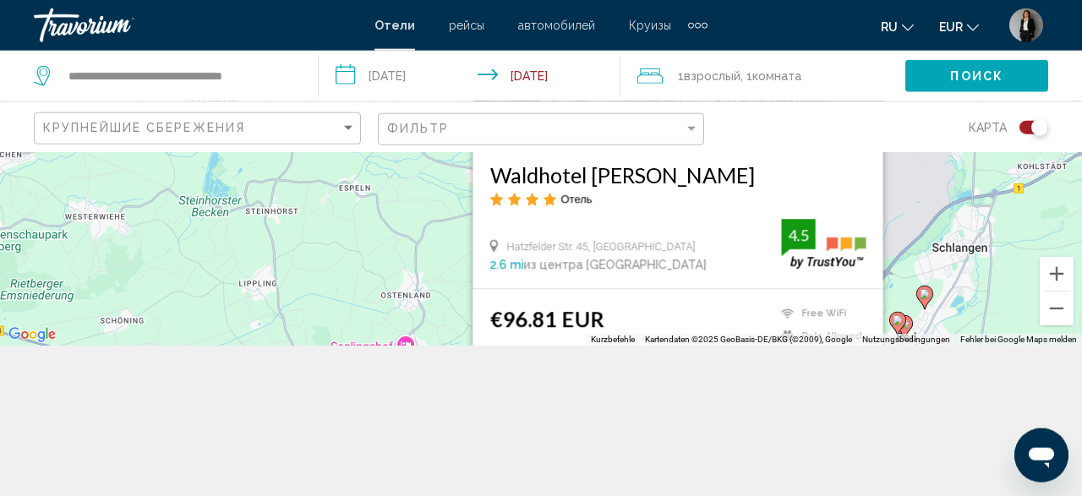
scroll to position [152, 0]
click at [621, 197] on div "Отель" at bounding box center [678, 197] width 376 height 14
click at [674, 227] on div "Hatzfelder Str. 45, Paderborn 2.6 mi из центра [GEOGRAPHIC_DATA] от отеля 4.5" at bounding box center [678, 243] width 376 height 52
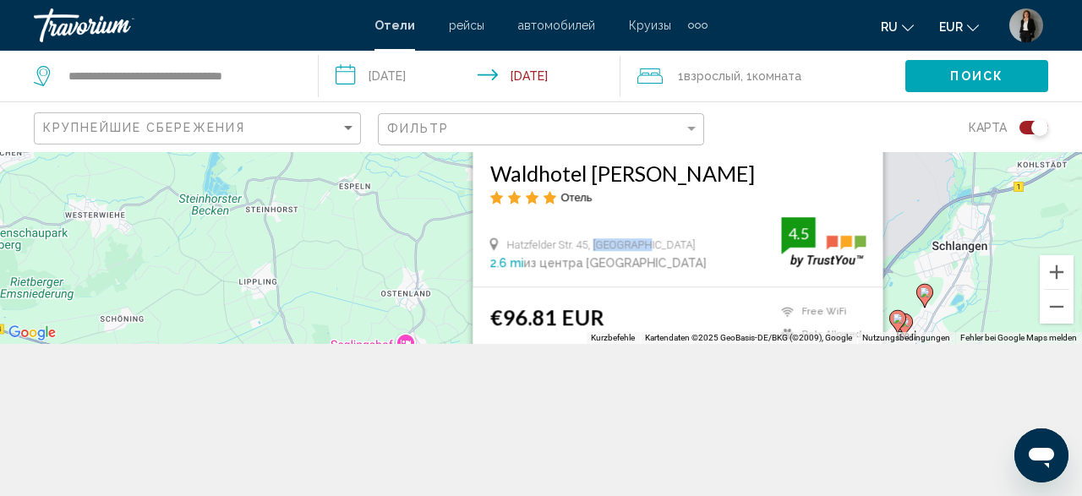
click at [674, 227] on div "Hatzfelder Str. 45, Paderborn 2.6 mi из центра [GEOGRAPHIC_DATA] от отеля 4.5" at bounding box center [678, 243] width 376 height 52
click at [1050, 214] on div "Um den Modus zum Ziehen mit der Tastatur zu aktivieren, drückst du Alt + Eingab…" at bounding box center [541, 172] width 1082 height 344
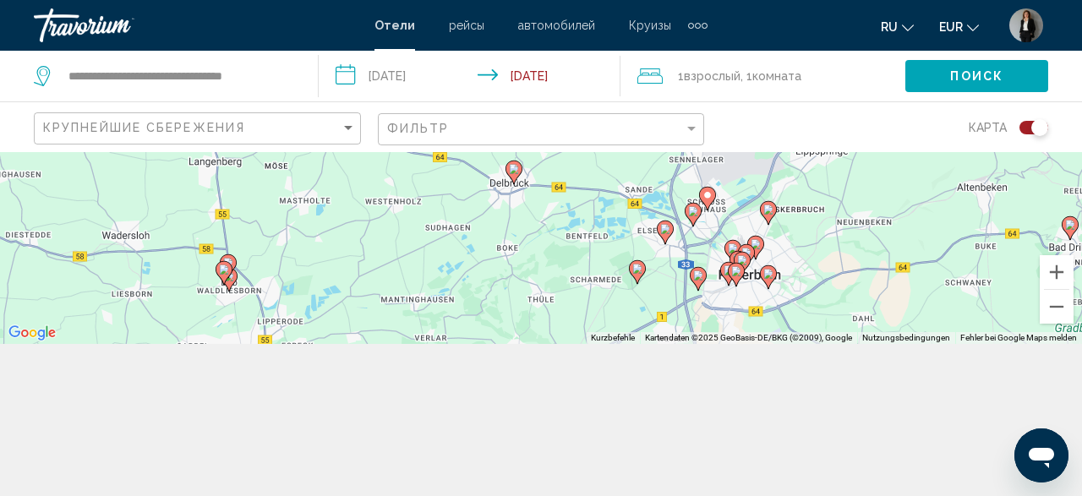
drag, startPoint x: 834, startPoint y: 319, endPoint x: 794, endPoint y: 167, distance: 156.7
click at [794, 167] on div "Um den Modus zum Ziehen mit der Tastatur zu aktivieren, drückst du Alt + Eingab…" at bounding box center [541, 172] width 1082 height 344
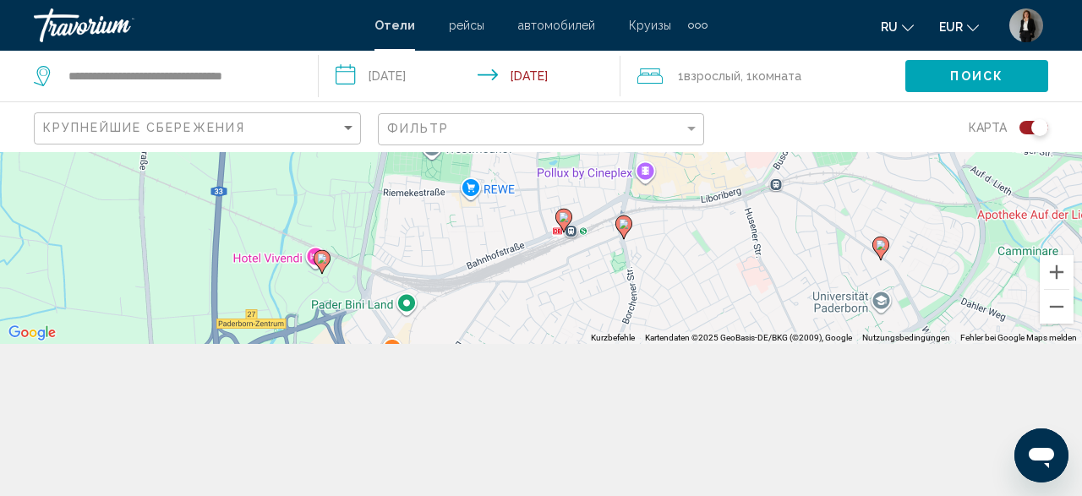
drag, startPoint x: 785, startPoint y: 293, endPoint x: 778, endPoint y: 168, distance: 124.5
click at [778, 168] on div "Um den Modus zum Ziehen mit der Tastatur zu aktivieren, drückst du Alt + Eingab…" at bounding box center [541, 172] width 1082 height 344
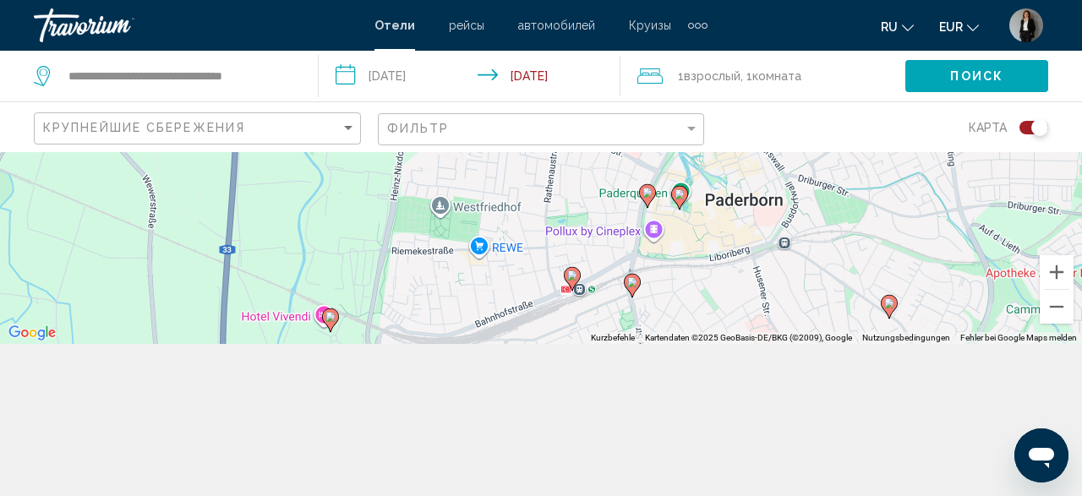
drag, startPoint x: 741, startPoint y: 187, endPoint x: 761, endPoint y: 325, distance: 139.2
click at [761, 325] on div "Um den Modus zum Ziehen mit der Tastatur zu aktivieren, drückst du Alt + Eingab…" at bounding box center [541, 172] width 1082 height 344
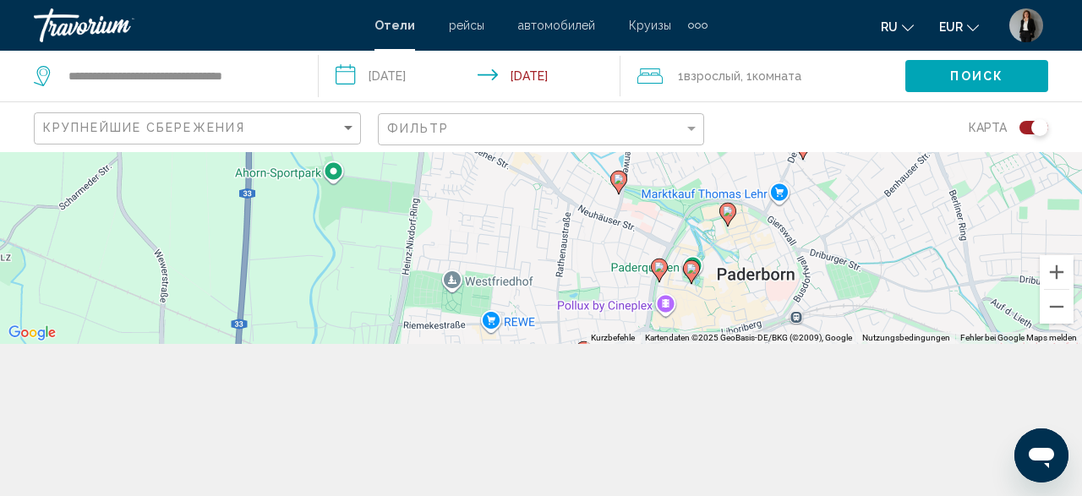
click at [691, 272] on image "Main content" at bounding box center [692, 269] width 10 height 10
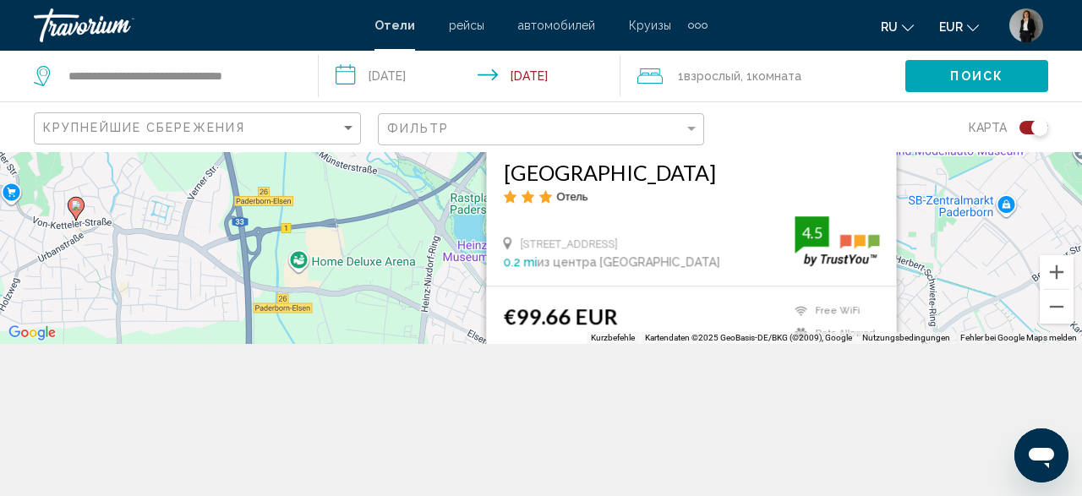
click at [921, 276] on div "Um den Modus zum Ziehen mit der Tastatur zu aktivieren, drückst du Alt + Eingab…" at bounding box center [541, 172] width 1082 height 344
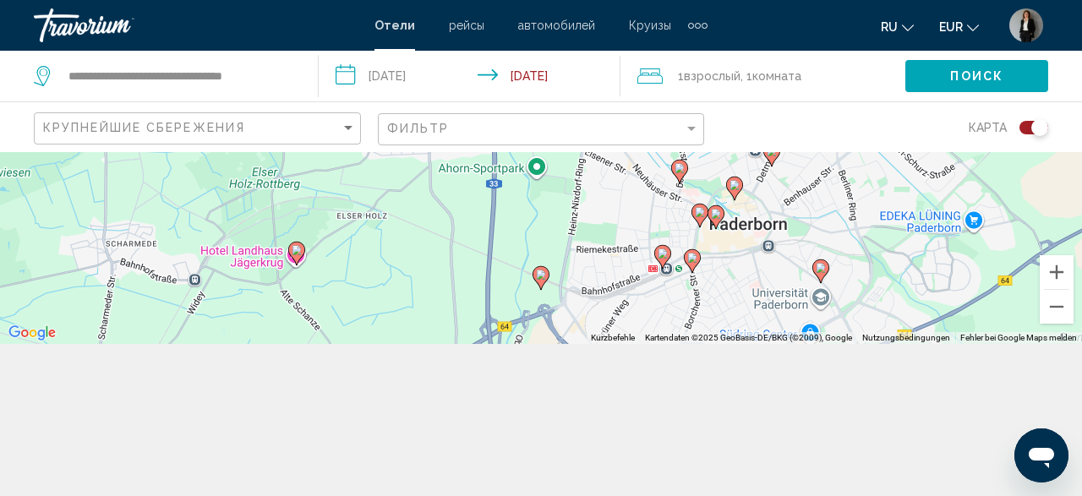
drag, startPoint x: 900, startPoint y: 295, endPoint x: 820, endPoint y: 165, distance: 153.0
click at [820, 165] on div "Um den Modus zum Ziehen mit der Tastatur zu aktivieren, drückst du Alt + Eingab…" at bounding box center [541, 172] width 1082 height 344
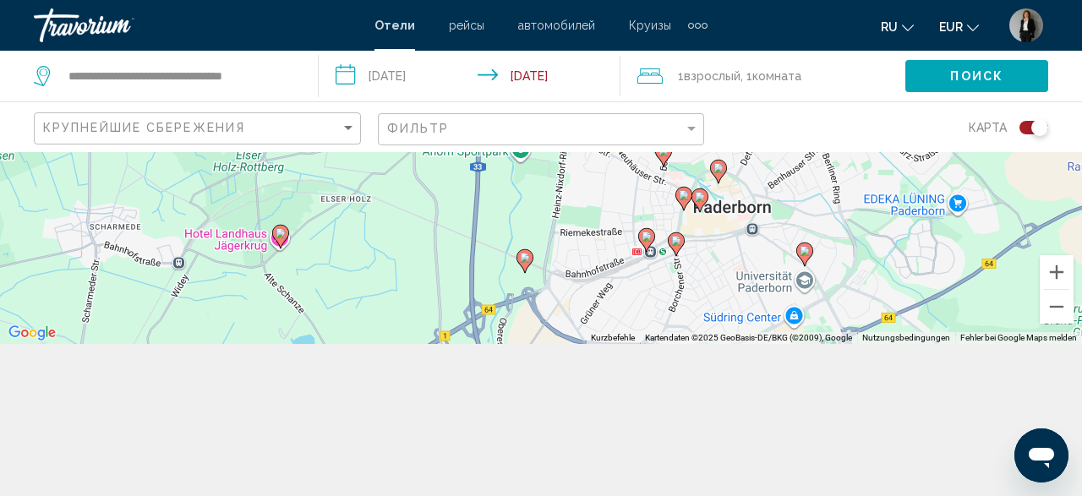
click at [643, 242] on icon "Main content" at bounding box center [646, 239] width 15 height 22
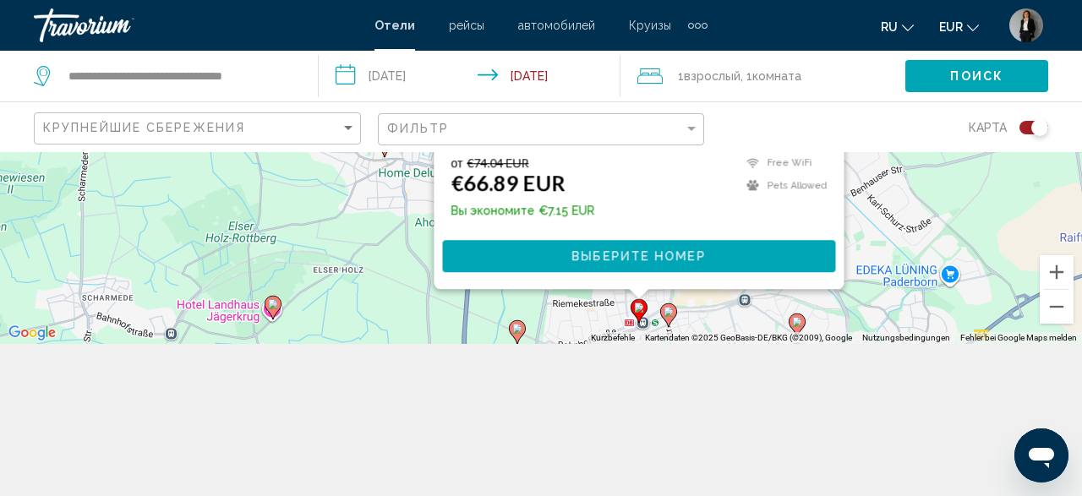
drag, startPoint x: 971, startPoint y: 252, endPoint x: 831, endPoint y: 200, distance: 148.7
click at [963, 136] on div "Um den Modus zum Ziehen mit der Tastatur zu aktivieren, drückst du Alt + Eingab…" at bounding box center [541, 172] width 1082 height 344
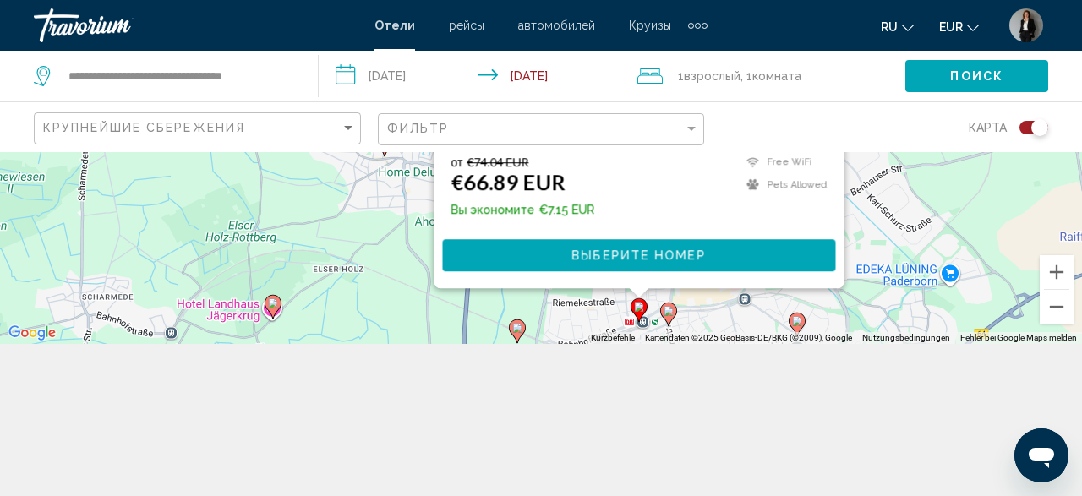
click at [637, 315] on icon "Main content" at bounding box center [639, 309] width 15 height 22
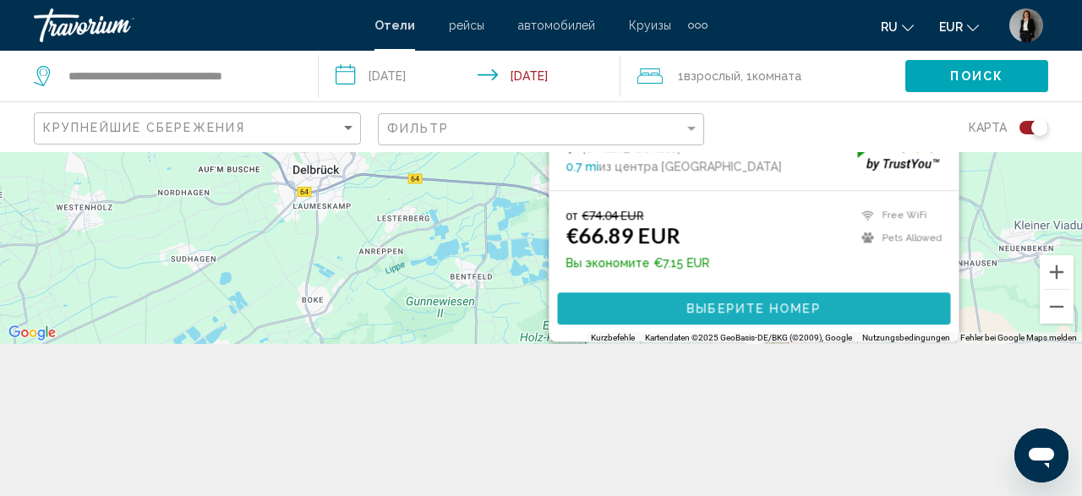
click at [781, 309] on span "Выберите номер" at bounding box center [754, 310] width 134 height 14
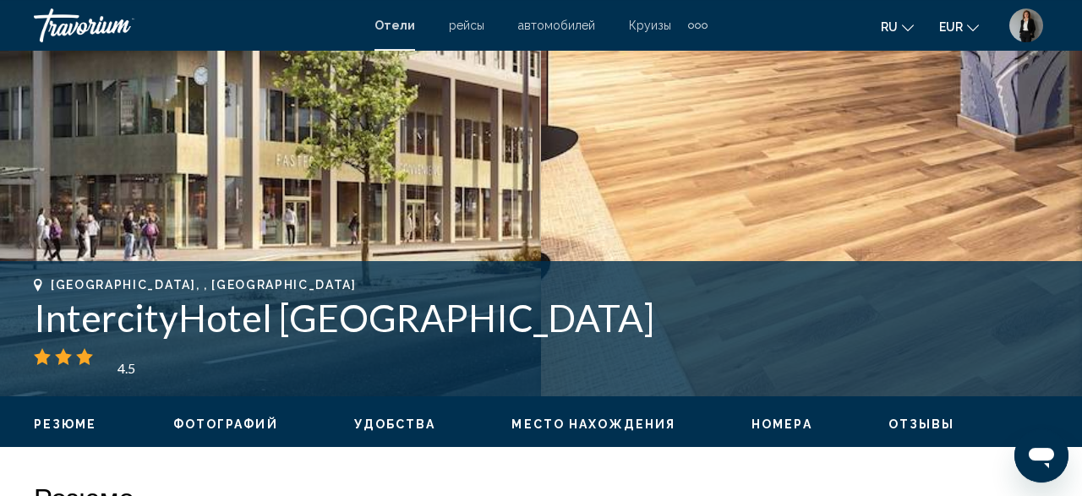
scroll to position [558, 0]
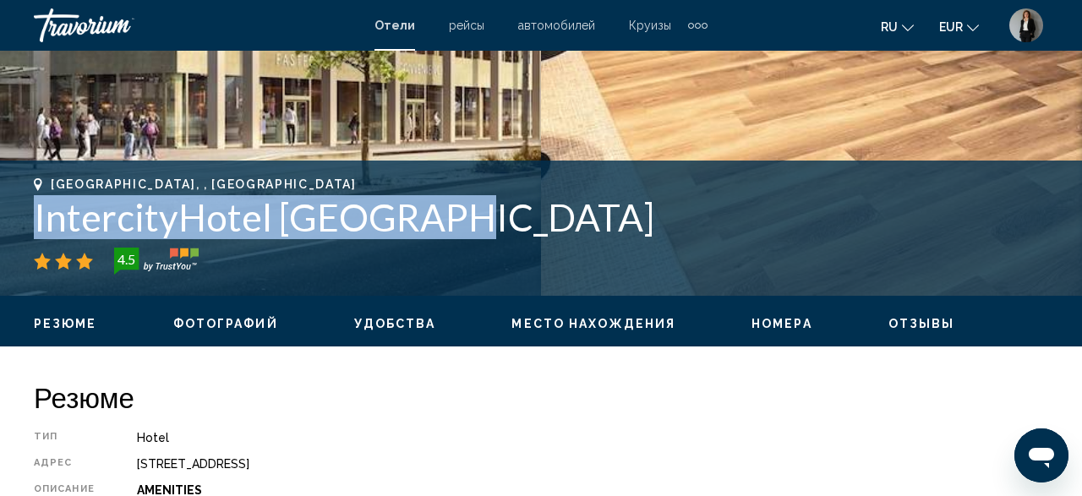
drag, startPoint x: 369, startPoint y: 217, endPoint x: 1, endPoint y: 217, distance: 368.6
click at [1, 217] on div "[GEOGRAPHIC_DATA], , Germany IntercityHotel [GEOGRAPHIC_DATA] [GEOGRAPHIC_DATA]…" at bounding box center [541, 228] width 1082 height 101
copy h1 "IntercityHotel [GEOGRAPHIC_DATA]"
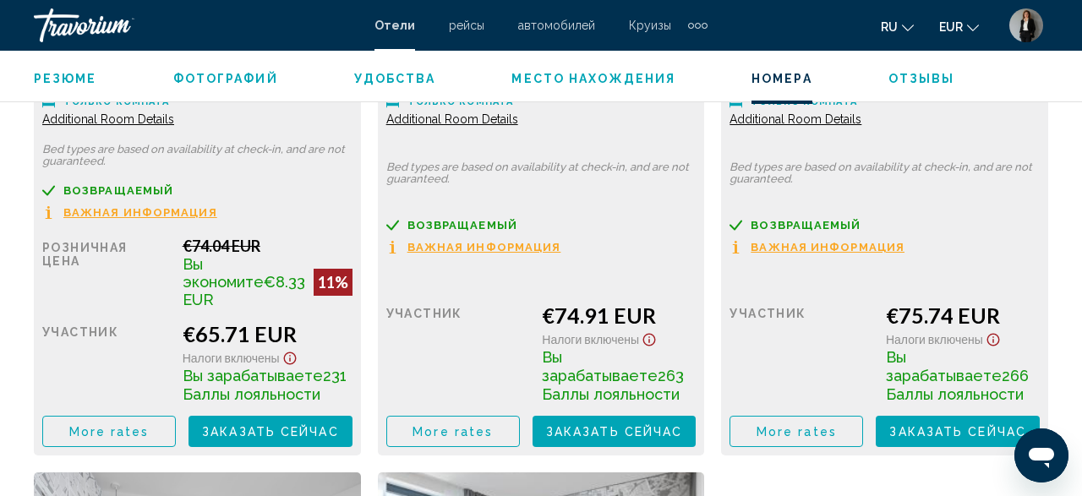
scroll to position [2404, 0]
